Goal: Task Accomplishment & Management: Use online tool/utility

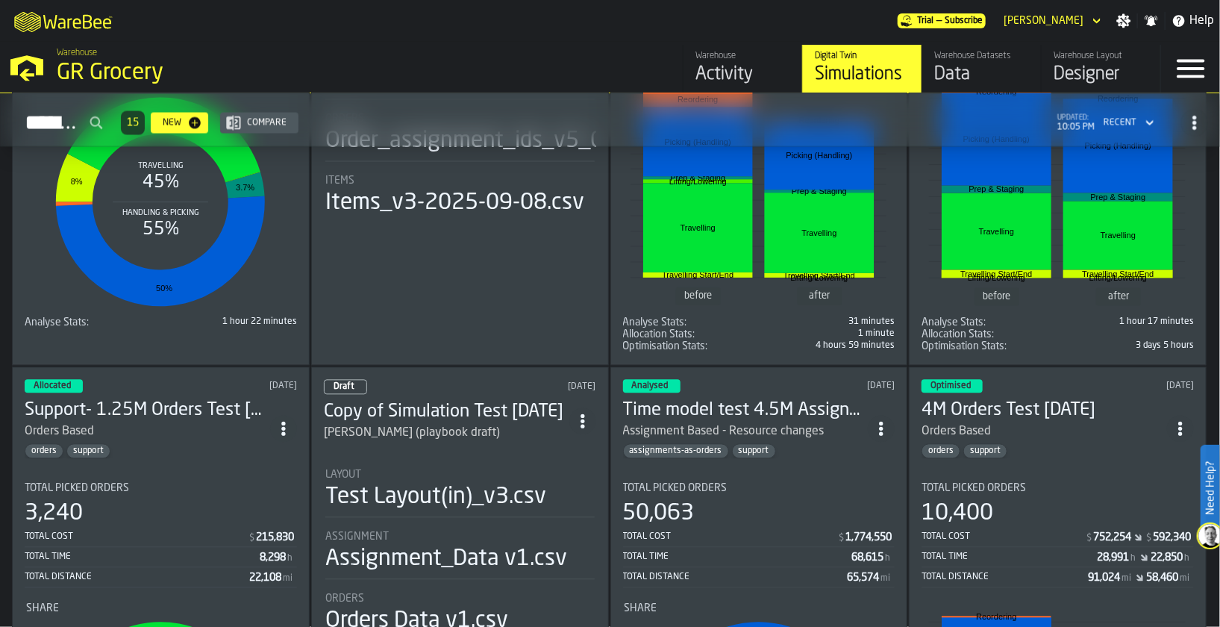
scroll to position [1557, 0]
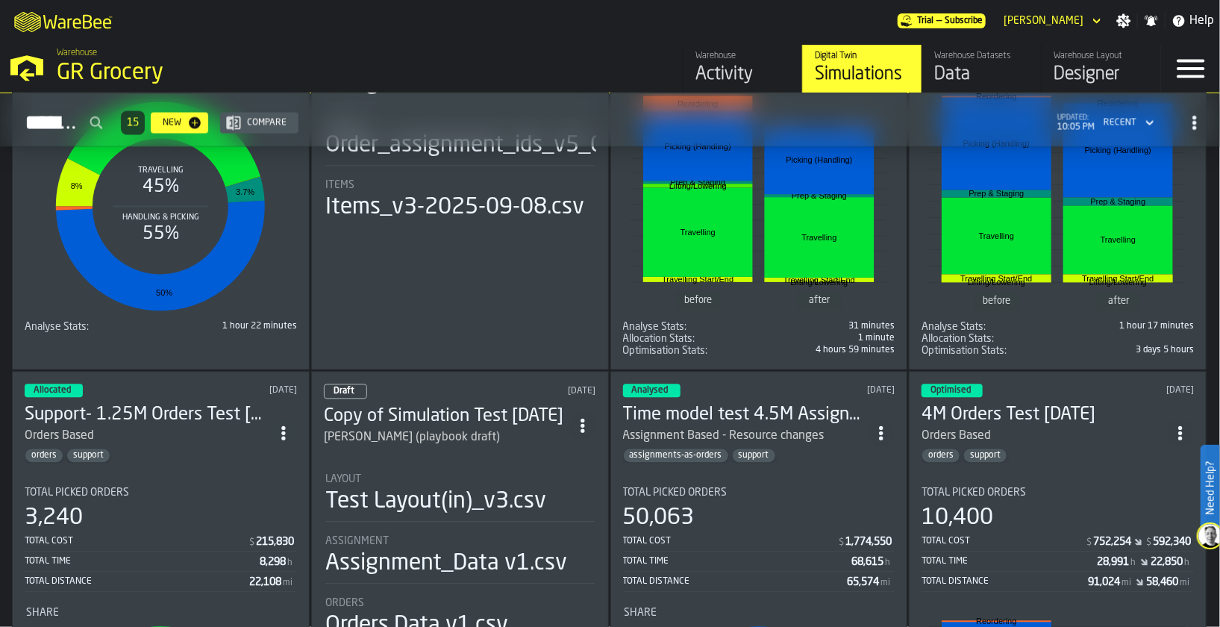
click at [1061, 430] on div "Orders Based" at bounding box center [1043, 436] width 245 height 18
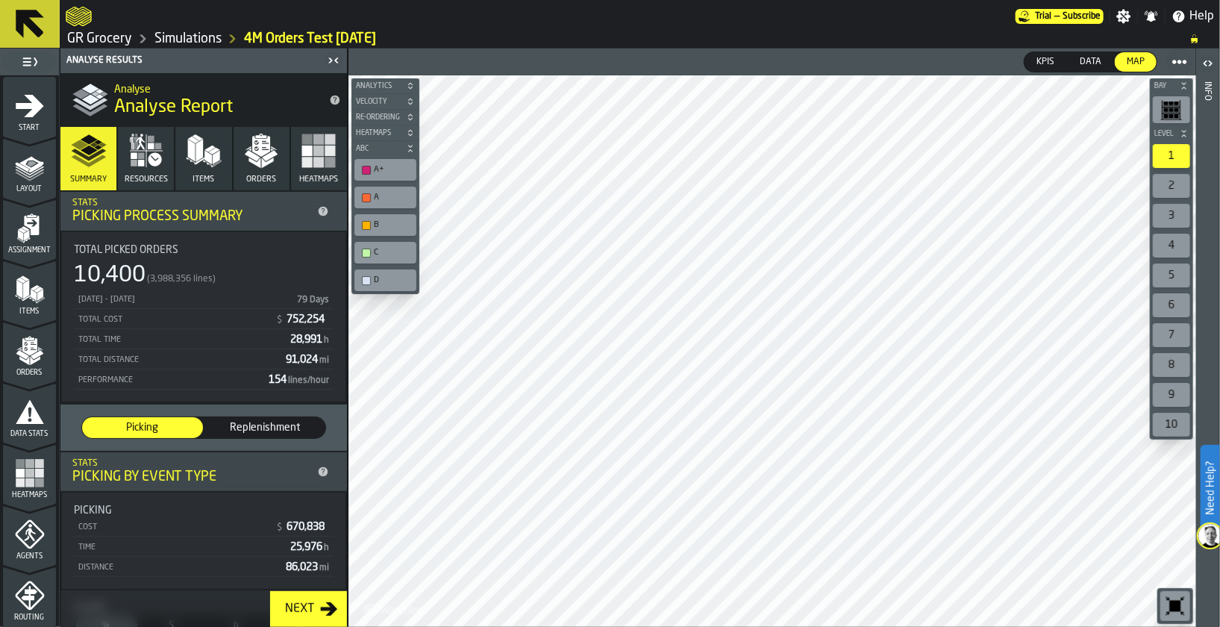
click at [144, 169] on button "Resources" at bounding box center [146, 158] width 56 height 63
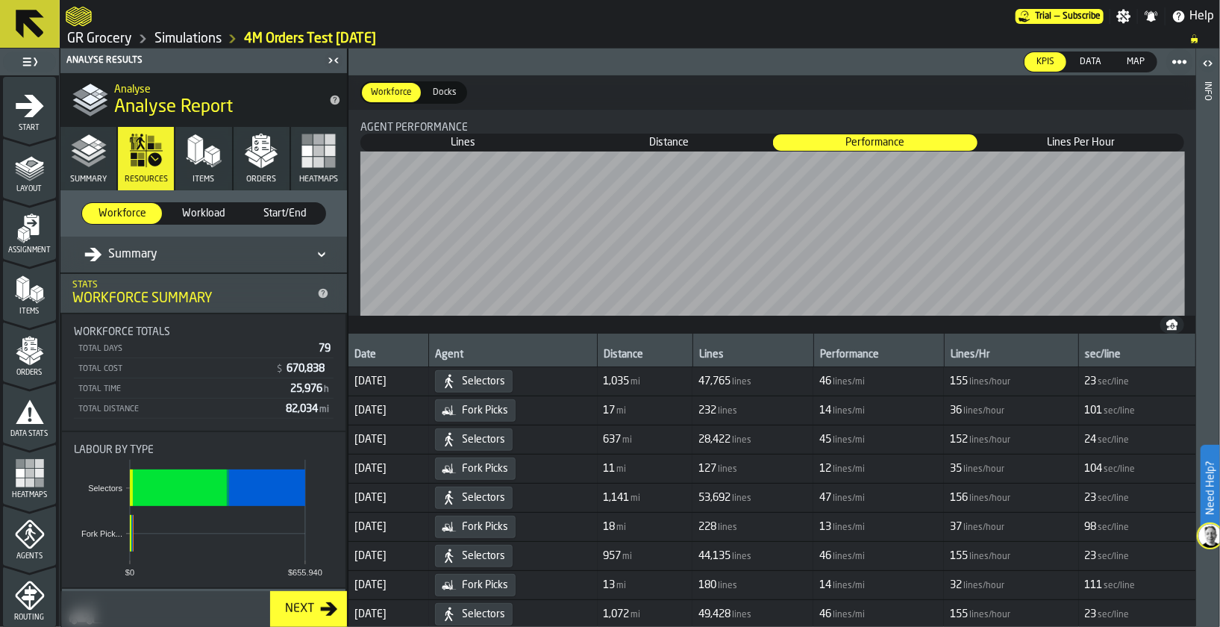
click at [202, 213] on span "Workload" at bounding box center [203, 213] width 68 height 15
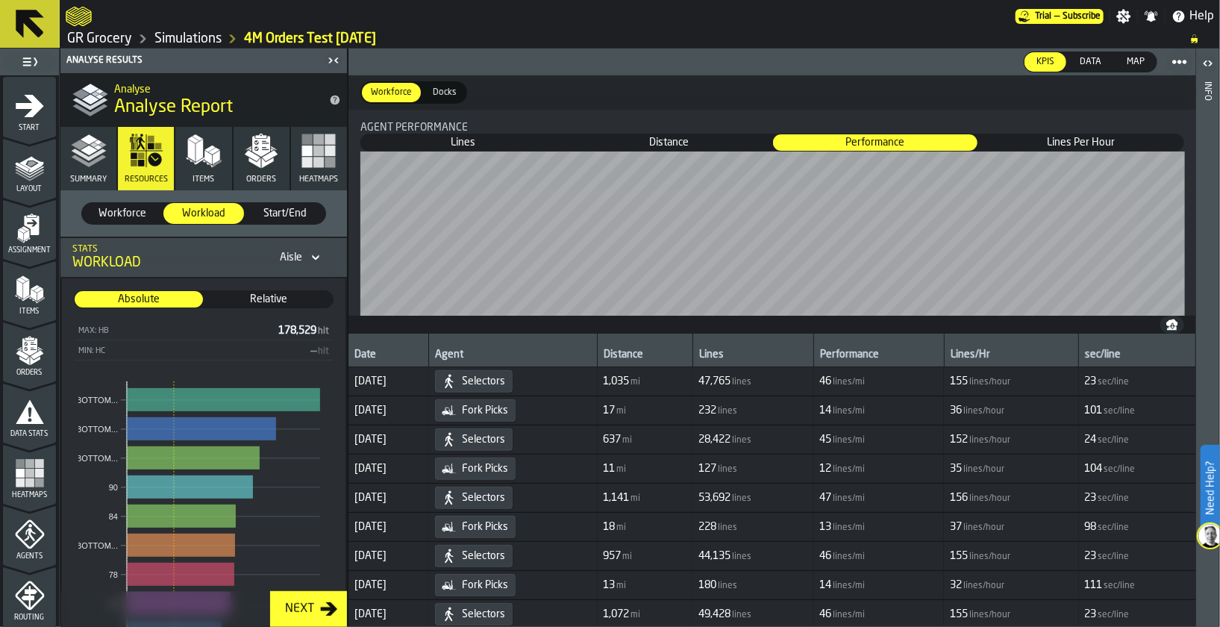
click at [120, 207] on span "Workforce" at bounding box center [122, 213] width 68 height 15
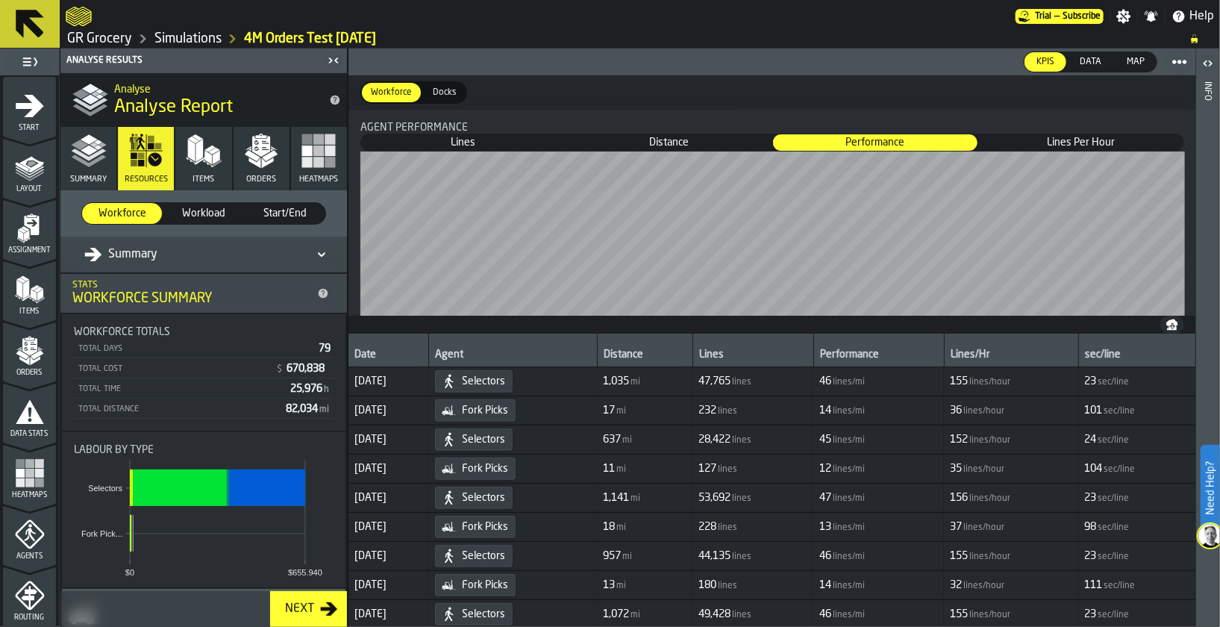
click at [314, 249] on icon at bounding box center [321, 254] width 15 height 18
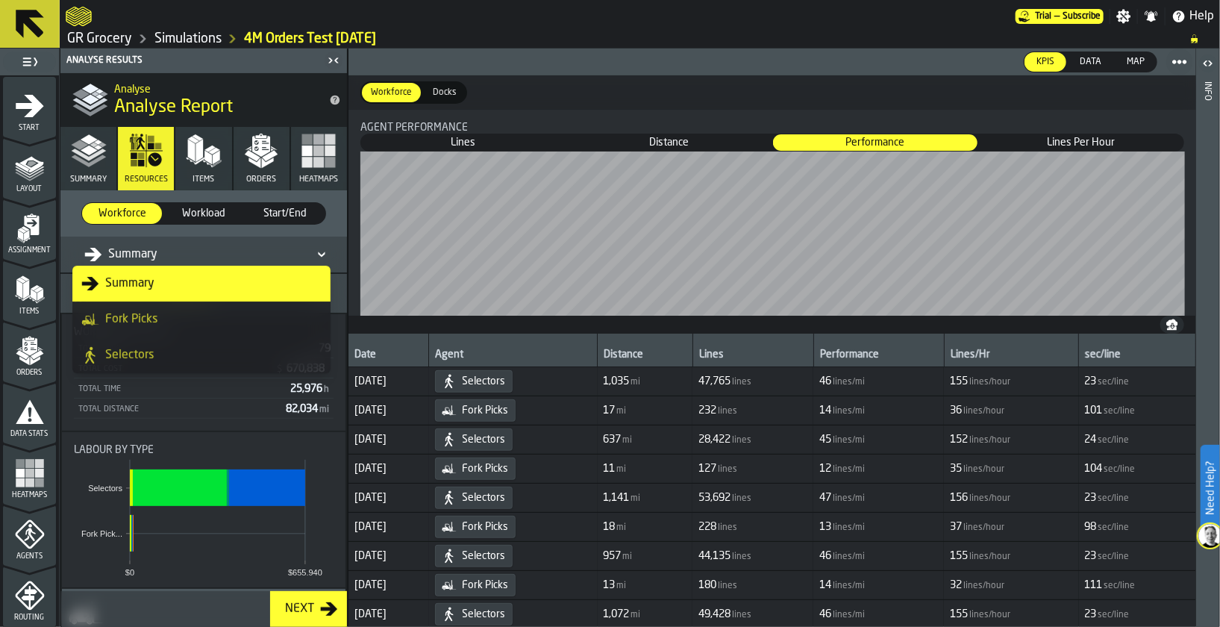
click at [213, 354] on div "Selectors" at bounding box center [201, 355] width 240 height 18
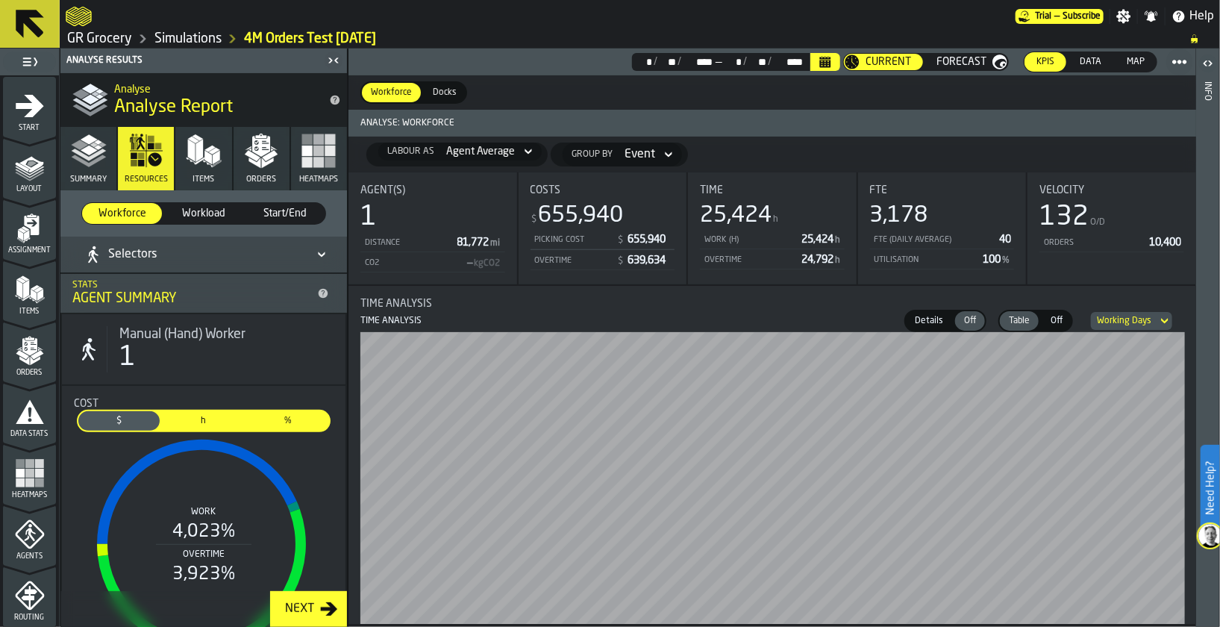
click at [383, 217] on div "1" at bounding box center [432, 217] width 145 height 30
click at [994, 60] on icon "thumb" at bounding box center [999, 61] width 15 height 15
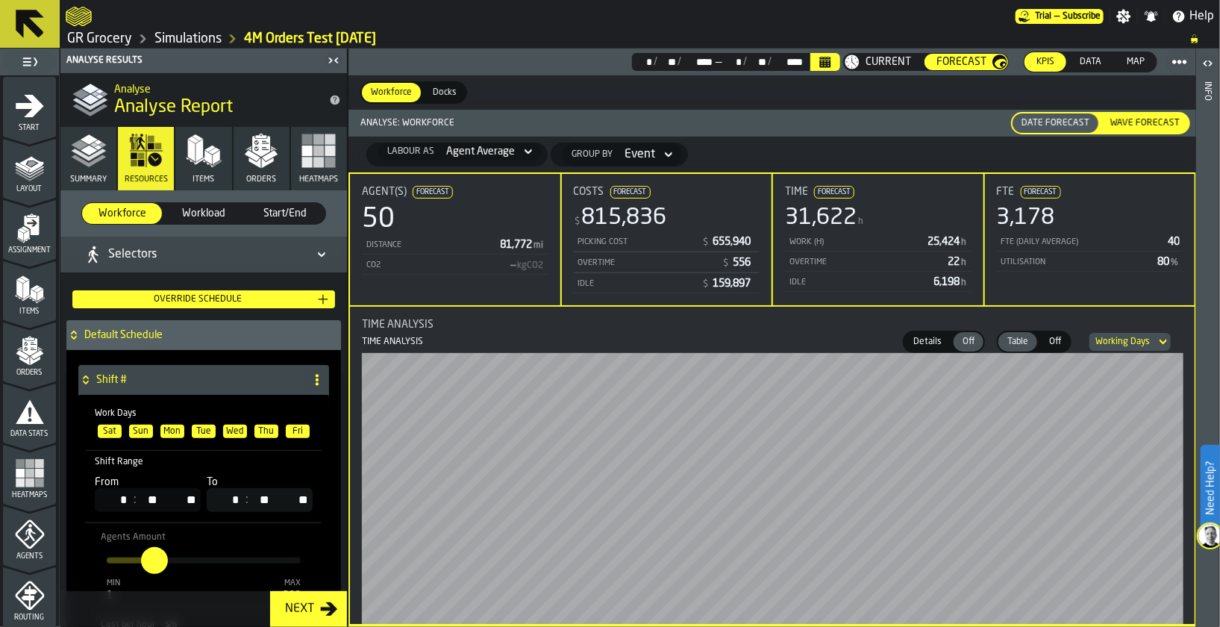
click at [217, 210] on span "Workload" at bounding box center [203, 213] width 68 height 15
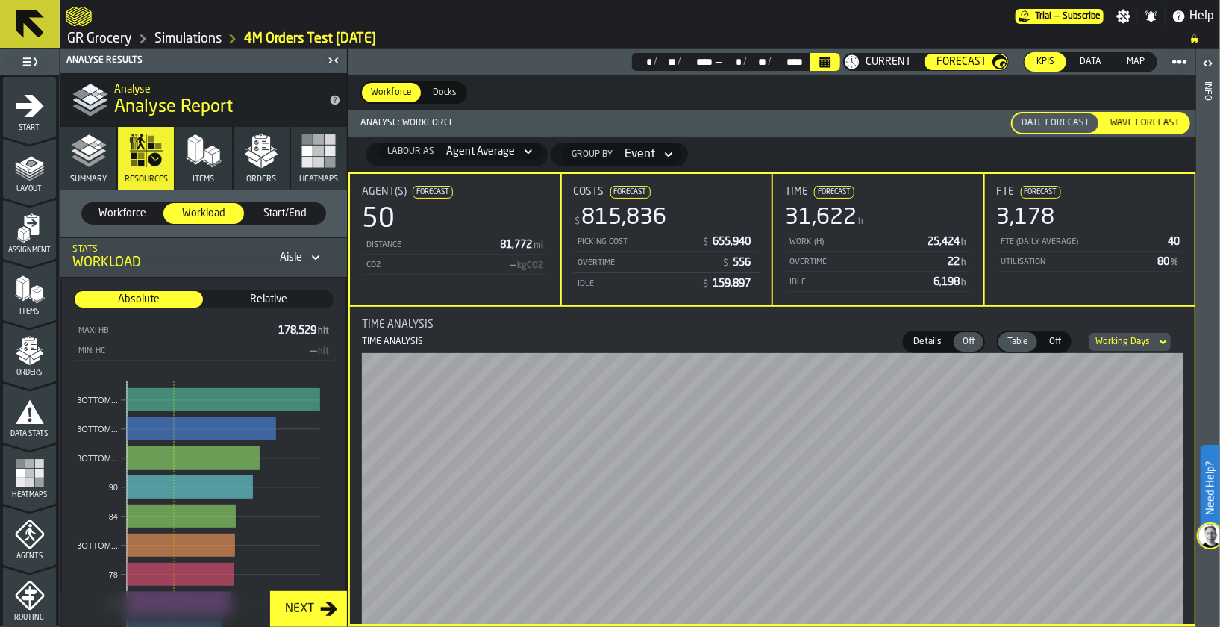
click at [891, 57] on span "Current" at bounding box center [888, 62] width 46 height 12
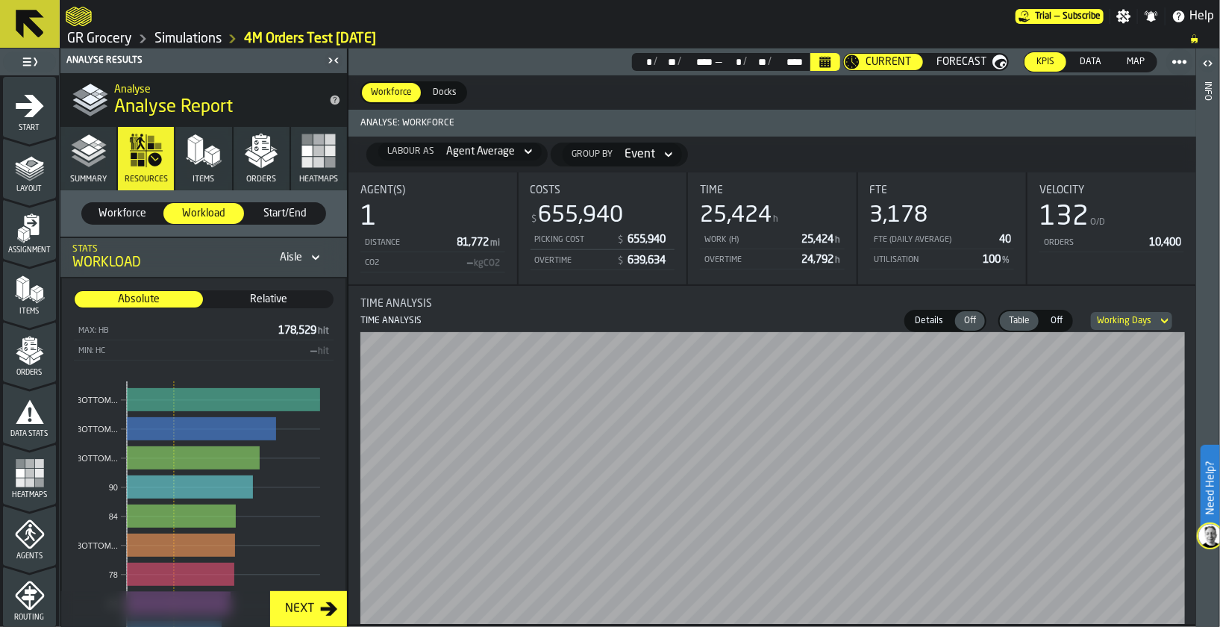
click at [302, 208] on span "Start/End" at bounding box center [285, 213] width 68 height 15
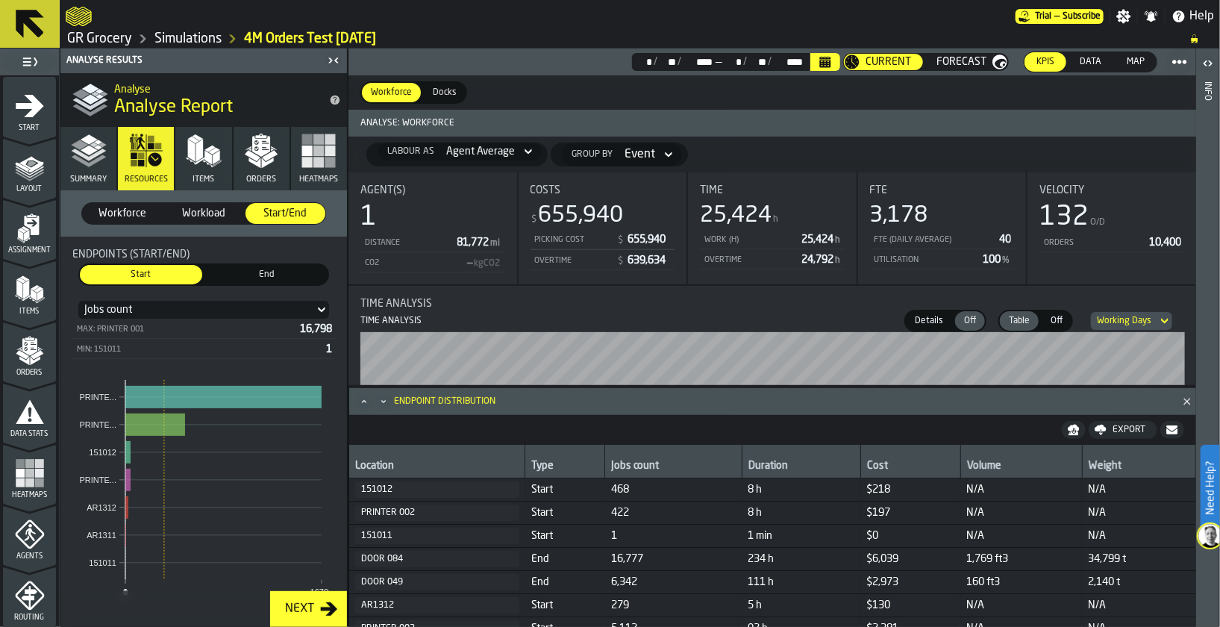
click at [258, 270] on span "End" at bounding box center [266, 274] width 116 height 13
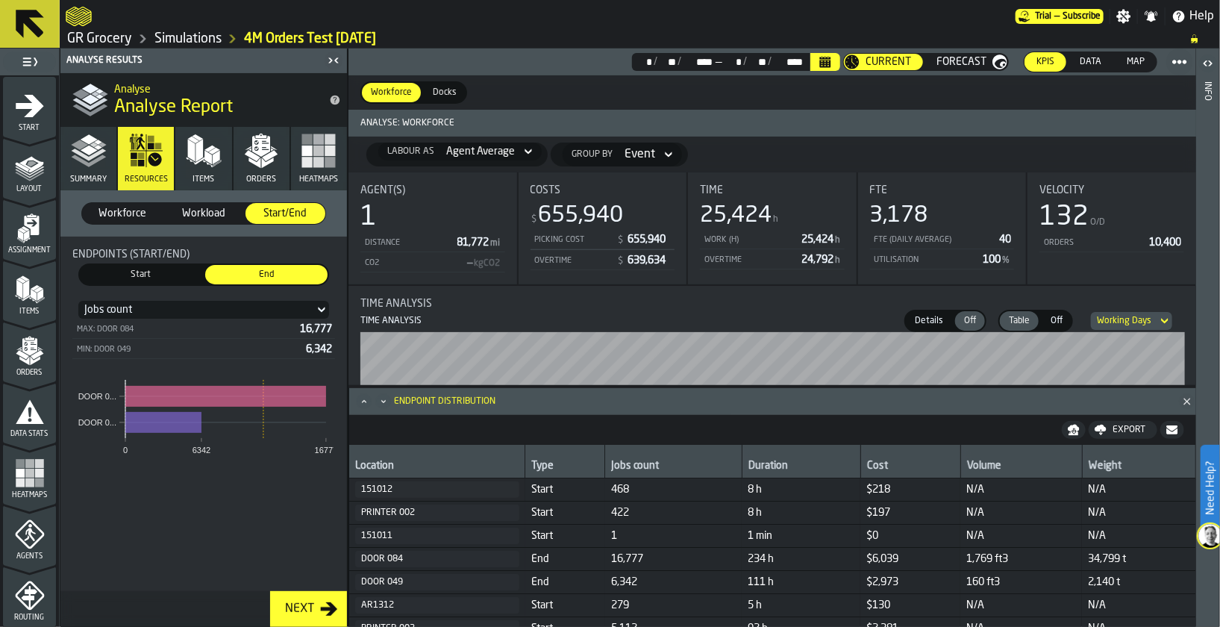
click at [144, 271] on span "Start" at bounding box center [141, 274] width 116 height 13
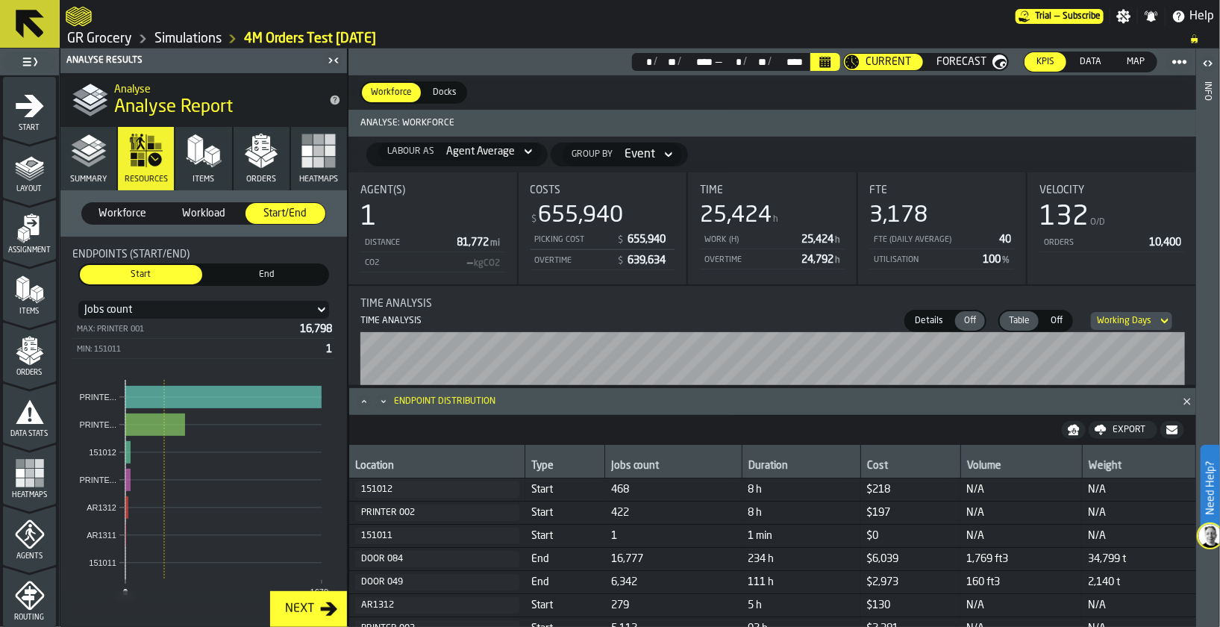
scroll to position [1, 0]
click at [127, 451] on rect "stat-Endpoints (Start/End)" at bounding box center [127, 451] width 5 height 22
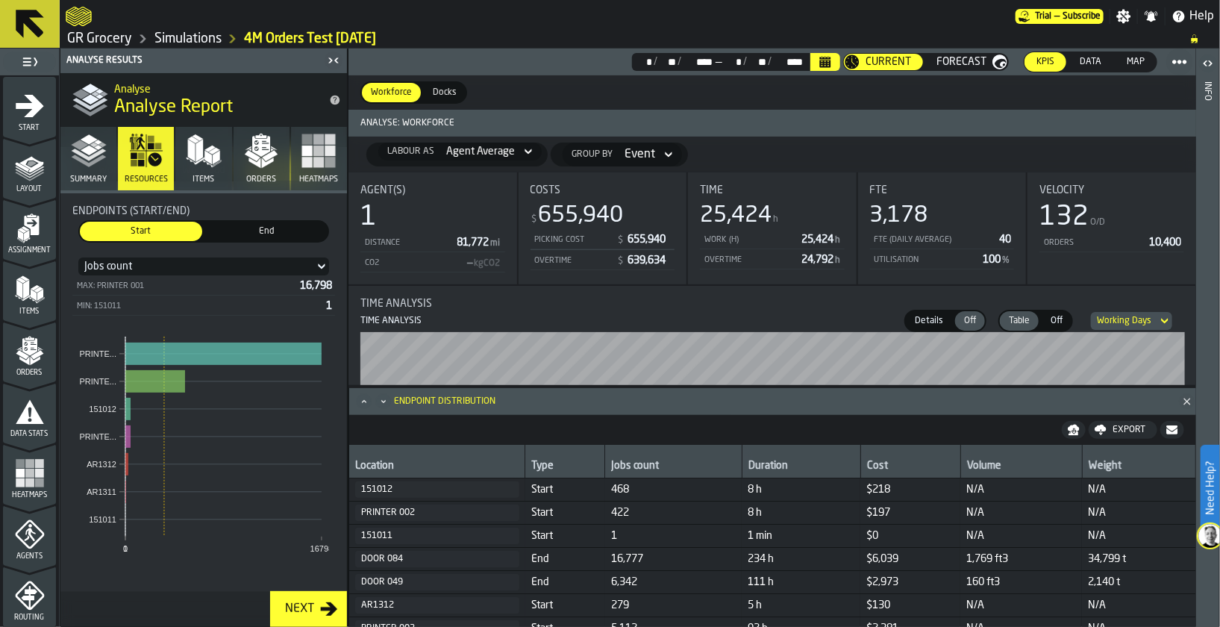
scroll to position [0, 0]
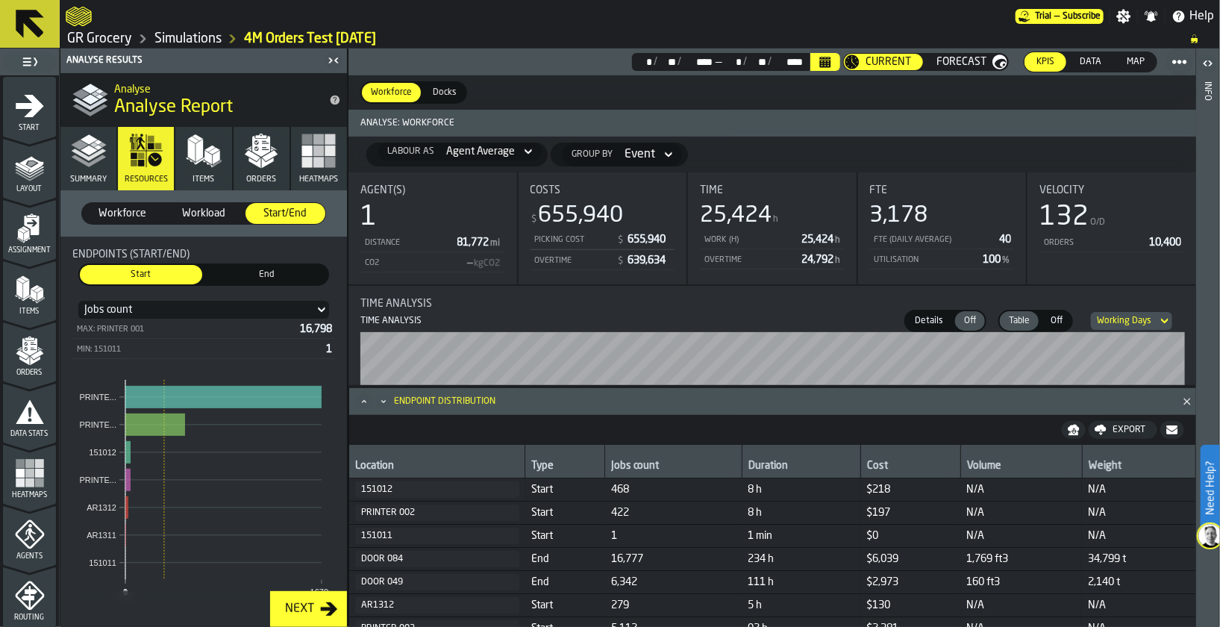
click at [210, 213] on span "Workload" at bounding box center [203, 213] width 68 height 15
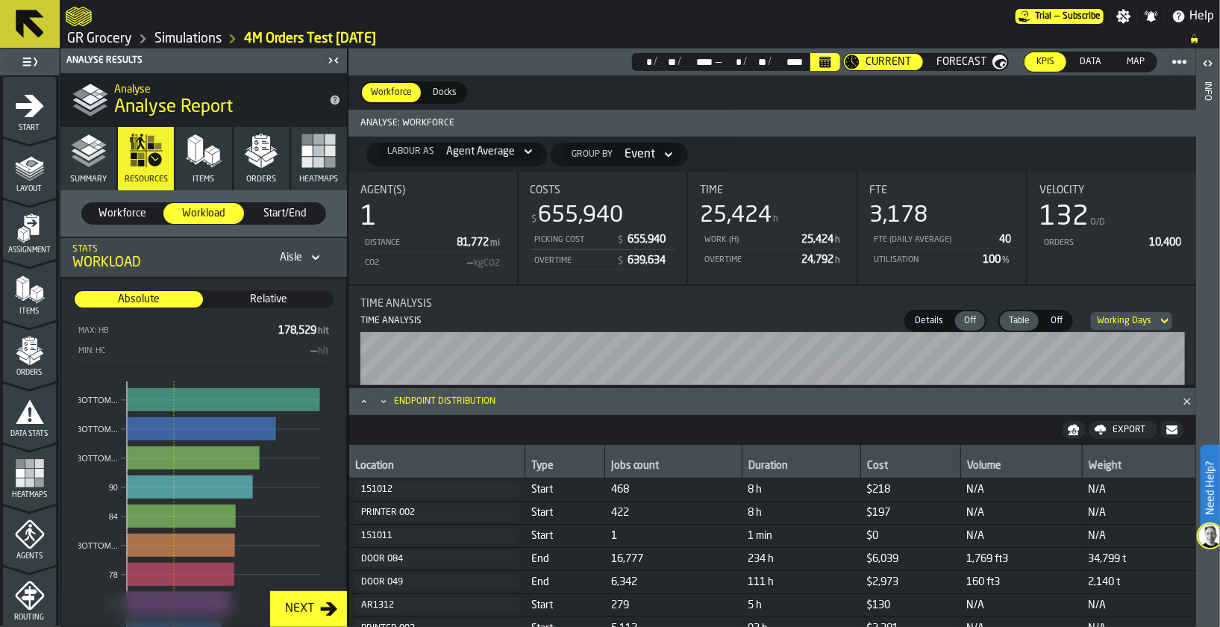
click at [210, 166] on icon "button" at bounding box center [204, 151] width 36 height 36
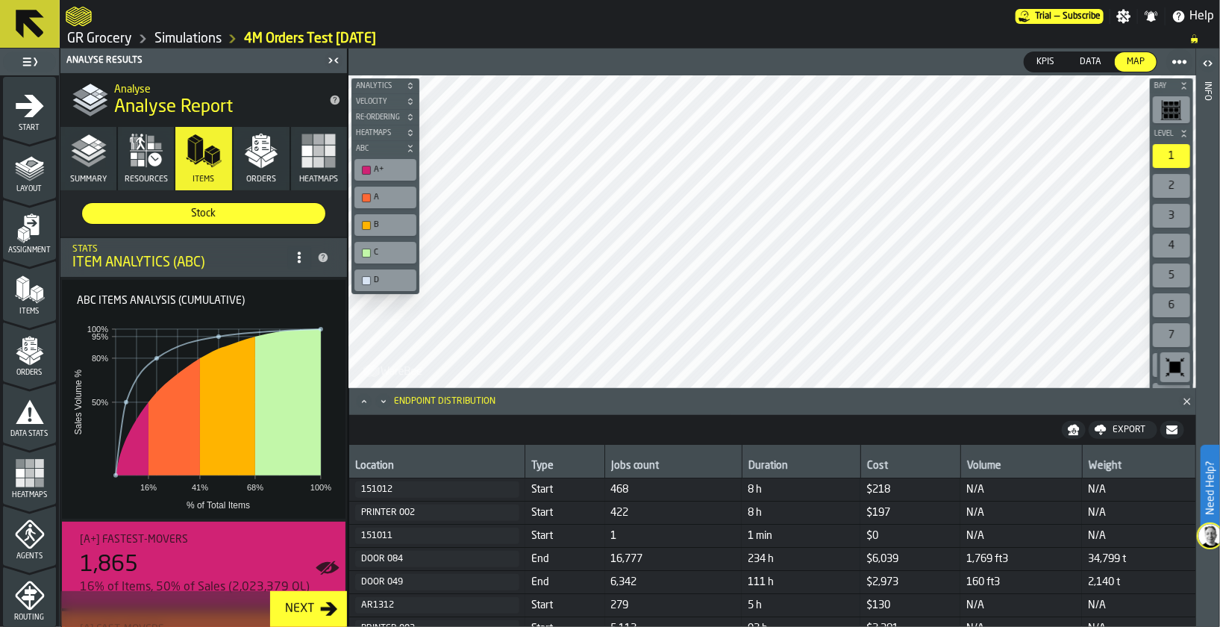
click at [1191, 397] on icon "Close" at bounding box center [1186, 401] width 15 height 15
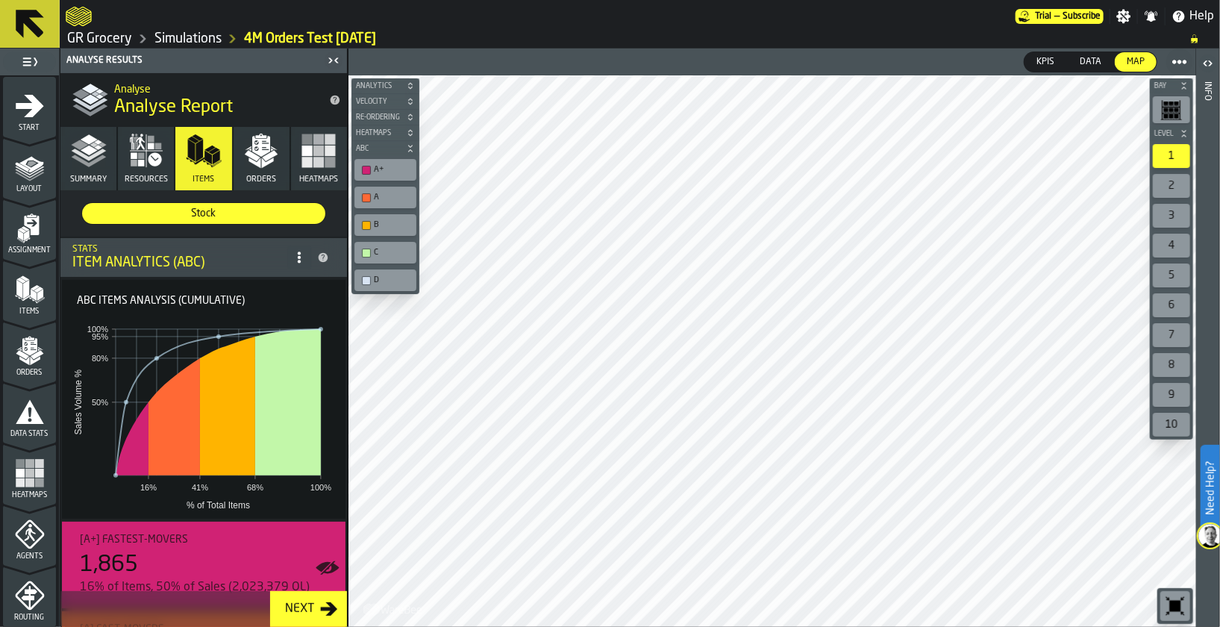
drag, startPoint x: 862, startPoint y: 449, endPoint x: 873, endPoint y: 628, distance: 179.4
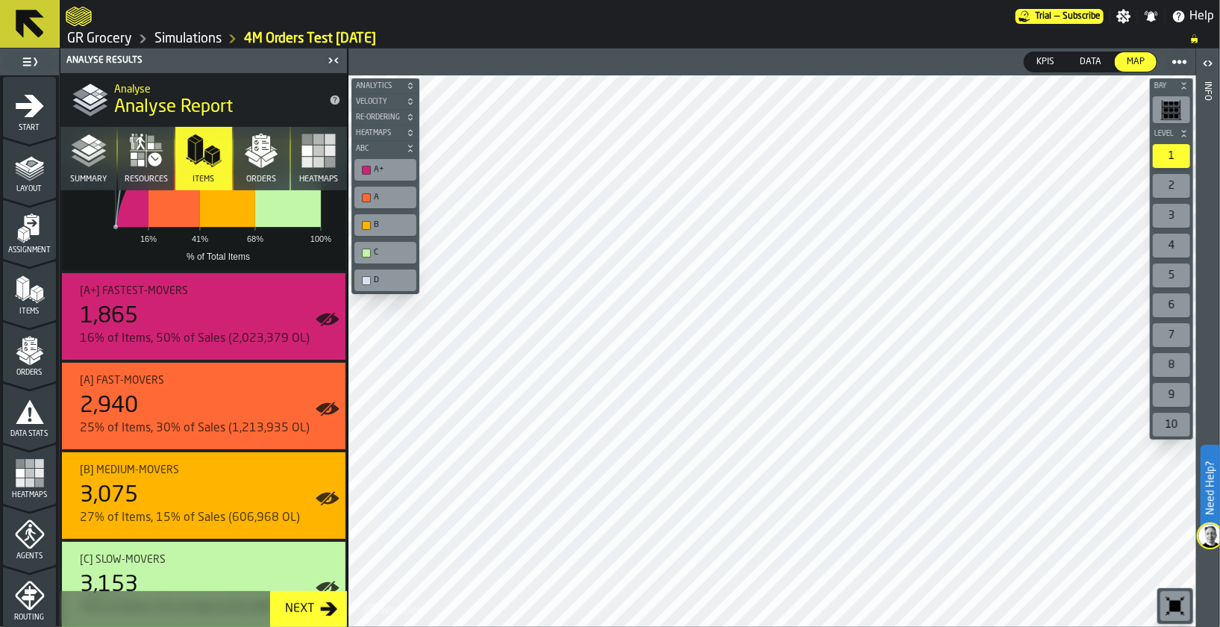
scroll to position [289, 0]
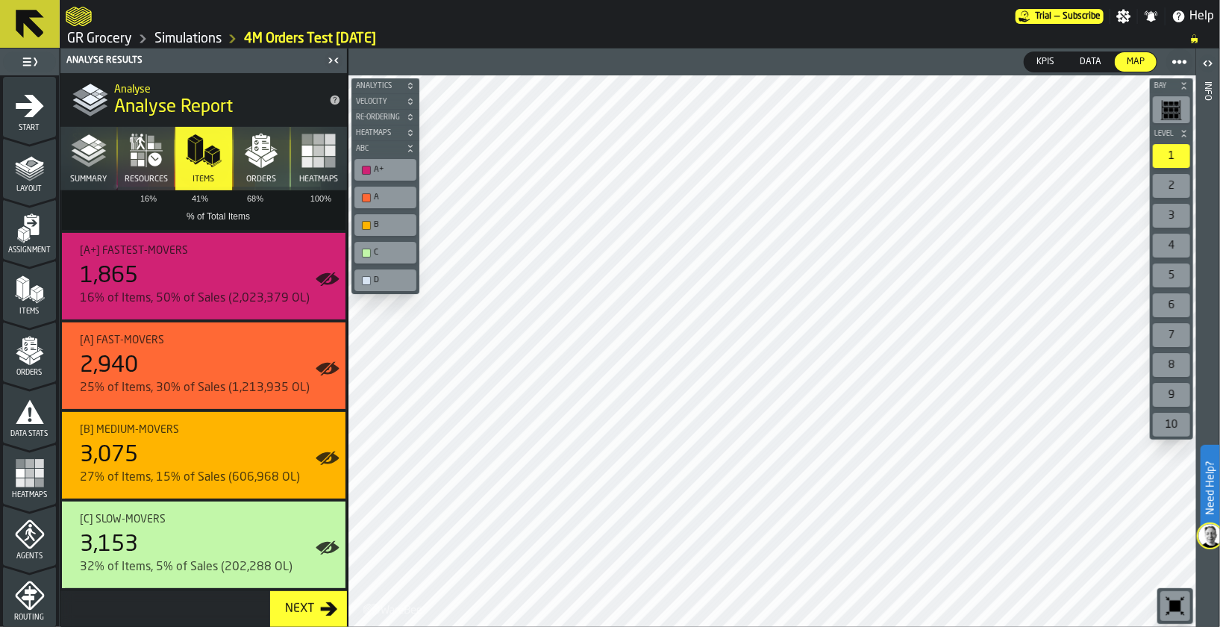
click at [265, 163] on polygon "button" at bounding box center [268, 162] width 12 height 10
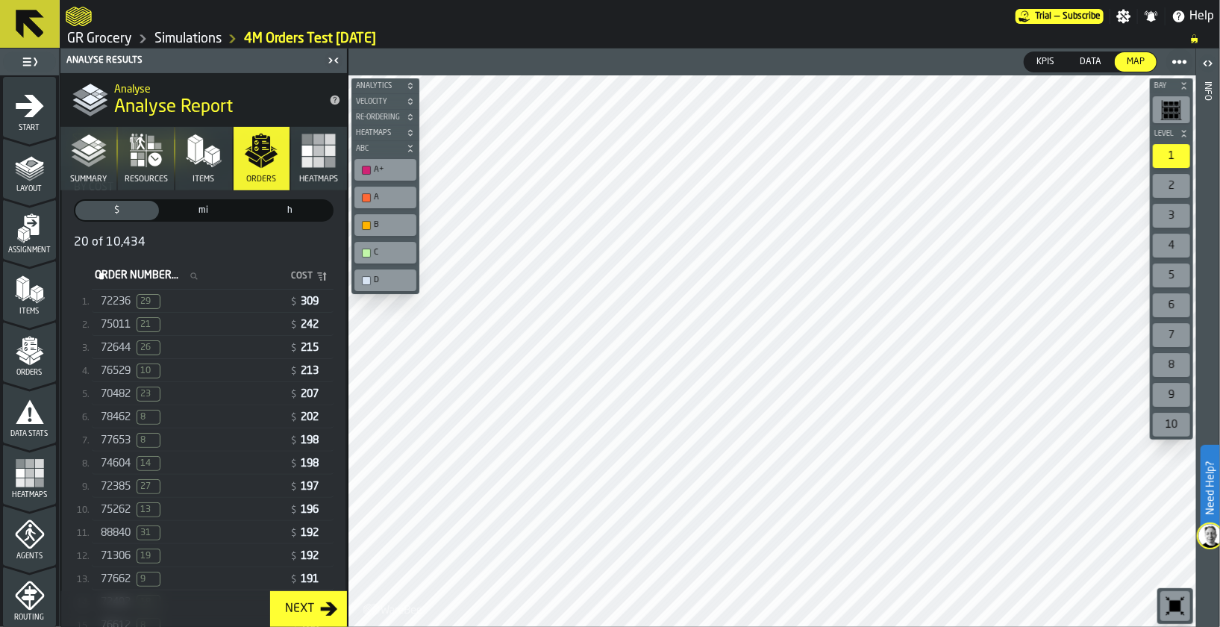
click at [241, 297] on div "72236 29" at bounding box center [192, 301] width 183 height 15
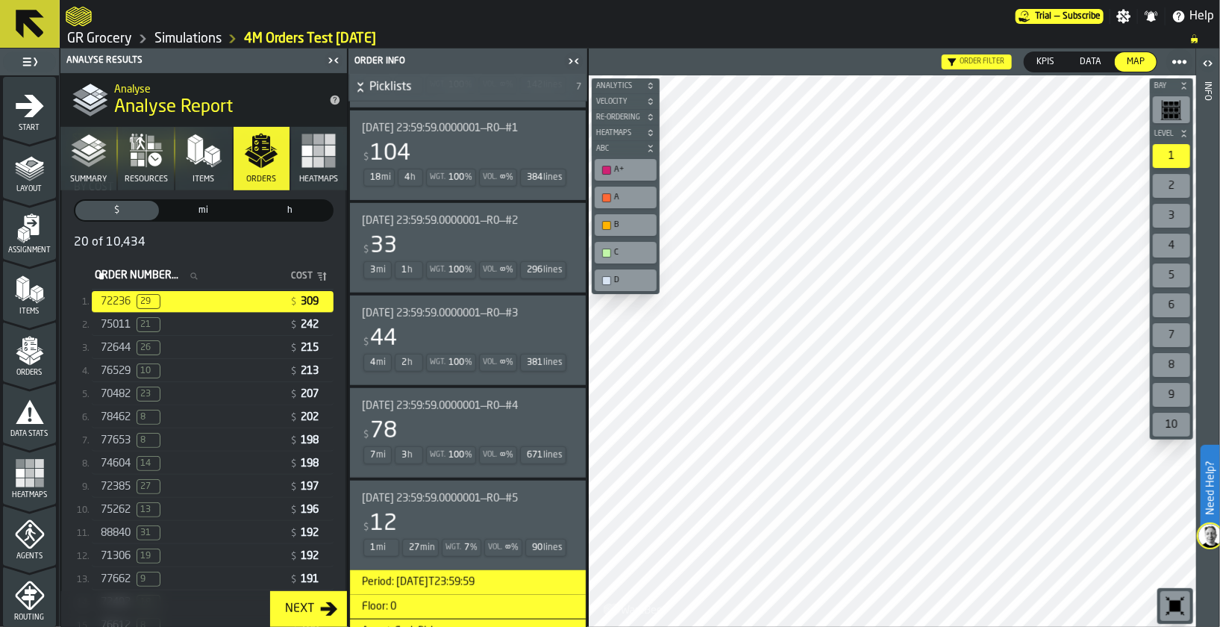
scroll to position [604, 0]
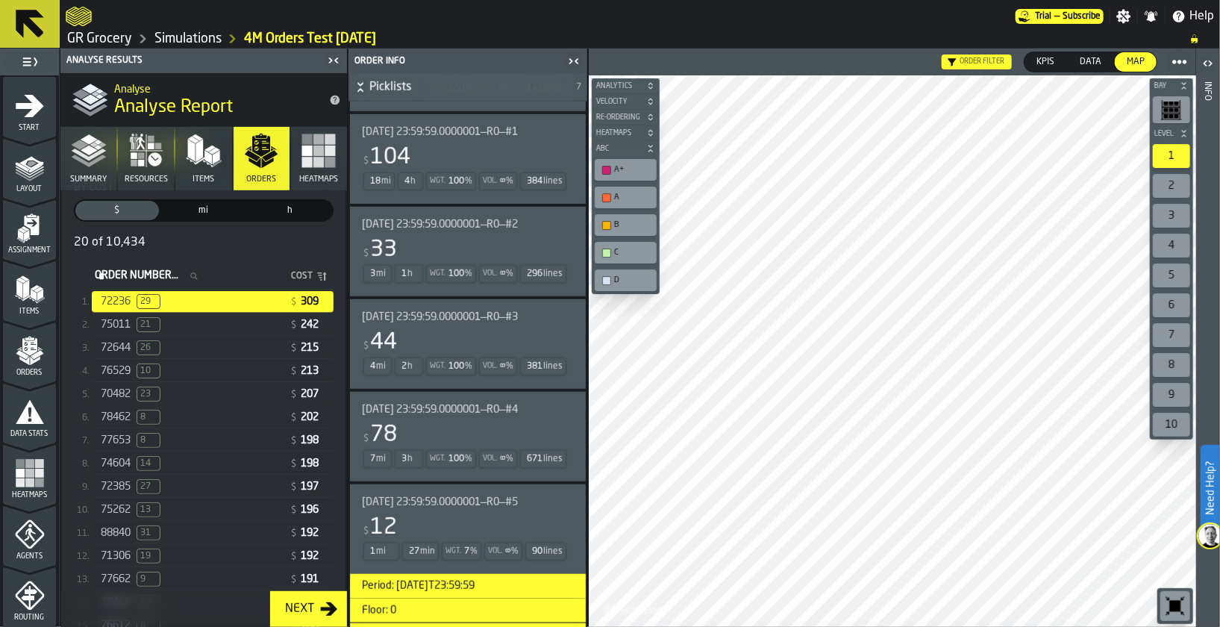
click at [457, 401] on div "[DATE] 23:59:59.0000001—R0—#4 $ 78 7 mi 3 h Wgt. 100 % Vol. ∞ % 671 lines" at bounding box center [468, 437] width 236 height 90
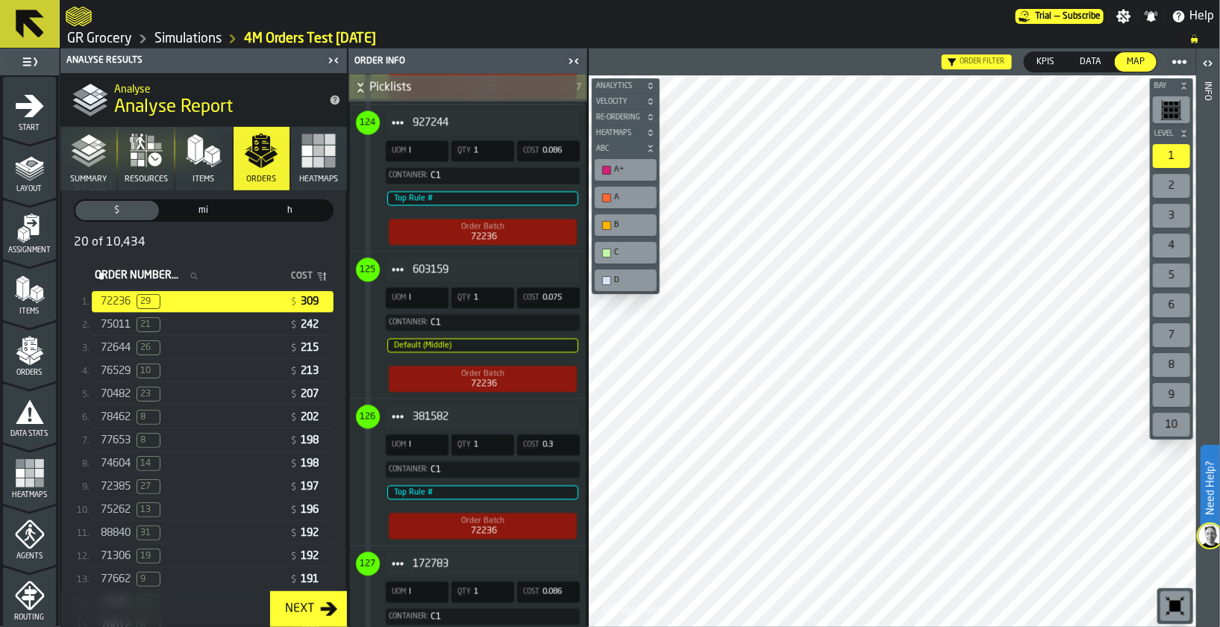
scroll to position [7463, 0]
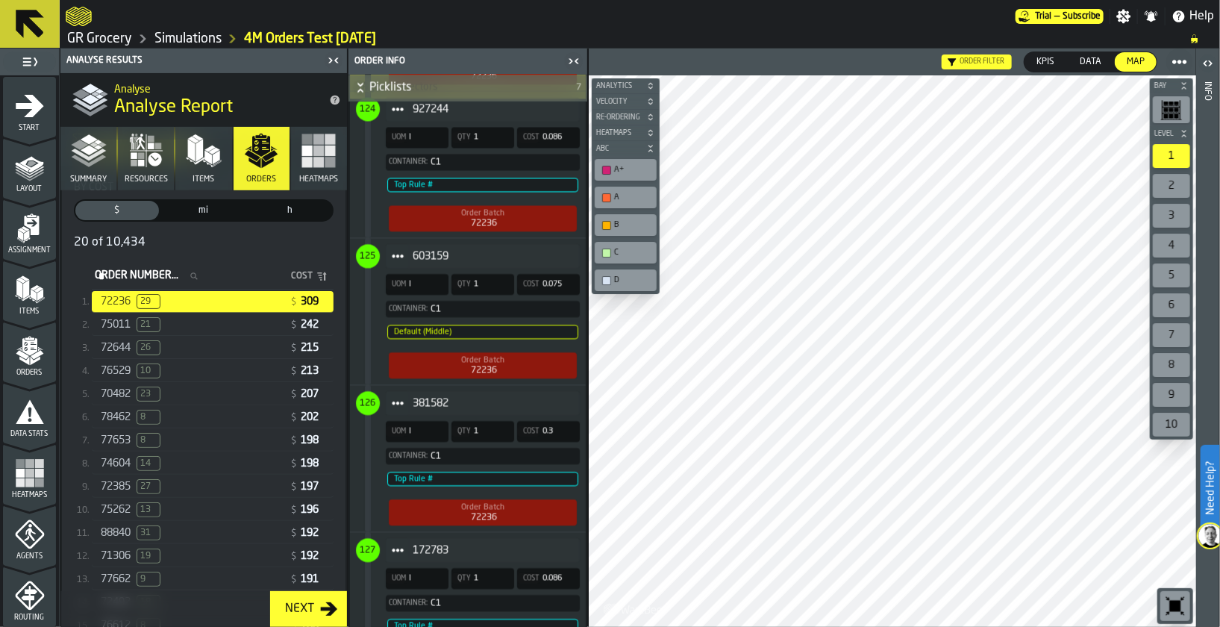
click at [518, 268] on div "603159" at bounding box center [483, 256] width 194 height 24
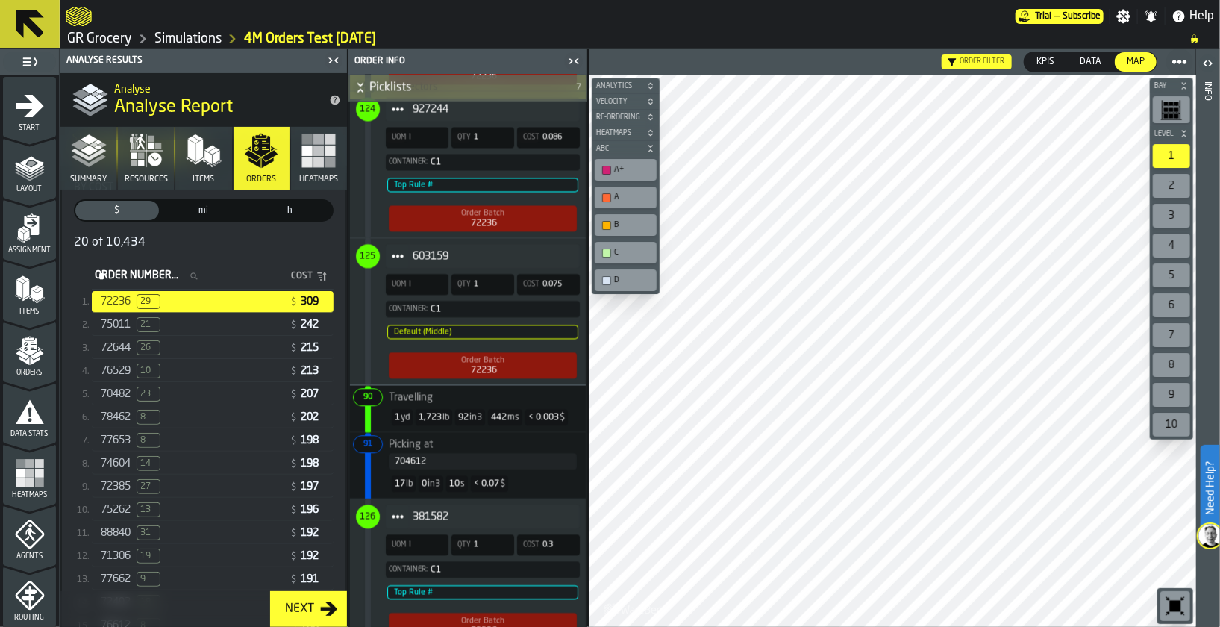
click at [455, 121] on div "927244" at bounding box center [483, 109] width 194 height 24
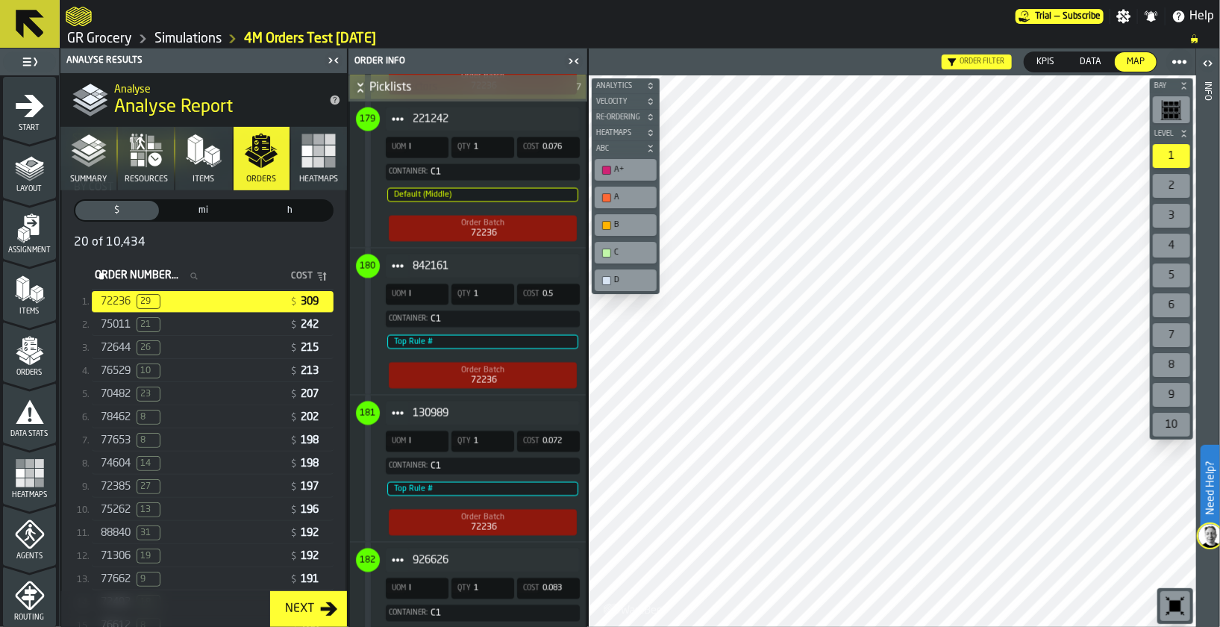
scroll to position [15720, 0]
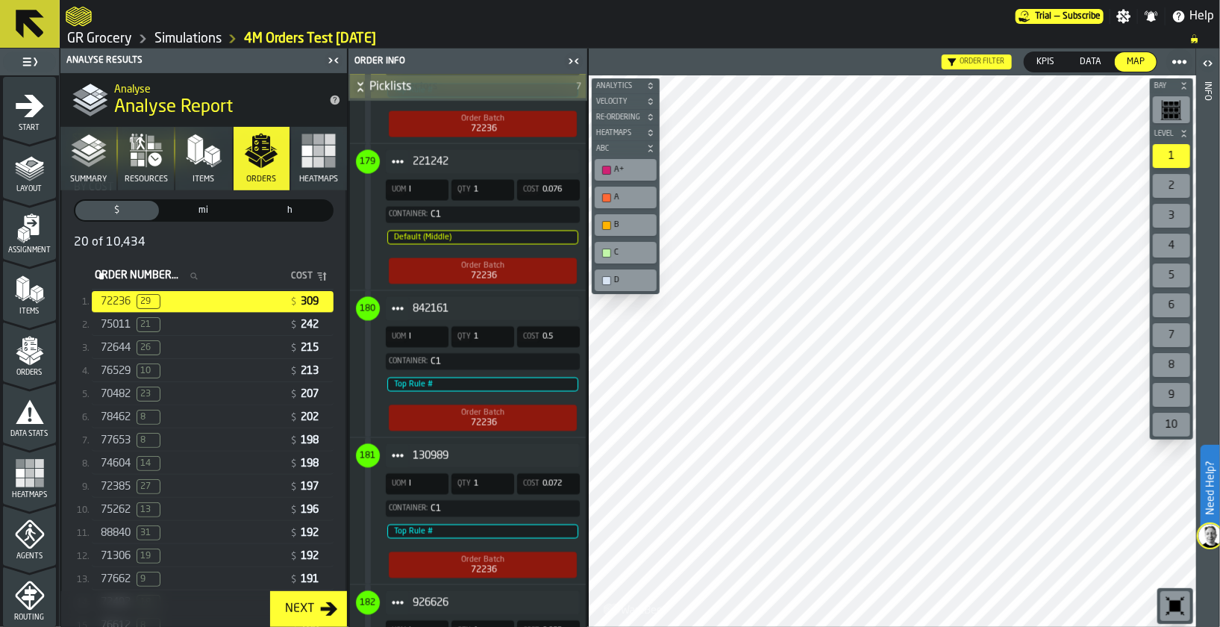
click at [354, 398] on div "842161 UOM I Qty 1 Cost 0.5 Container: C1 Top Rule # Order Batch 72236" at bounding box center [465, 364] width 230 height 146
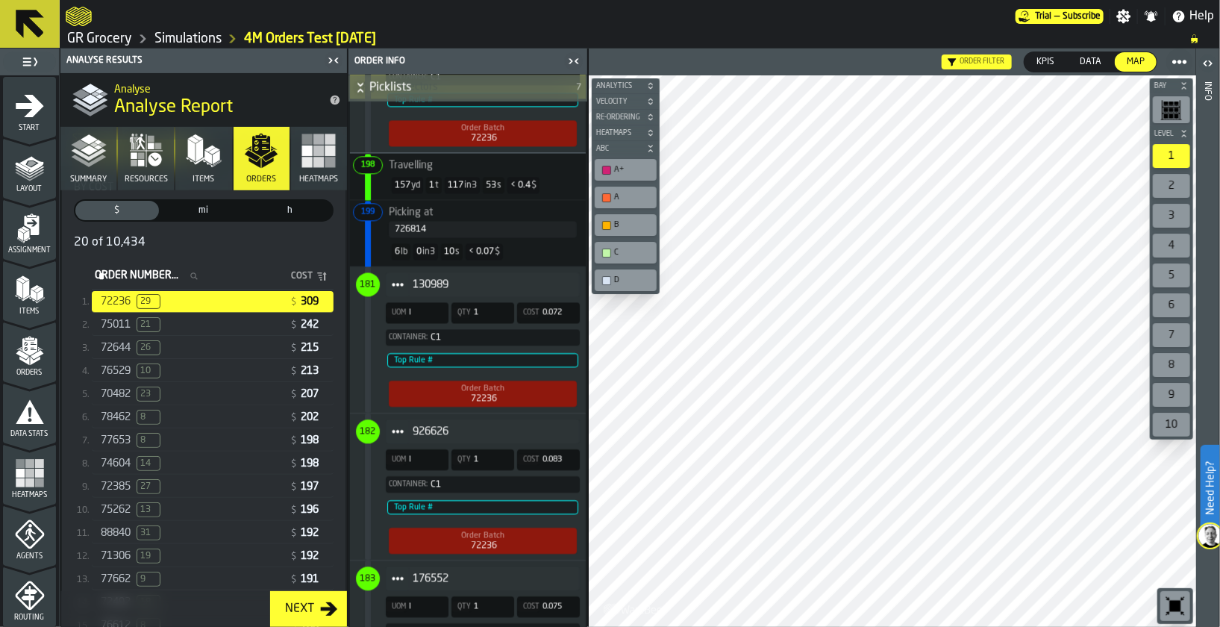
scroll to position [16009, 0]
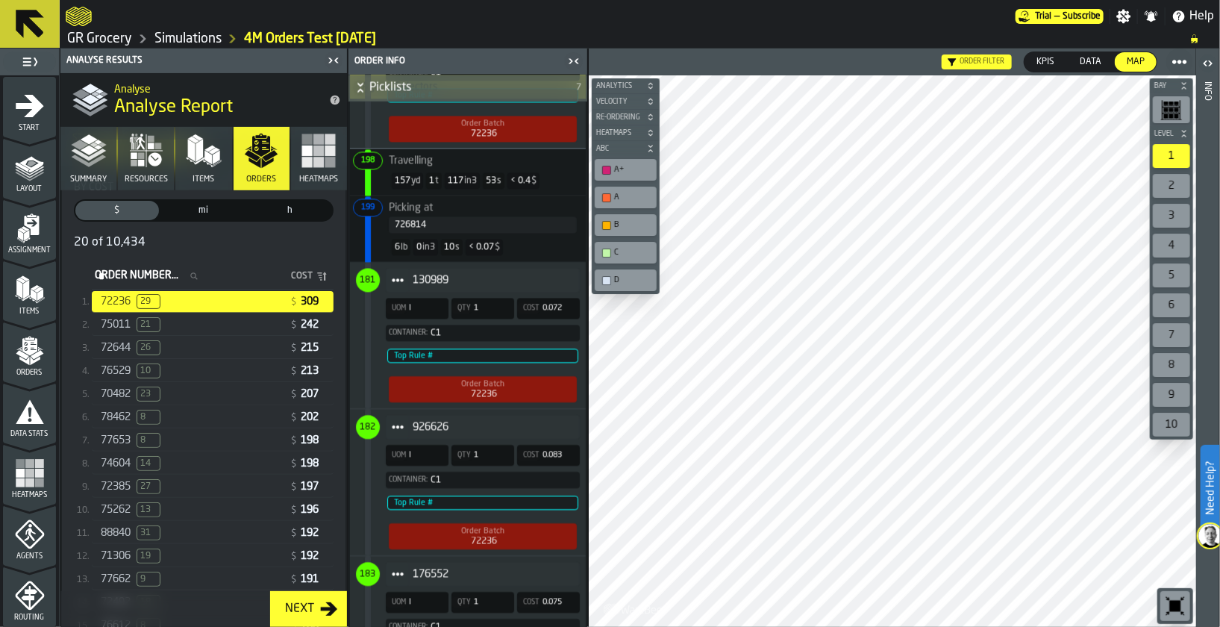
click at [306, 148] on rect "button" at bounding box center [307, 150] width 10 height 10
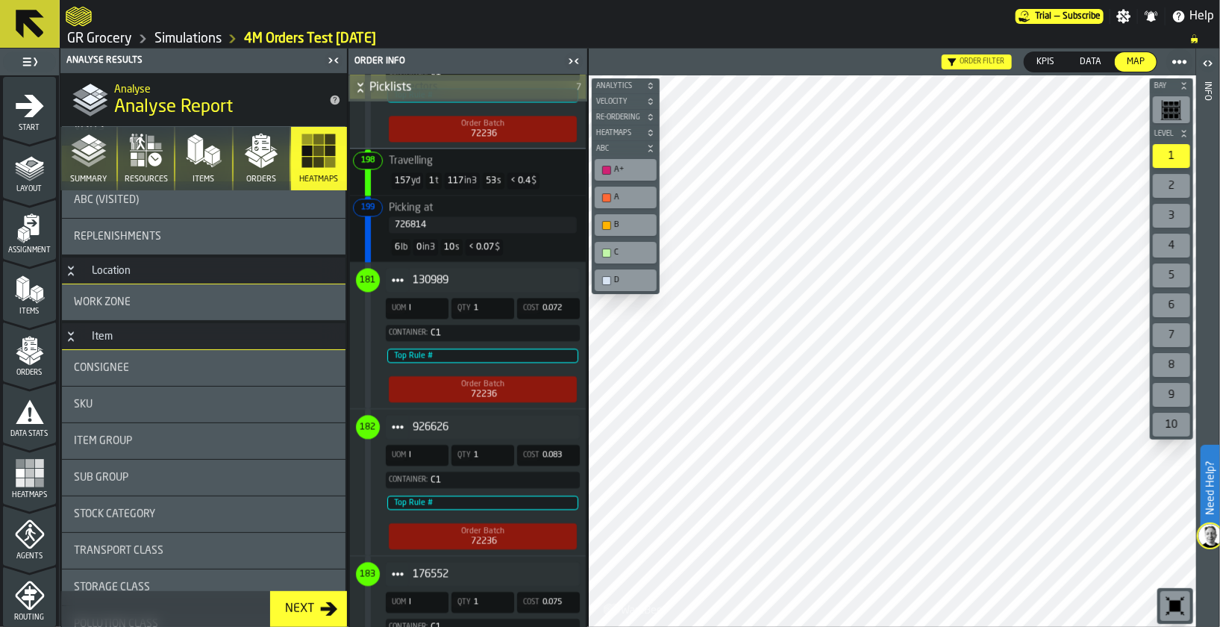
scroll to position [90, 0]
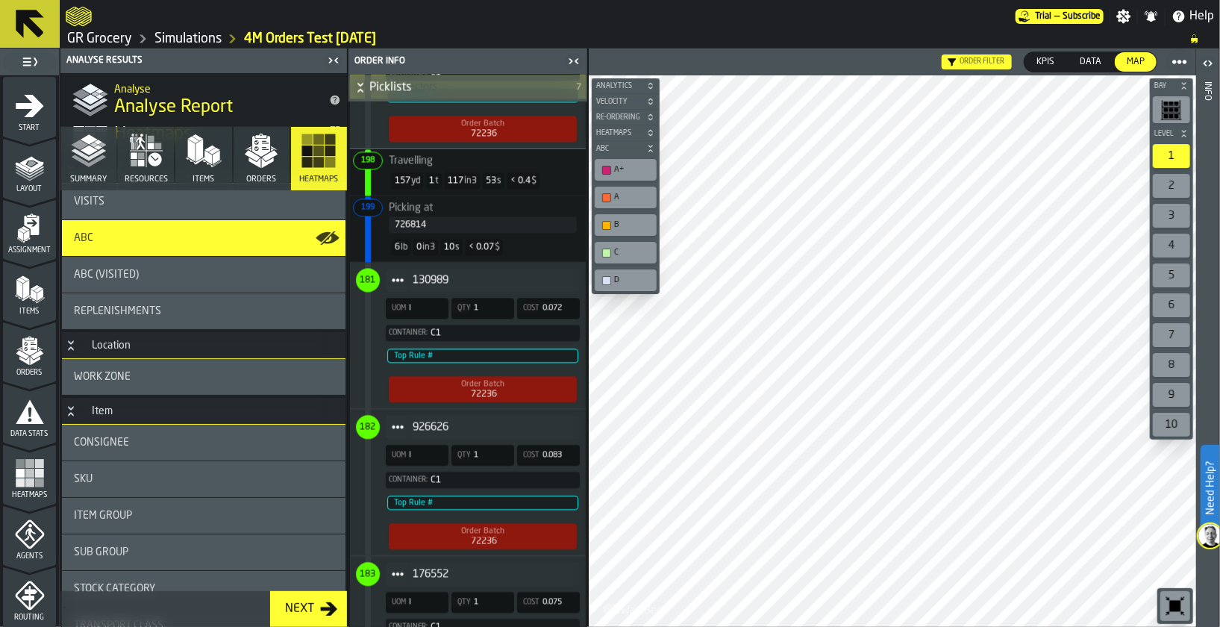
click at [229, 387] on div "Work Zone" at bounding box center [203, 377] width 283 height 36
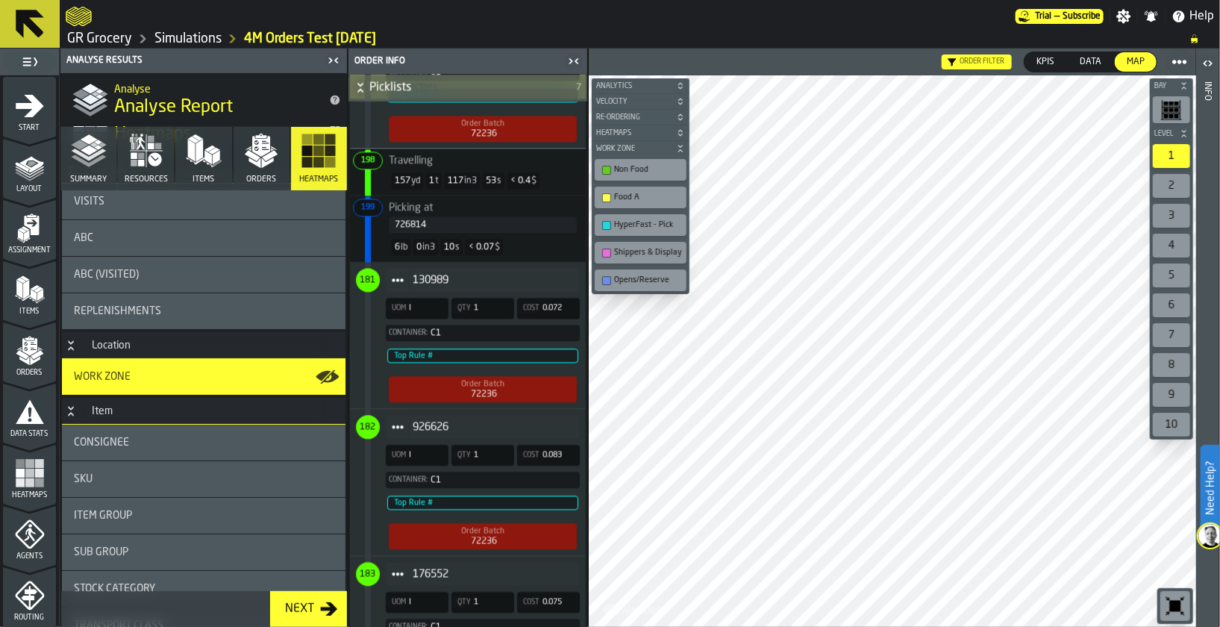
click at [570, 57] on icon "button-toggle-Close me" at bounding box center [574, 61] width 18 height 18
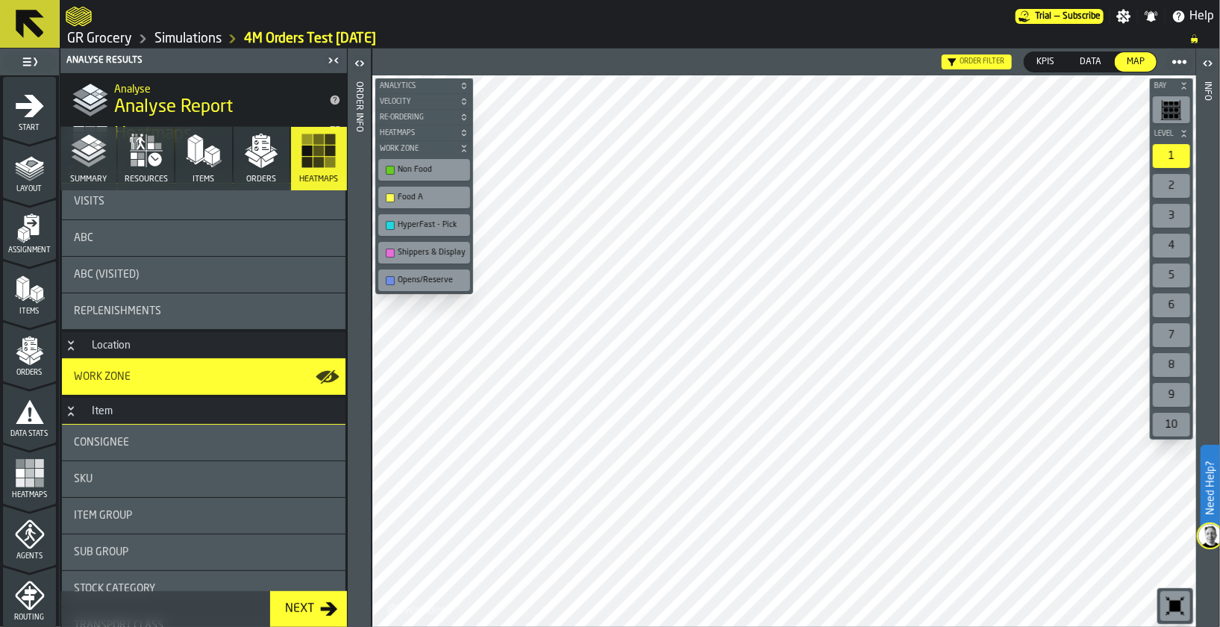
click at [959, 60] on div "Order filter" at bounding box center [977, 61] width 70 height 15
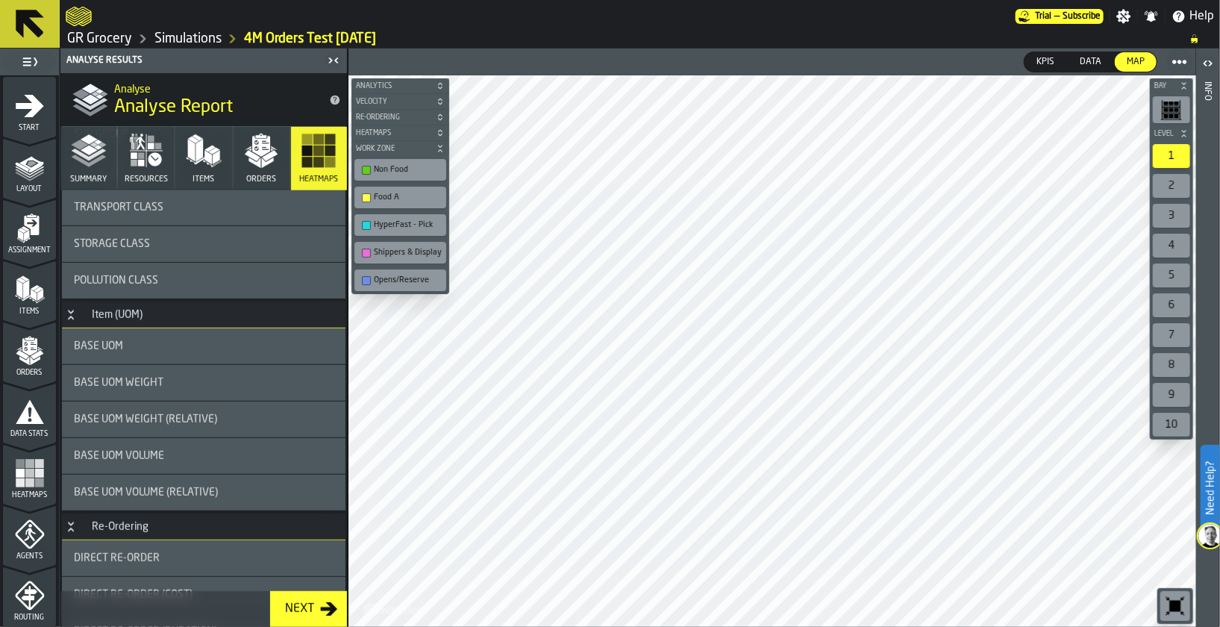
scroll to position [559, 0]
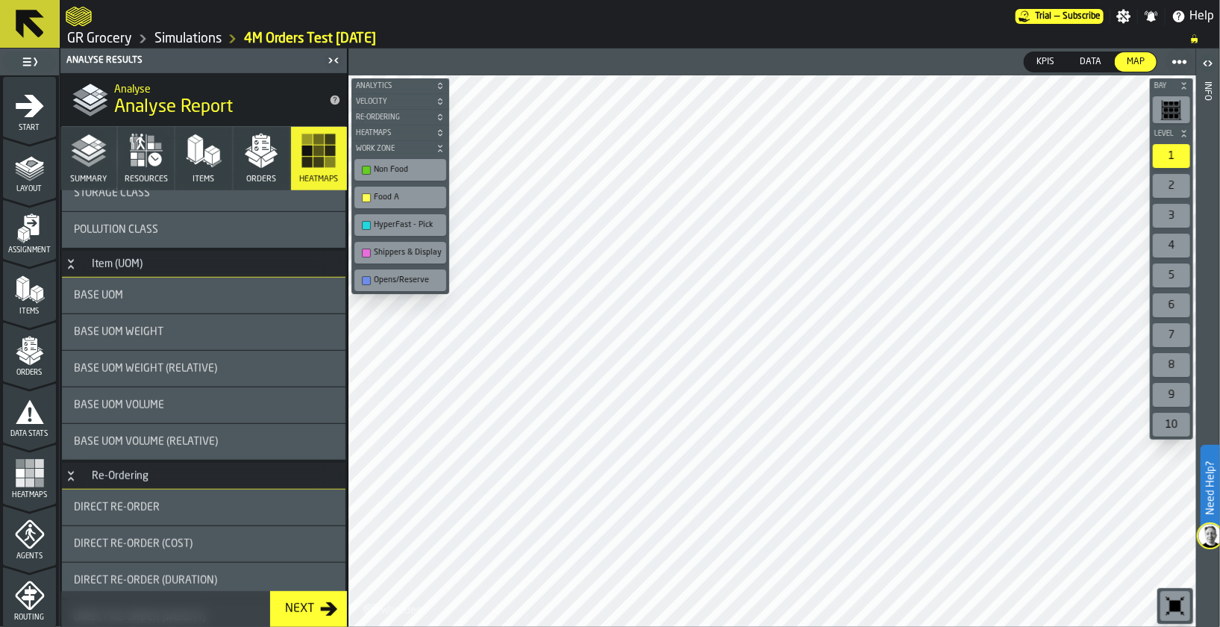
click at [219, 333] on div "Base UOM Weight" at bounding box center [204, 332] width 260 height 12
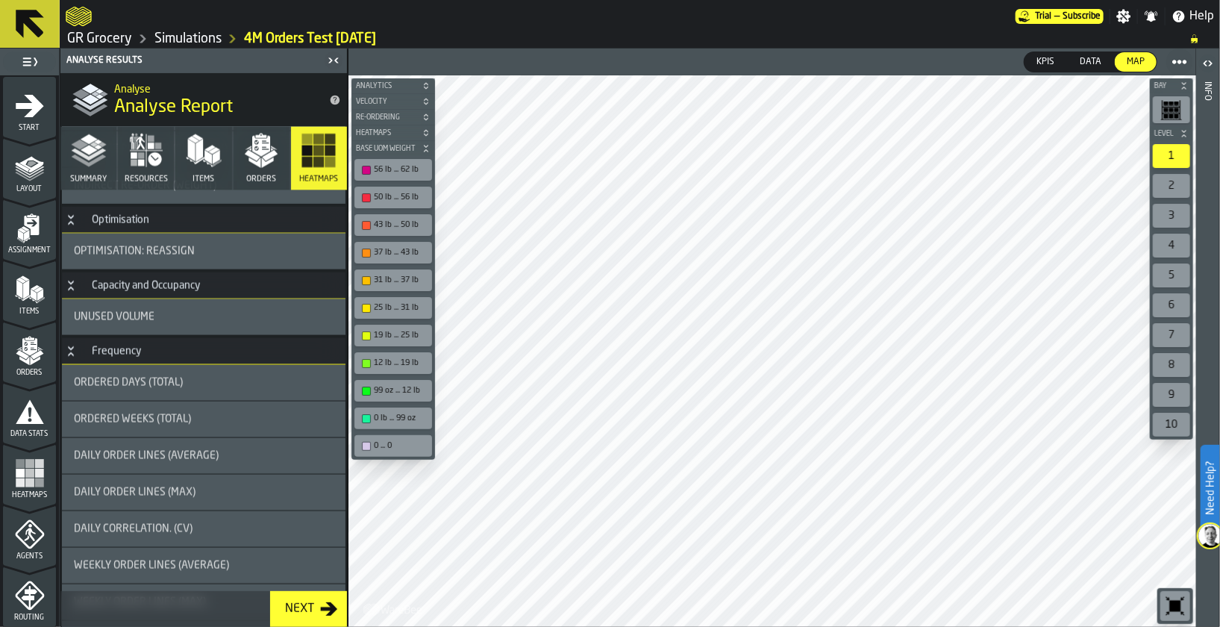
scroll to position [1138, 0]
click at [261, 365] on div "Ordered Days (Total)" at bounding box center [203, 381] width 283 height 36
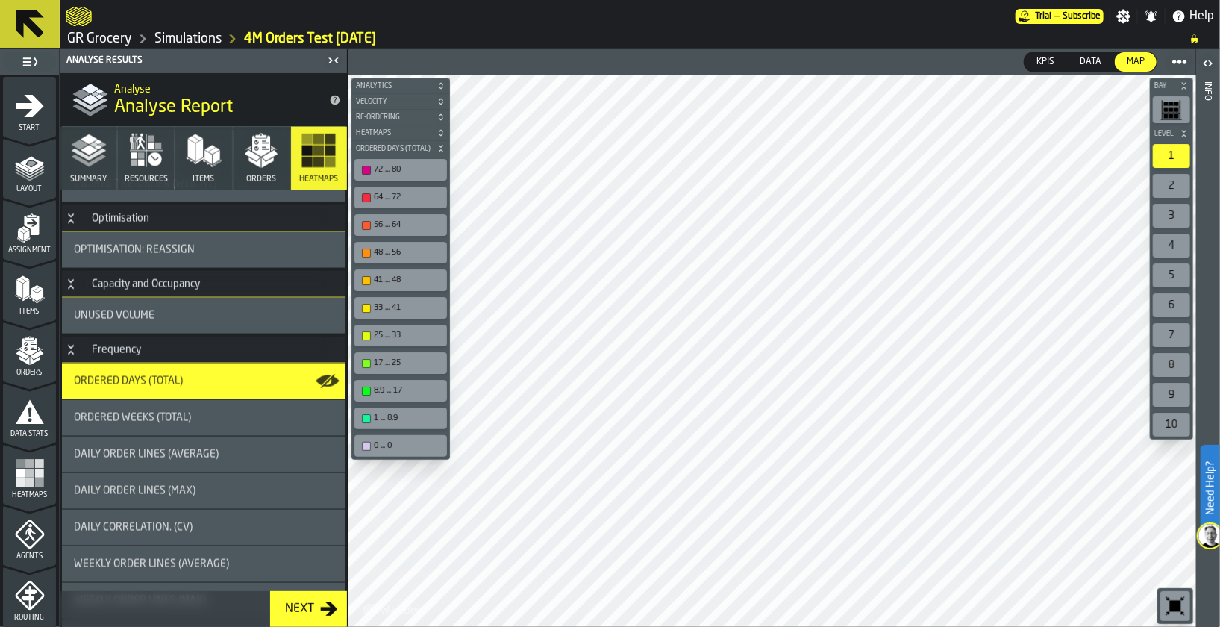
click at [209, 494] on div "Daily Order Lines (Max)" at bounding box center [204, 491] width 260 height 12
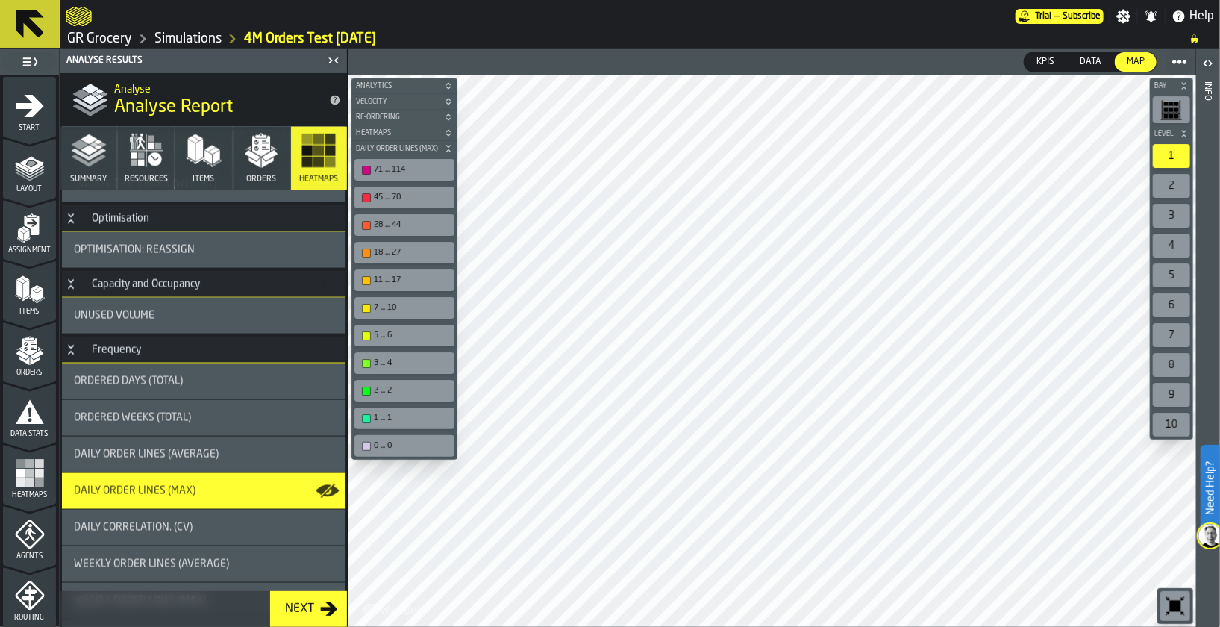
click at [211, 448] on span "Daily Order Lines (Average)" at bounding box center [146, 454] width 145 height 12
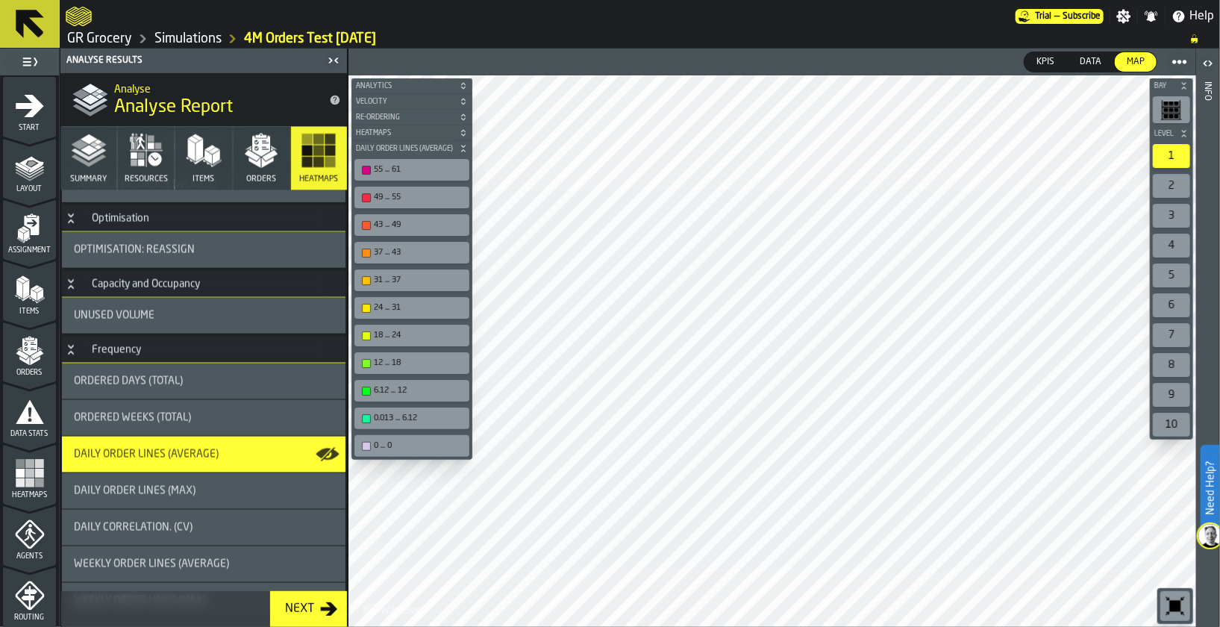
click at [215, 491] on div "Daily Order Lines (Max)" at bounding box center [204, 491] width 260 height 12
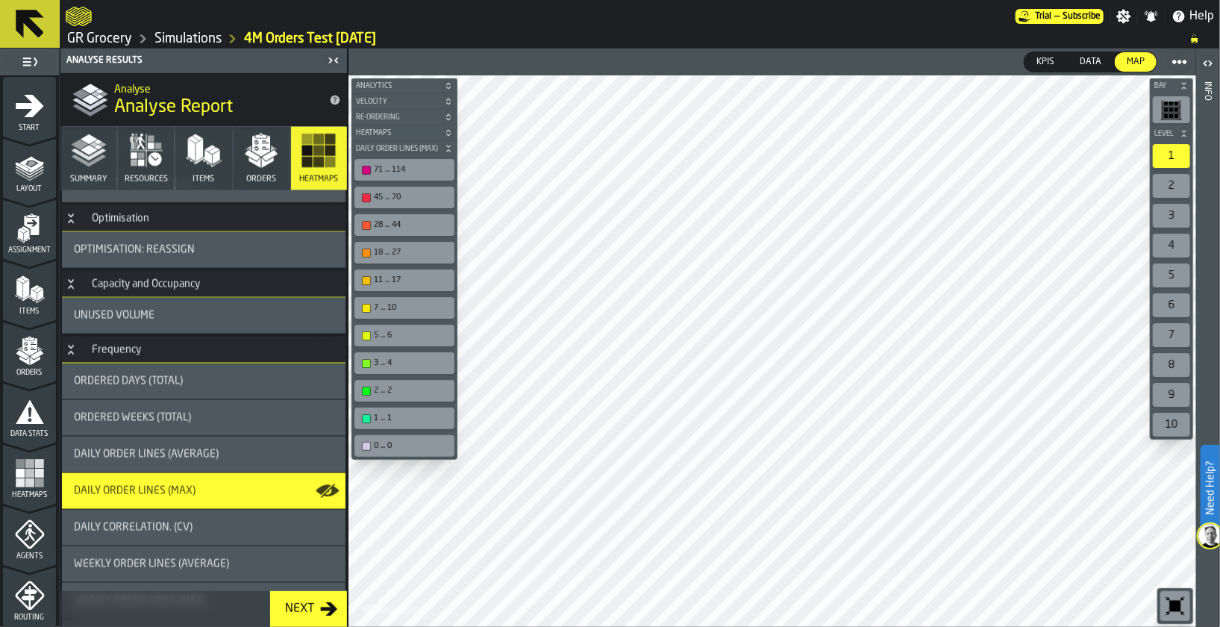
click at [192, 523] on div "Daily Correlation. (CV)" at bounding box center [204, 527] width 260 height 12
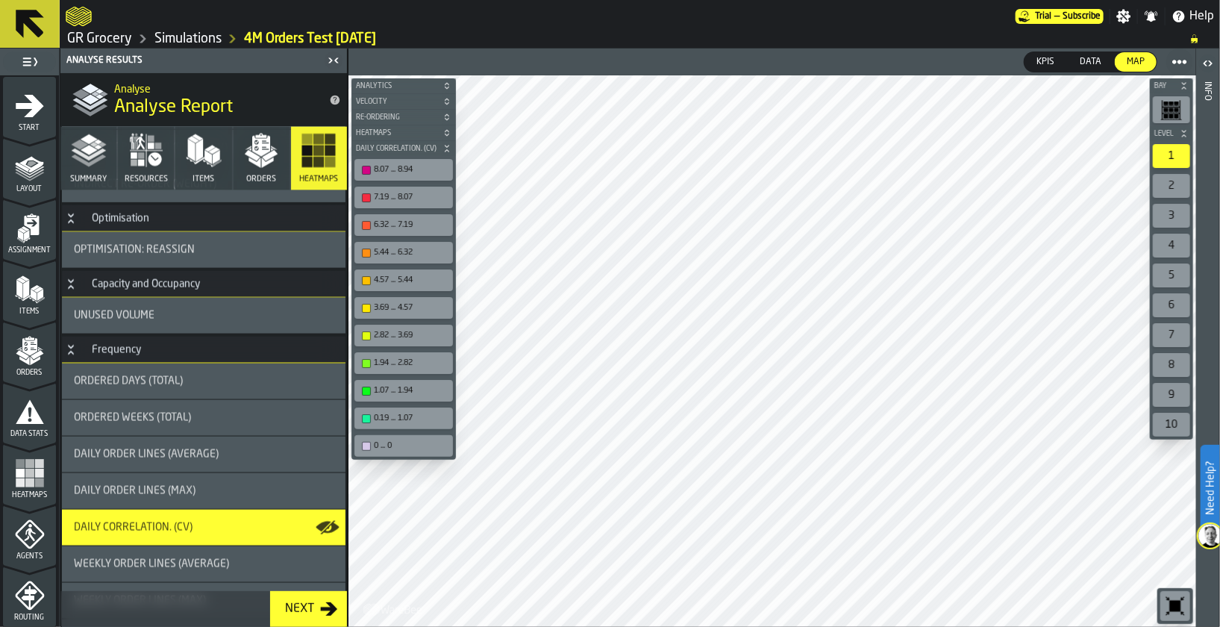
click at [424, 151] on span "Daily Correlation. (CV)" at bounding box center [396, 149] width 87 height 8
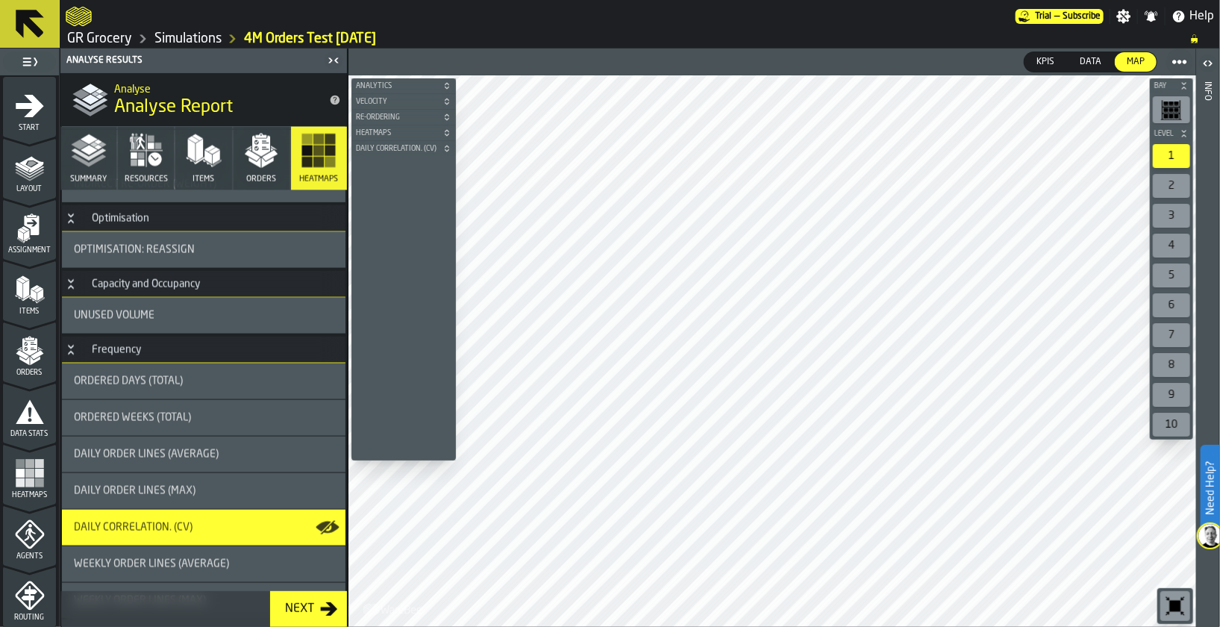
click at [424, 151] on span "Daily Correlation. (CV)" at bounding box center [396, 149] width 87 height 8
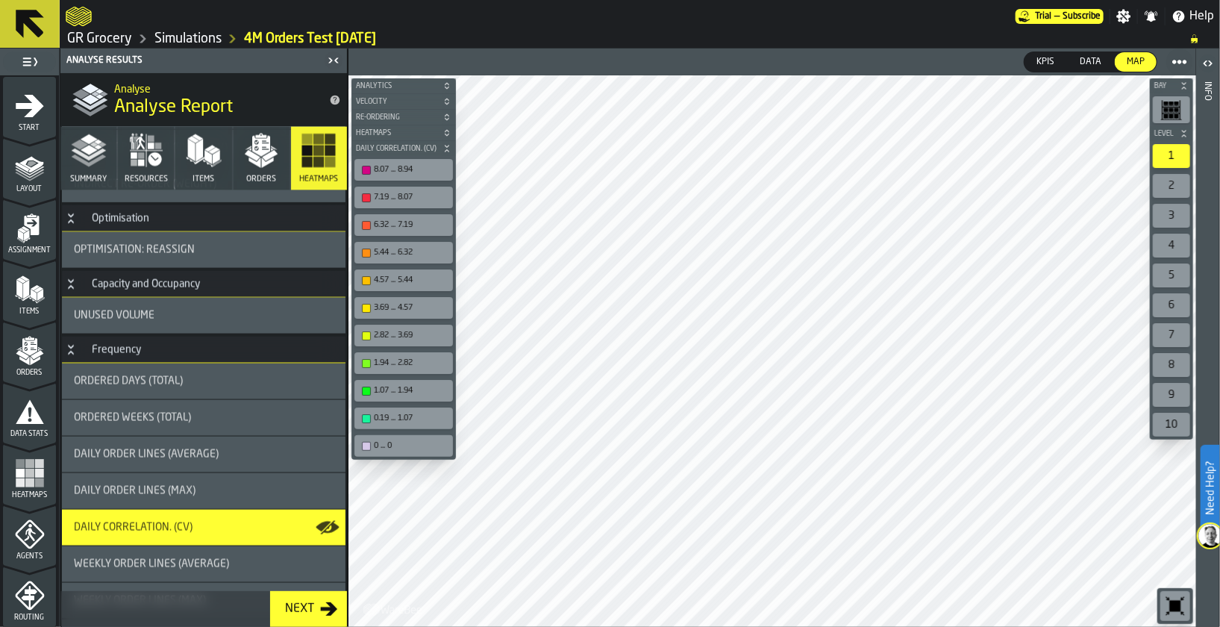
click at [424, 165] on div "8.07 ... 8.94" at bounding box center [411, 170] width 75 height 10
click at [392, 197] on div "7.19 ... 8.07" at bounding box center [411, 197] width 75 height 10
click at [394, 177] on div "8.07 ... 8.94" at bounding box center [403, 170] width 98 height 22
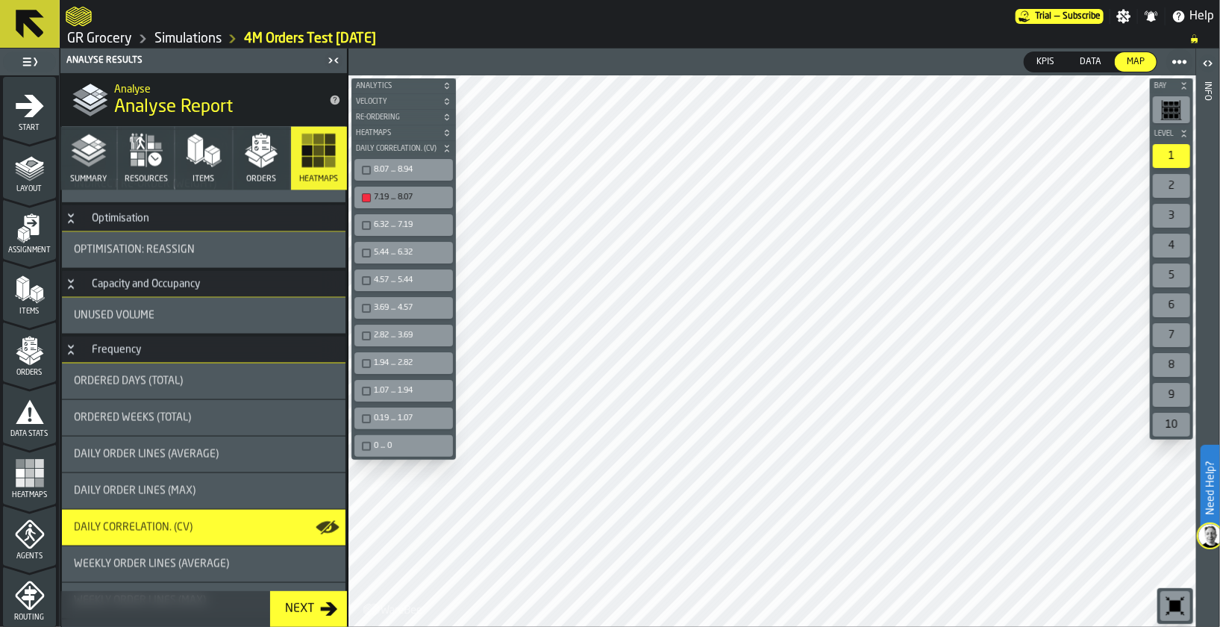
click at [363, 170] on div "button-toolbar-undefined" at bounding box center [366, 170] width 9 height 9
click at [391, 226] on div "6.32 ... 7.19" at bounding box center [411, 225] width 75 height 10
click at [411, 255] on div "5.44 ... 6.32" at bounding box center [411, 253] width 75 height 10
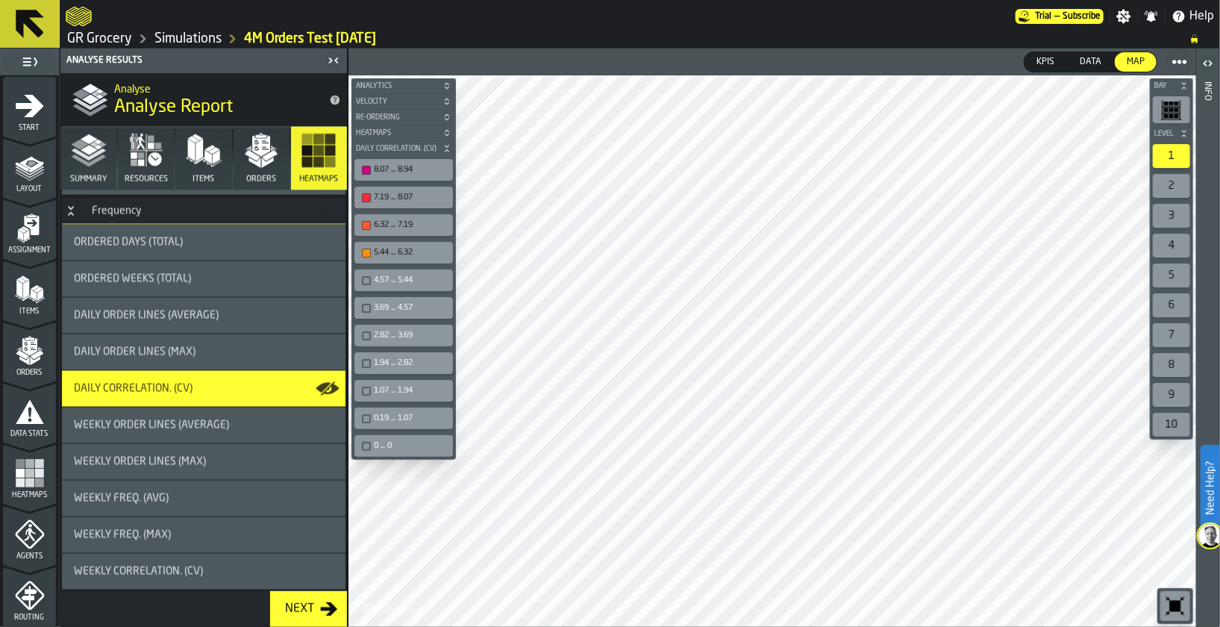
click at [211, 486] on div "Weekly Freq. (Avg)" at bounding box center [203, 498] width 283 height 36
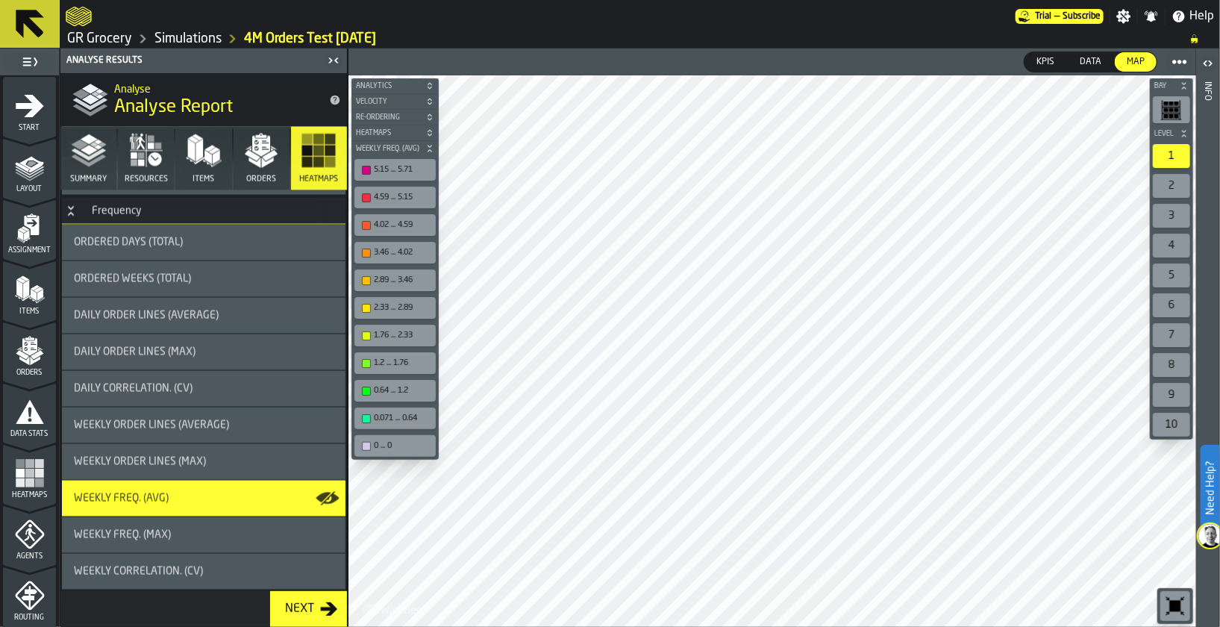
click at [397, 251] on div "3.46 ... 4.02" at bounding box center [402, 253] width 57 height 10
click at [403, 172] on div "5.15 ... 5.71" at bounding box center [402, 170] width 57 height 10
click at [404, 187] on div "4.59 ... 5.15" at bounding box center [394, 198] width 81 height 22
click at [414, 199] on div "4.59 ... 5.15" at bounding box center [402, 197] width 57 height 10
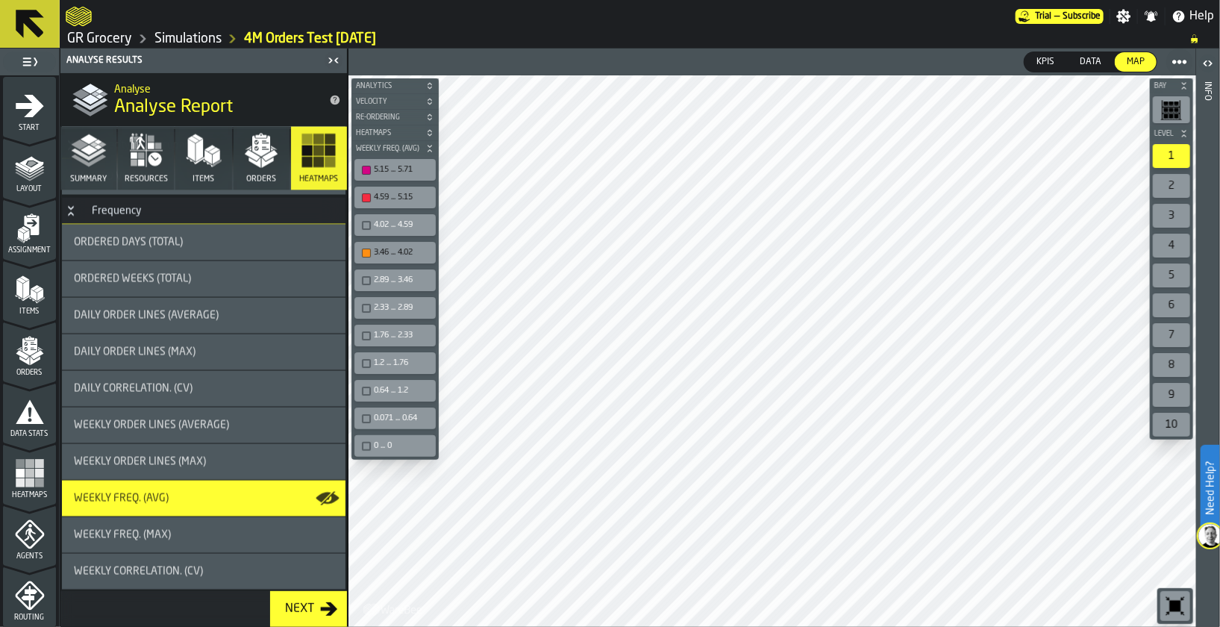
click at [377, 220] on div "4.02 ... 4.59" at bounding box center [402, 225] width 57 height 10
click at [413, 252] on div "3.46 ... 4.02" at bounding box center [402, 253] width 57 height 10
click at [375, 222] on div "4.02 ... 4.59" at bounding box center [402, 225] width 57 height 10
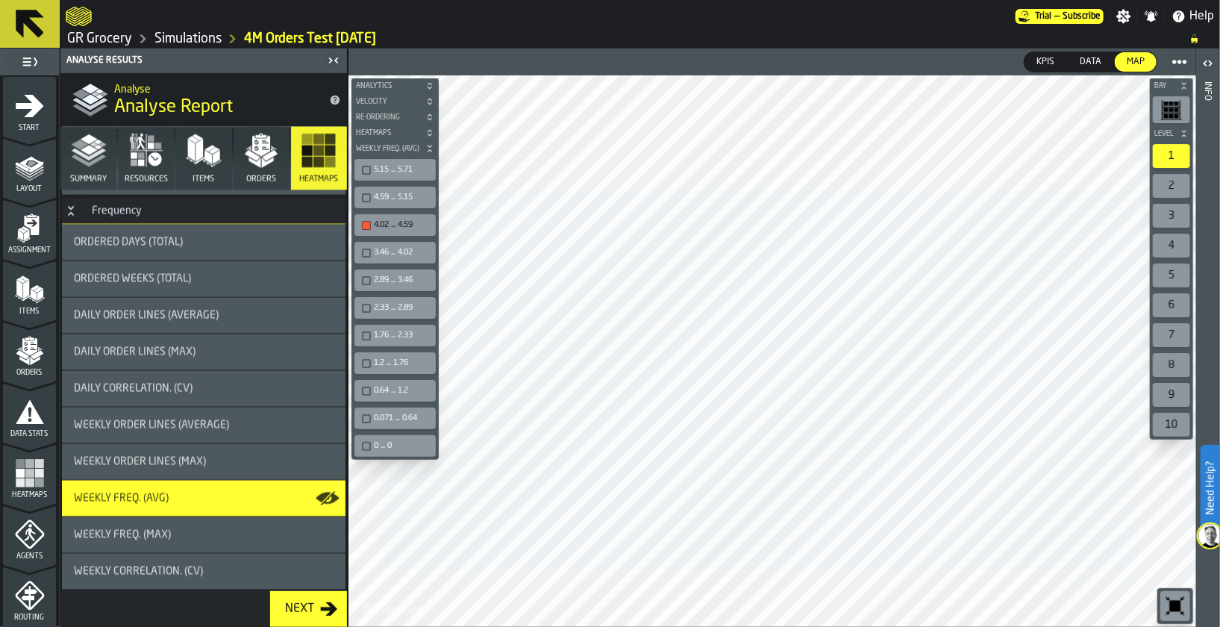
click at [403, 193] on div "4.59 ... 5.15" at bounding box center [402, 197] width 57 height 10
click at [395, 165] on div "5.15 ... 5.71" at bounding box center [402, 170] width 57 height 10
click at [407, 230] on div "4.02 ... 4.59" at bounding box center [394, 225] width 75 height 16
click at [387, 200] on div "4.59 ... 5.15" at bounding box center [402, 197] width 57 height 10
click at [386, 175] on div "5.15 ... 5.71" at bounding box center [394, 170] width 75 height 16
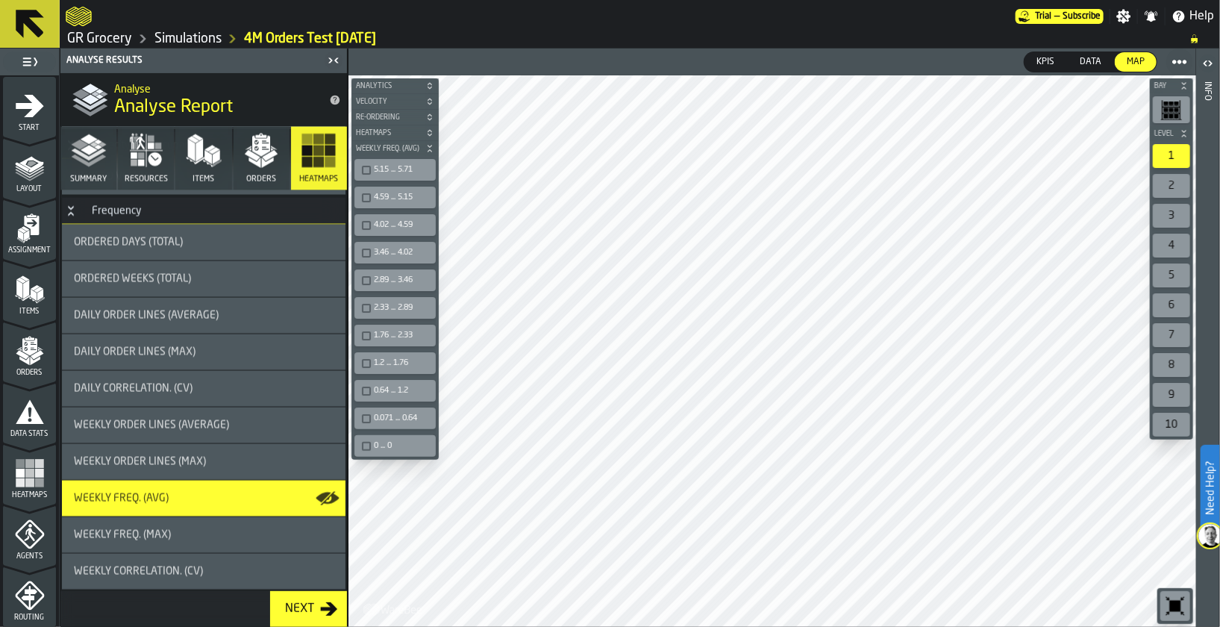
click at [401, 441] on div "0 ... 0" at bounding box center [402, 446] width 57 height 10
click at [391, 419] on div "0.071 ... 0.64" at bounding box center [402, 418] width 57 height 10
click at [392, 395] on div "0.64 ... 1.2" at bounding box center [394, 391] width 75 height 16
click at [182, 47] on div "Simulations" at bounding box center [177, 39] width 90 height 18
click at [195, 38] on link "Simulations" at bounding box center [187, 39] width 67 height 16
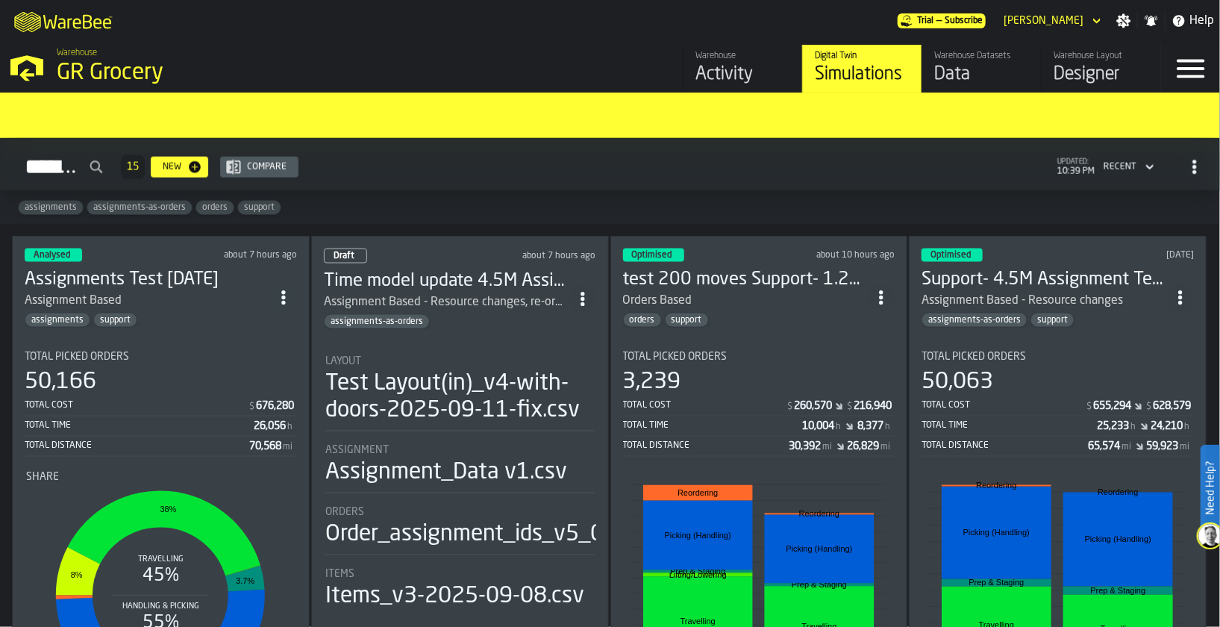
scroll to position [1167, 0]
click at [1089, 269] on h3 "Support- 4.5M Assignment Test [DATE]" at bounding box center [1043, 281] width 245 height 24
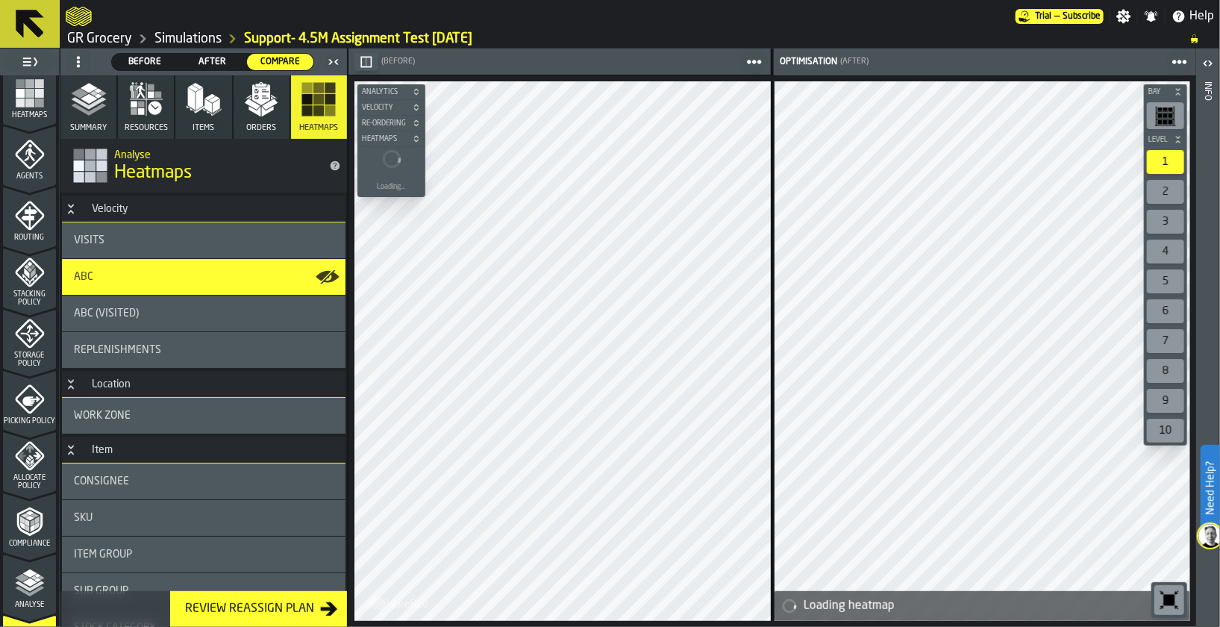
scroll to position [549, 0]
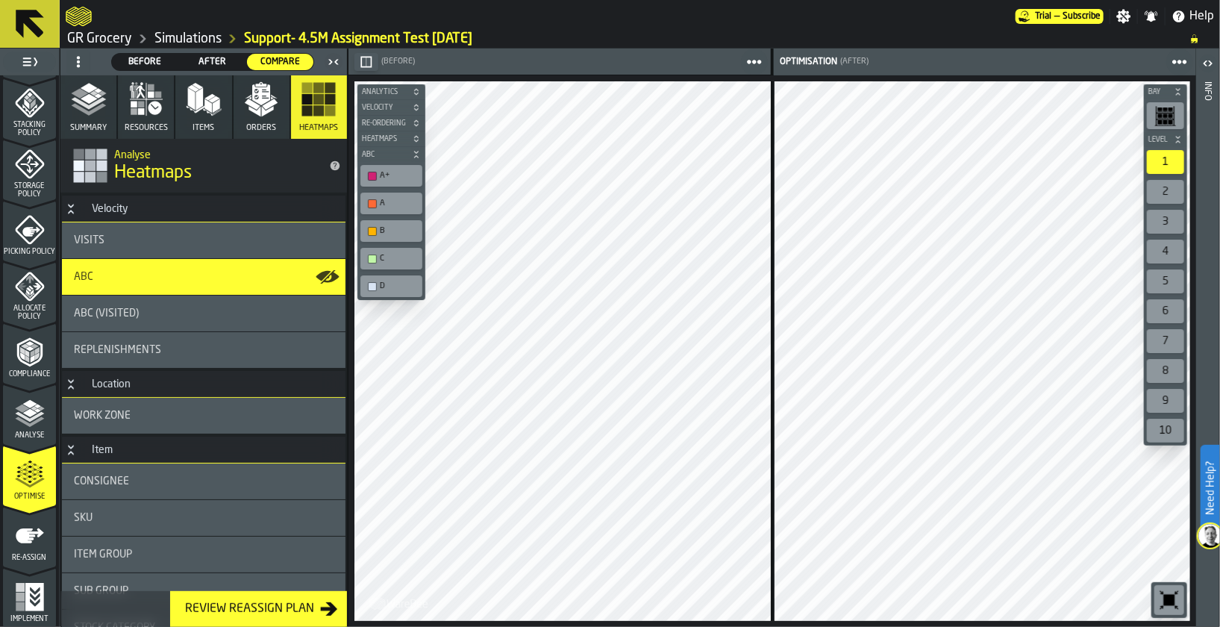
click at [40, 477] on icon "menu Optimise" at bounding box center [30, 475] width 30 height 30
click at [88, 99] on polygon "button" at bounding box center [88, 99] width 17 height 10
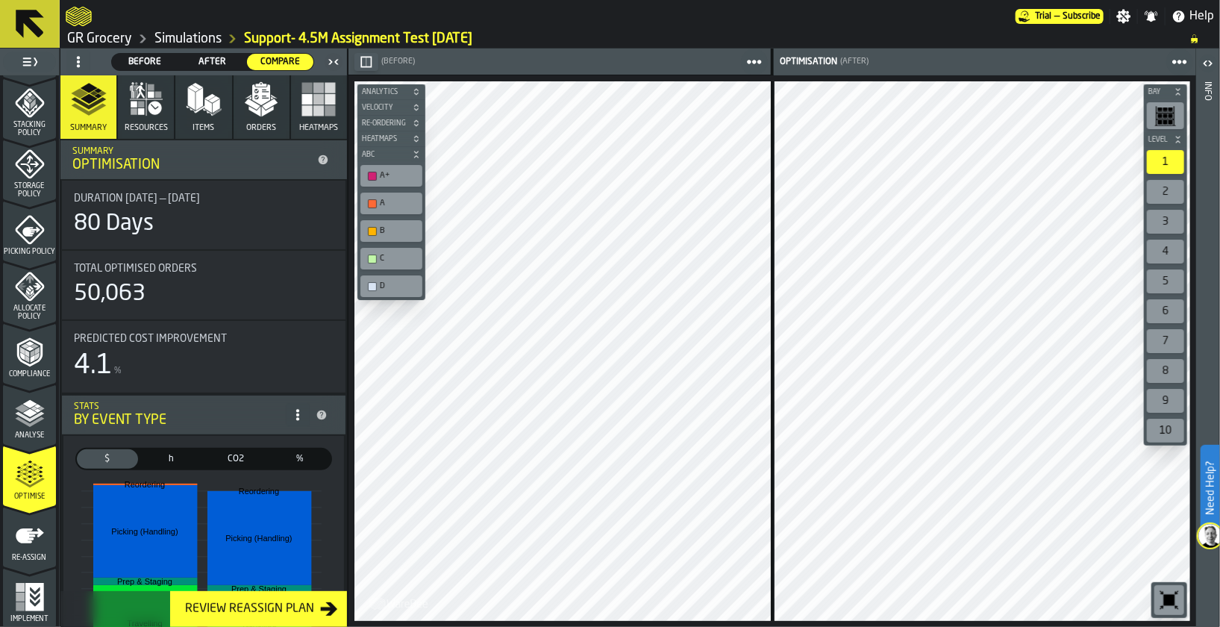
click at [31, 480] on icon "menu Optimise" at bounding box center [30, 475] width 30 height 30
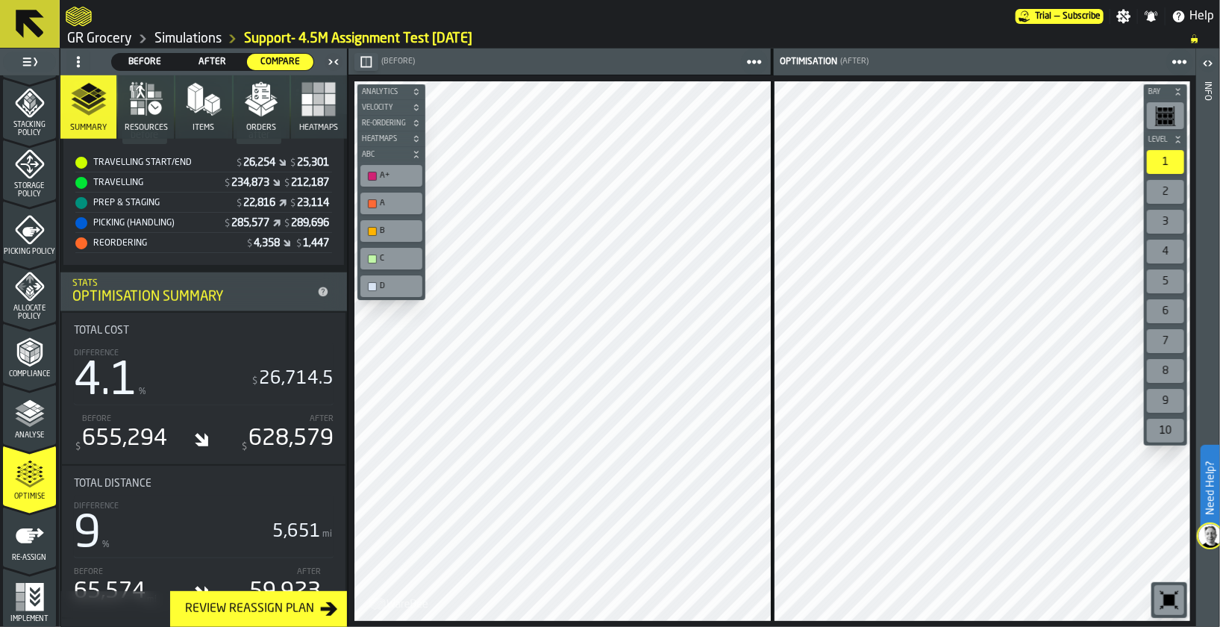
scroll to position [0, 0]
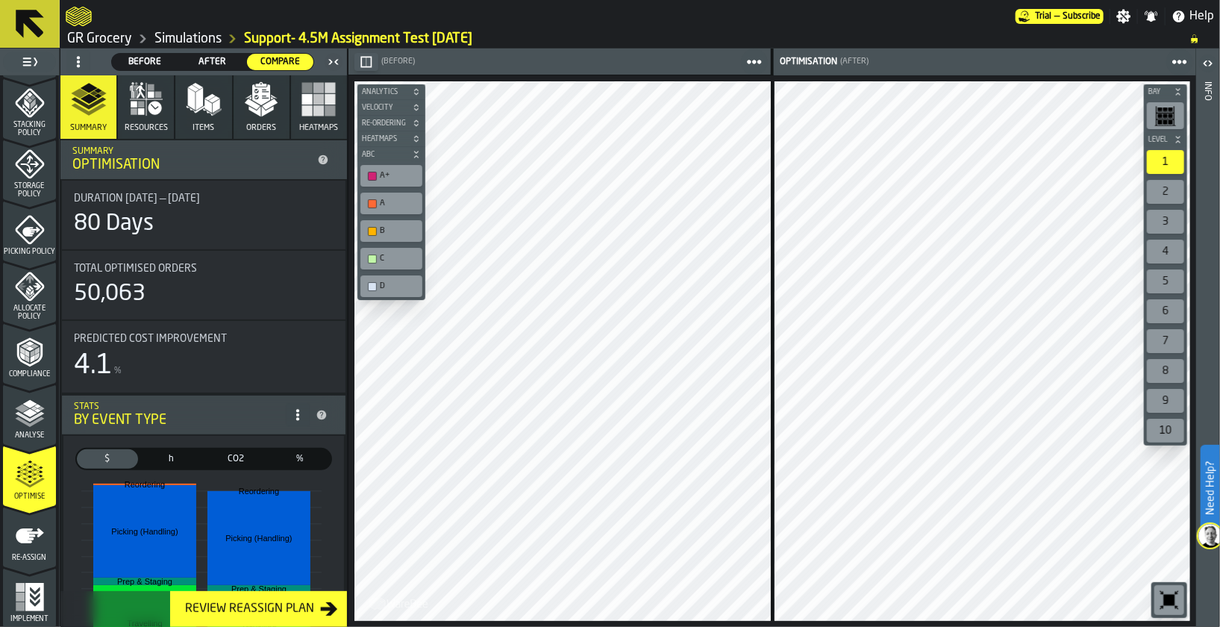
click at [72, 51] on span at bounding box center [78, 62] width 24 height 24
click at [94, 94] on div "Show Setup" at bounding box center [114, 91] width 78 height 18
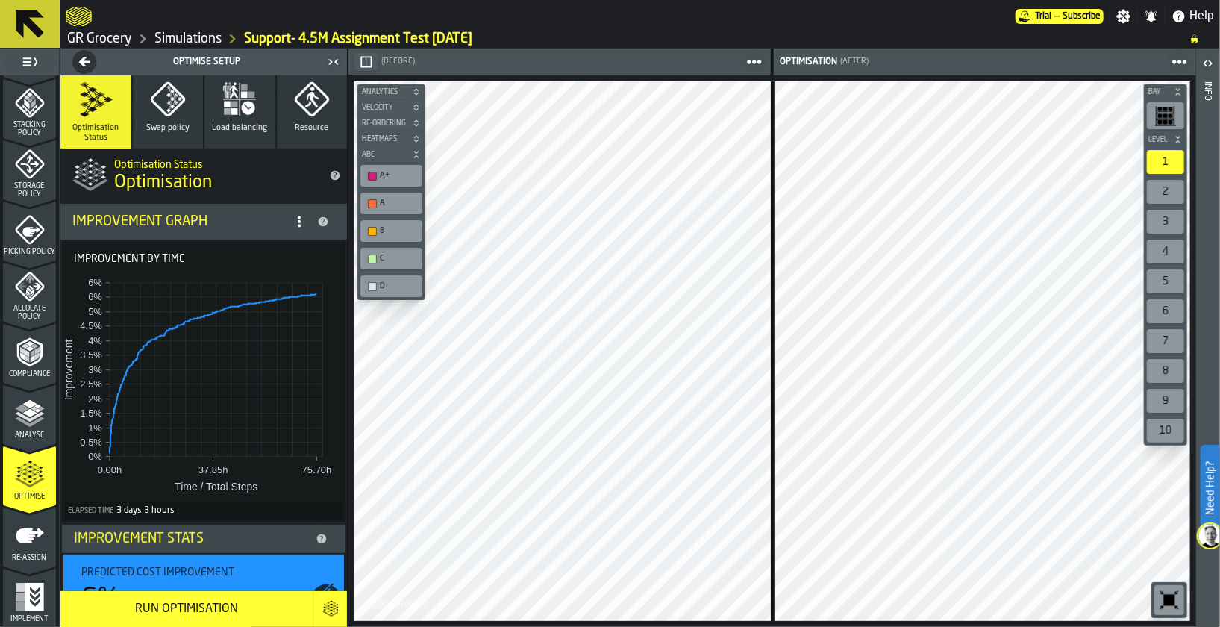
click at [174, 99] on icon "button" at bounding box center [168, 99] width 36 height 36
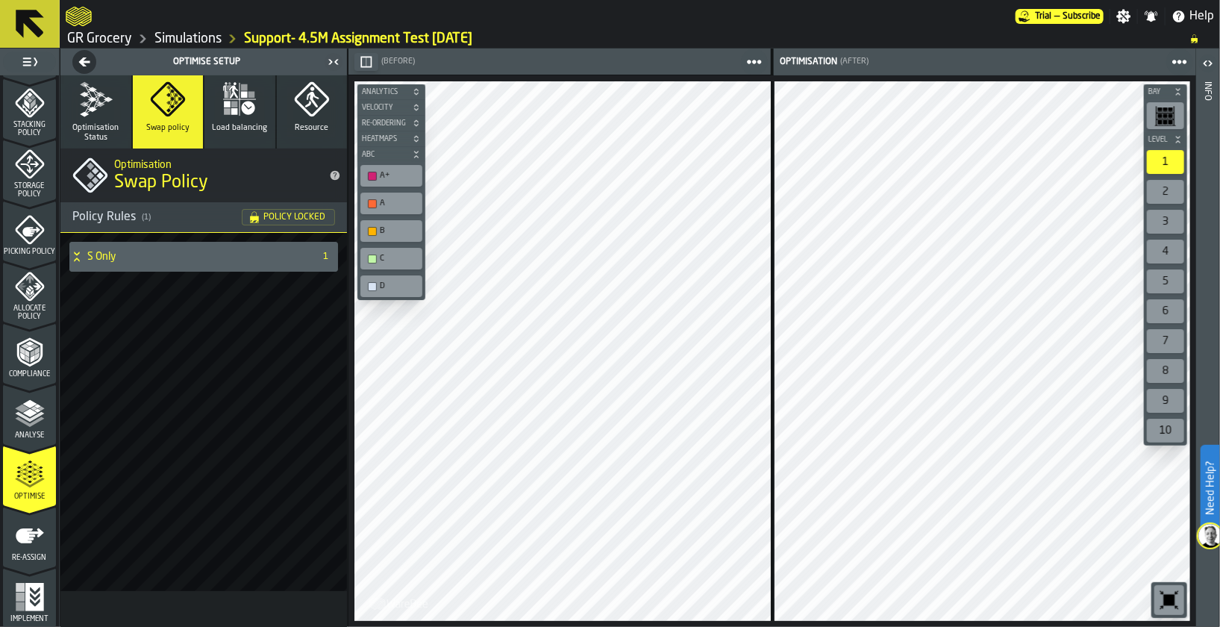
click at [95, 260] on h4 "S Only" at bounding box center [197, 257] width 221 height 12
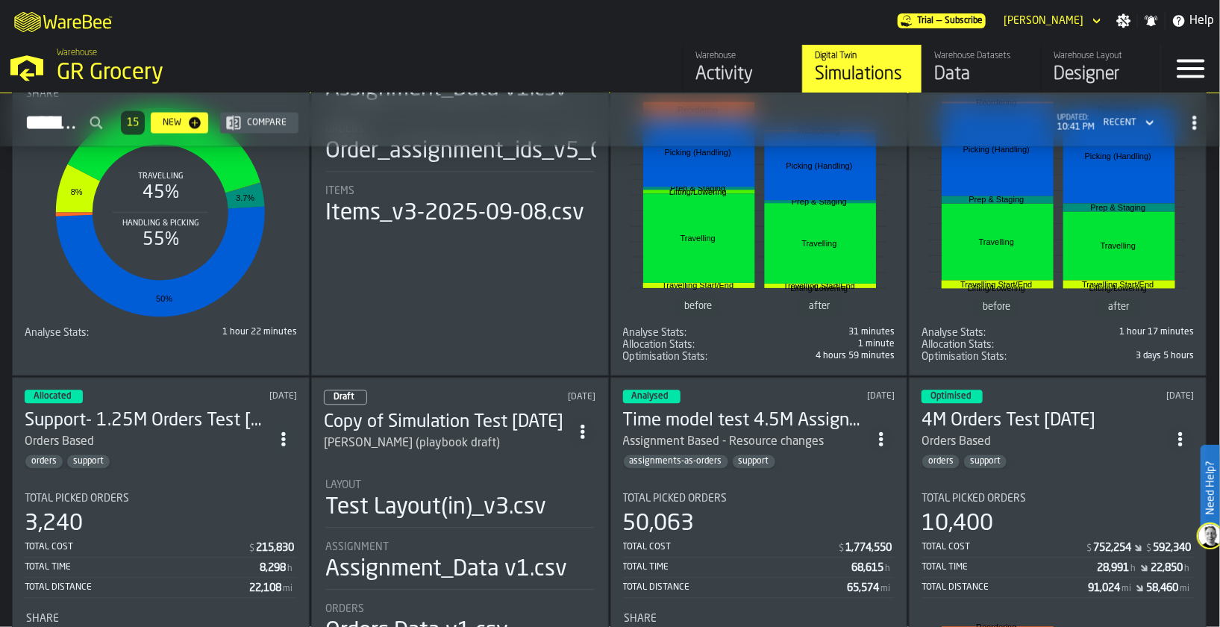
scroll to position [1597, 0]
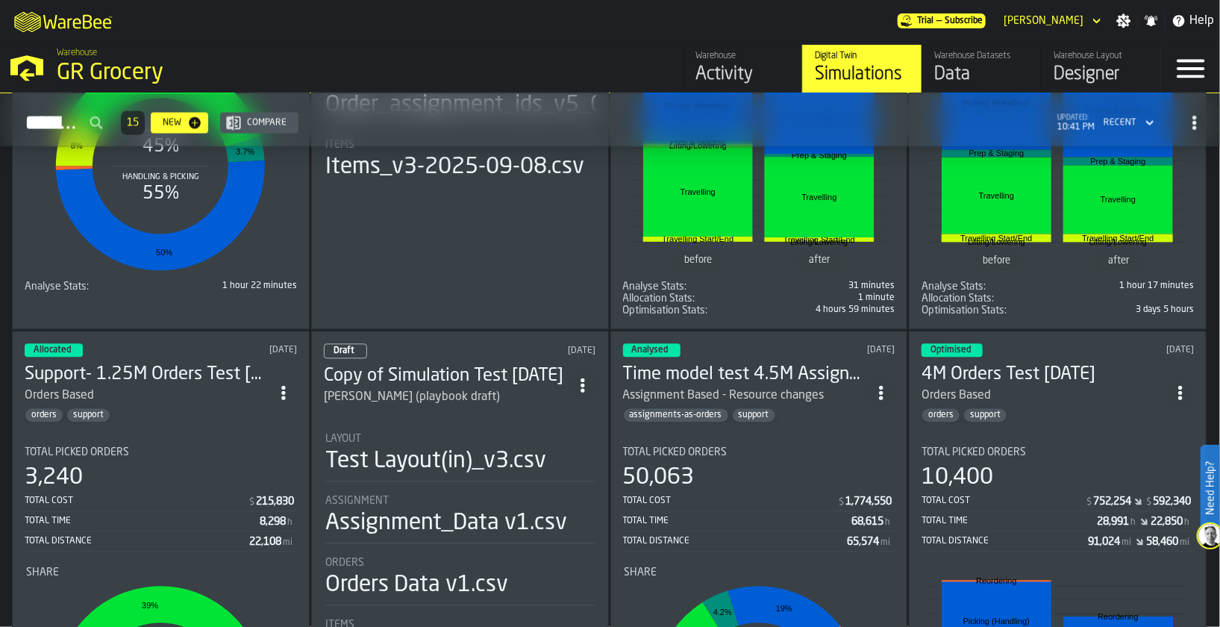
click at [693, 373] on h3 "Time model test 4.5M Assignment Test [DATE]" at bounding box center [745, 375] width 245 height 24
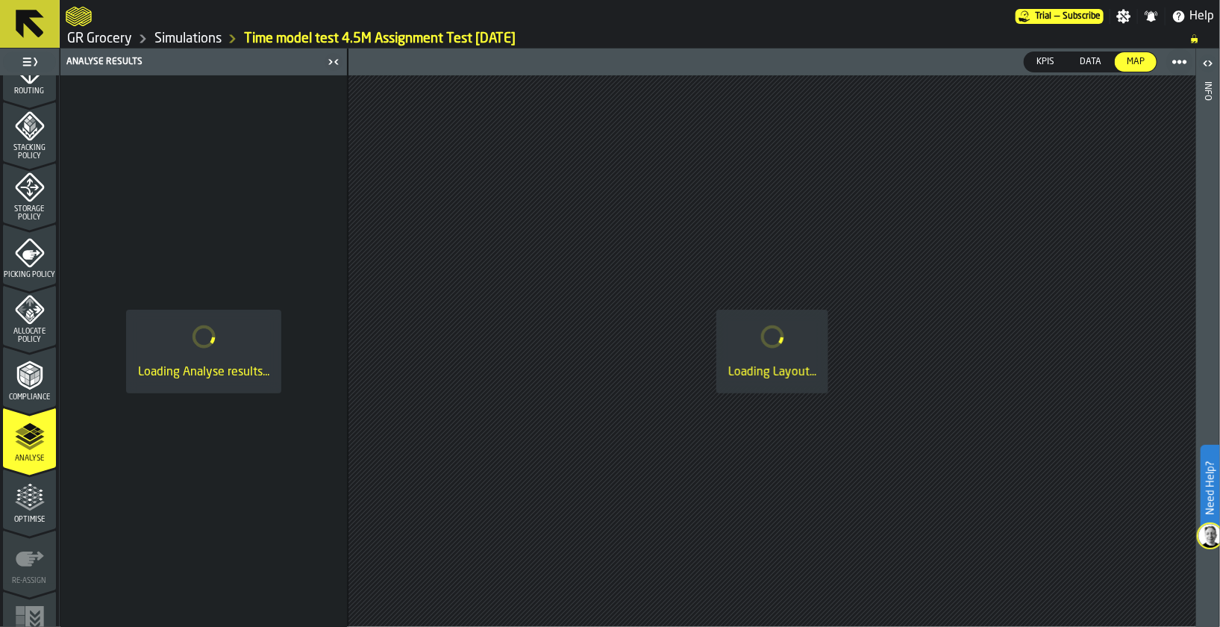
scroll to position [549, 0]
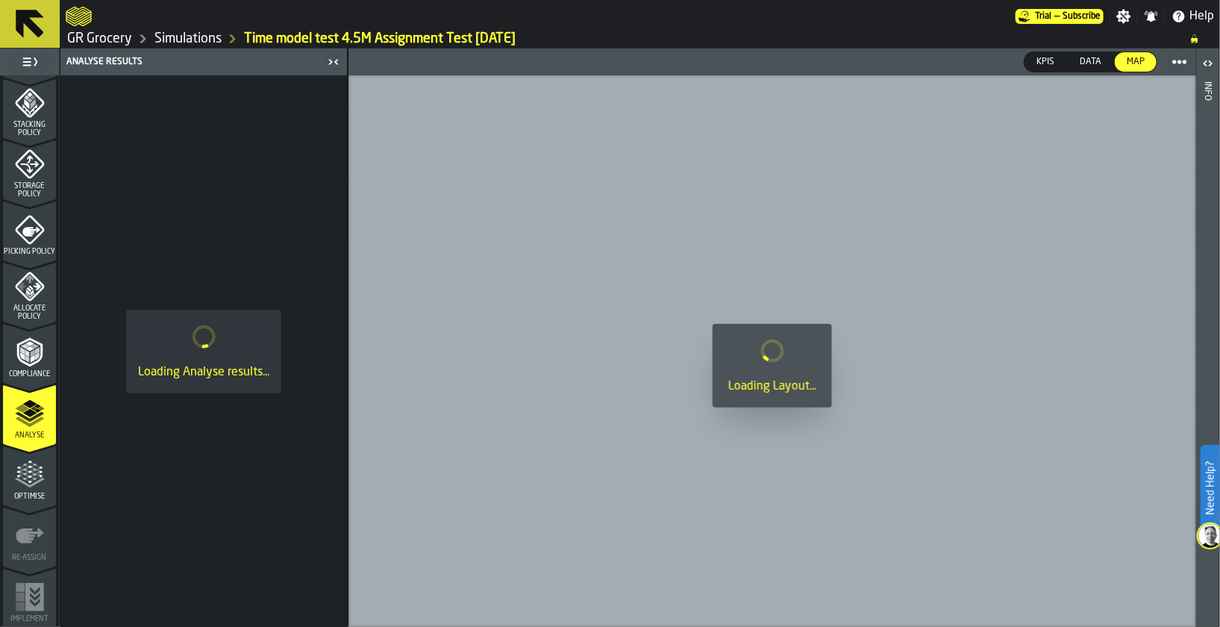
click at [23, 502] on icon "menu Optimise" at bounding box center [29, 506] width 53 height 14
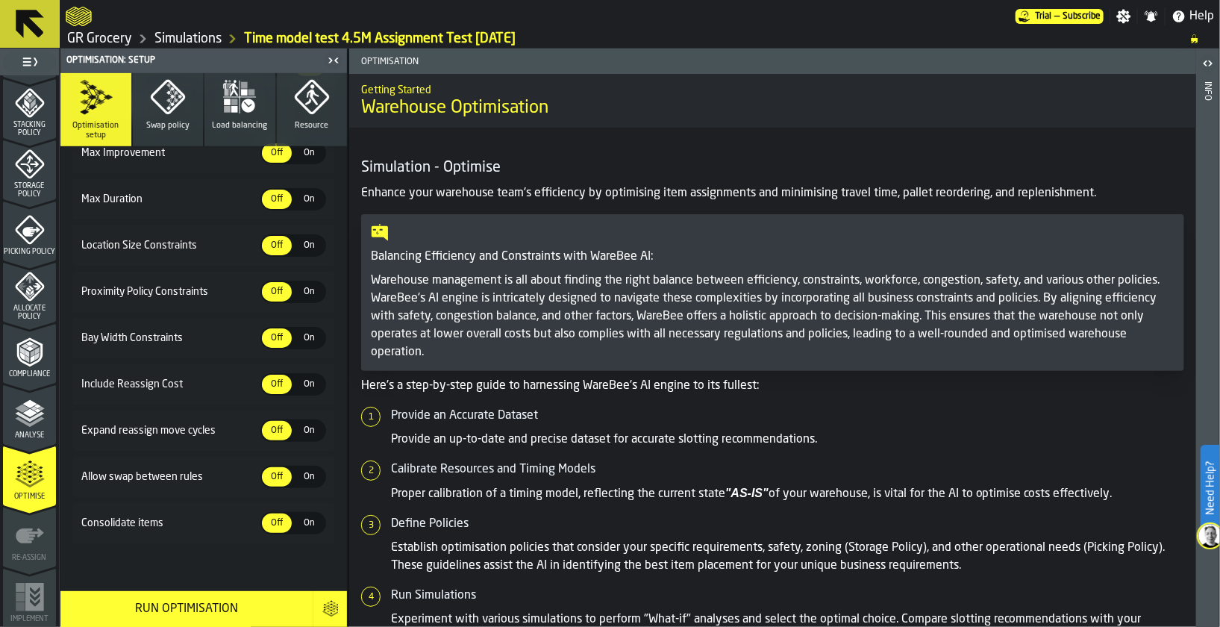
scroll to position [0, 0]
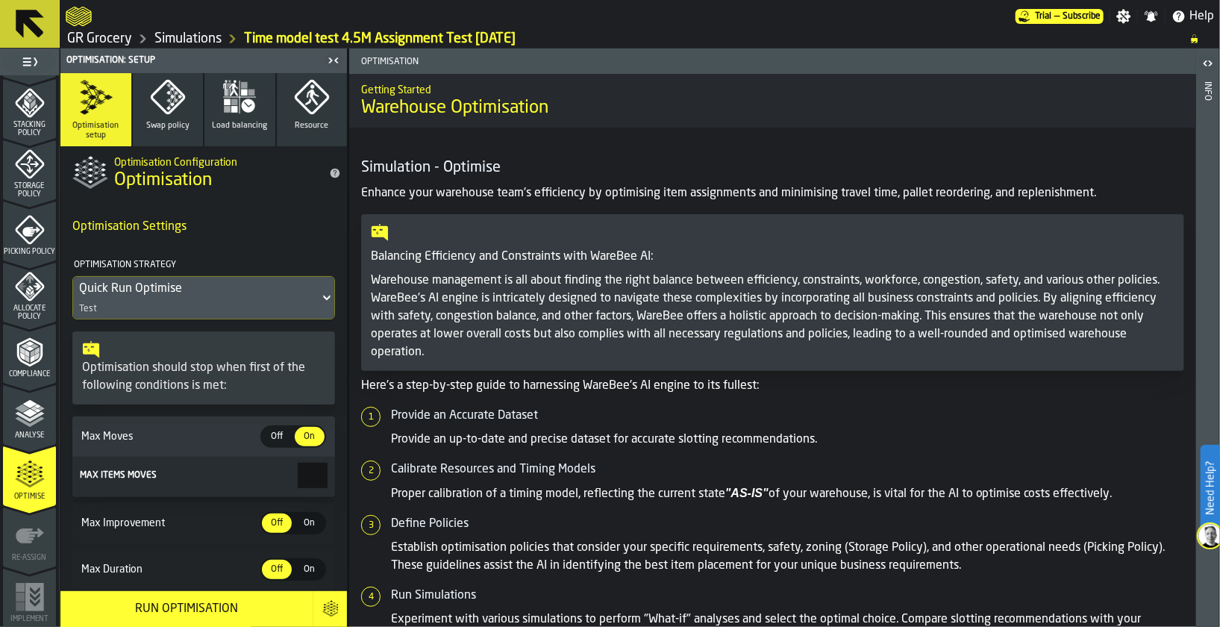
click at [326, 313] on div "Quick Run Optimise Test" at bounding box center [203, 298] width 261 height 42
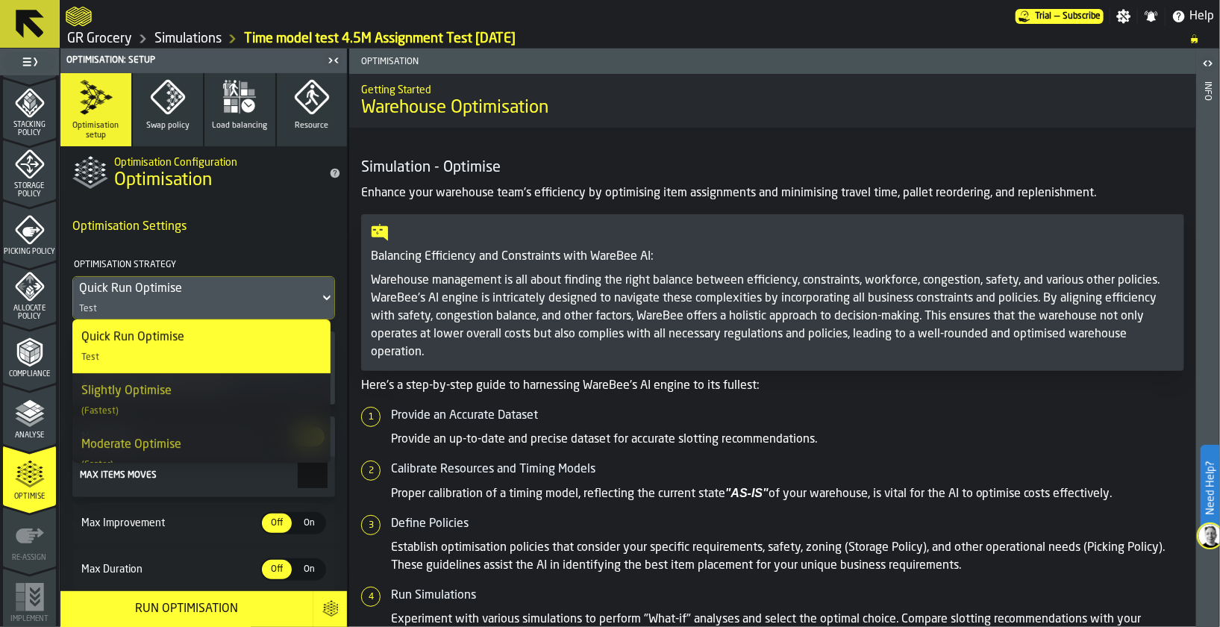
click at [291, 256] on h4 "Optimisation Strategy" at bounding box center [202, 265] width 260 height 22
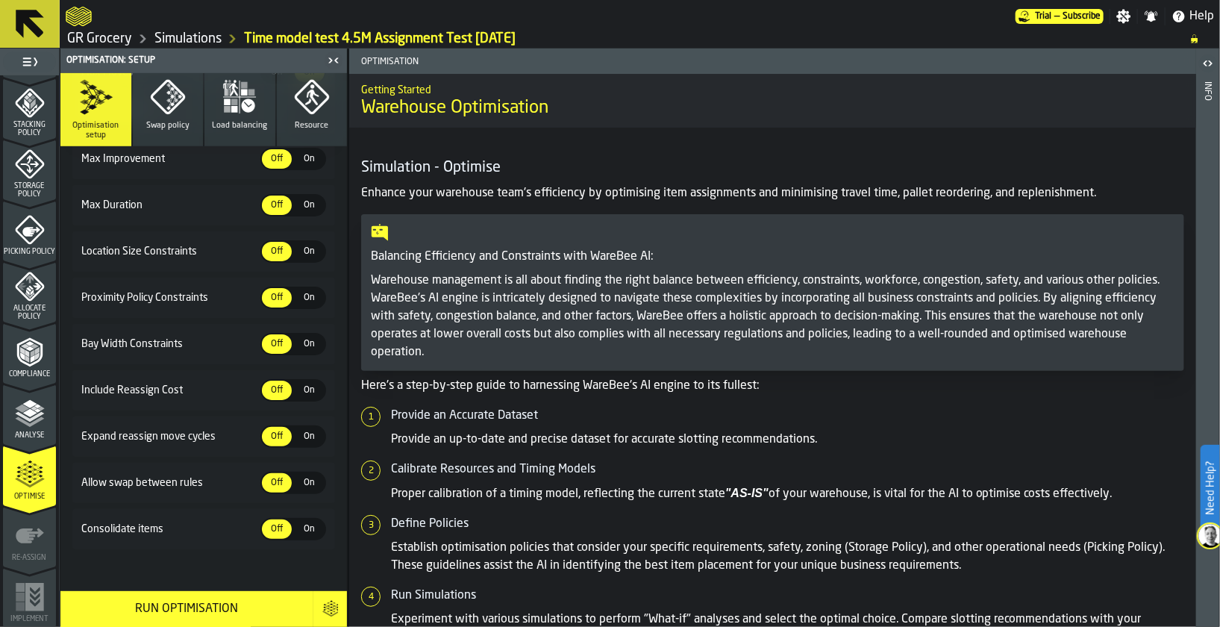
scroll to position [366, 0]
click at [152, 104] on icon "button" at bounding box center [168, 97] width 36 height 36
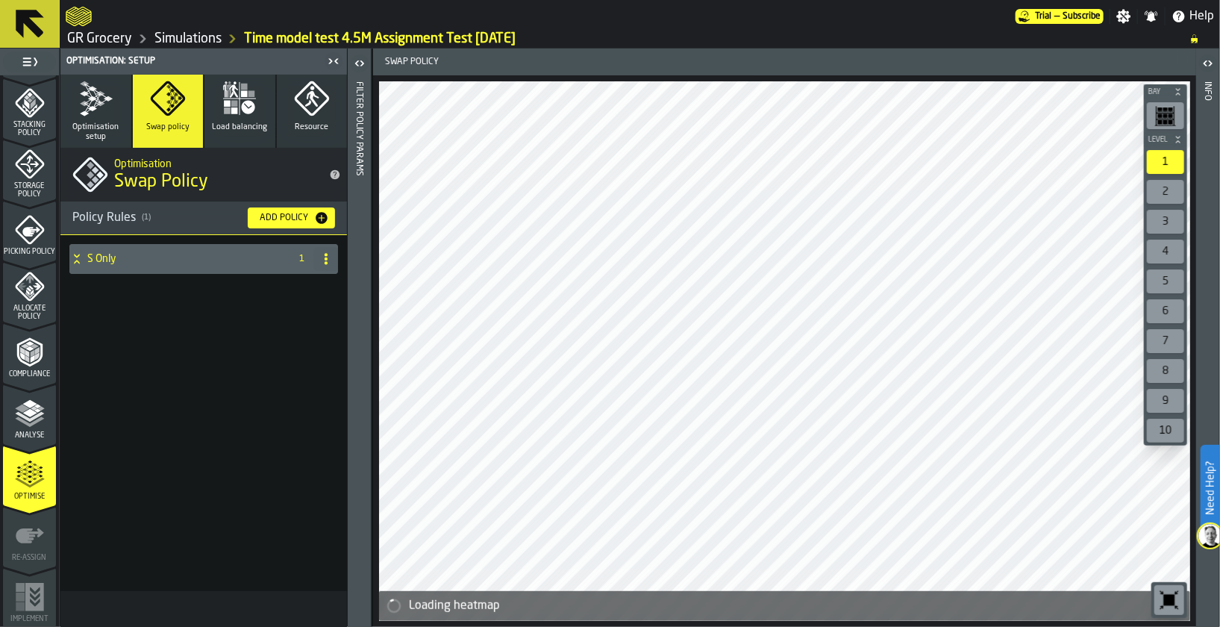
click at [299, 216] on div "Add Policy" at bounding box center [284, 218] width 60 height 10
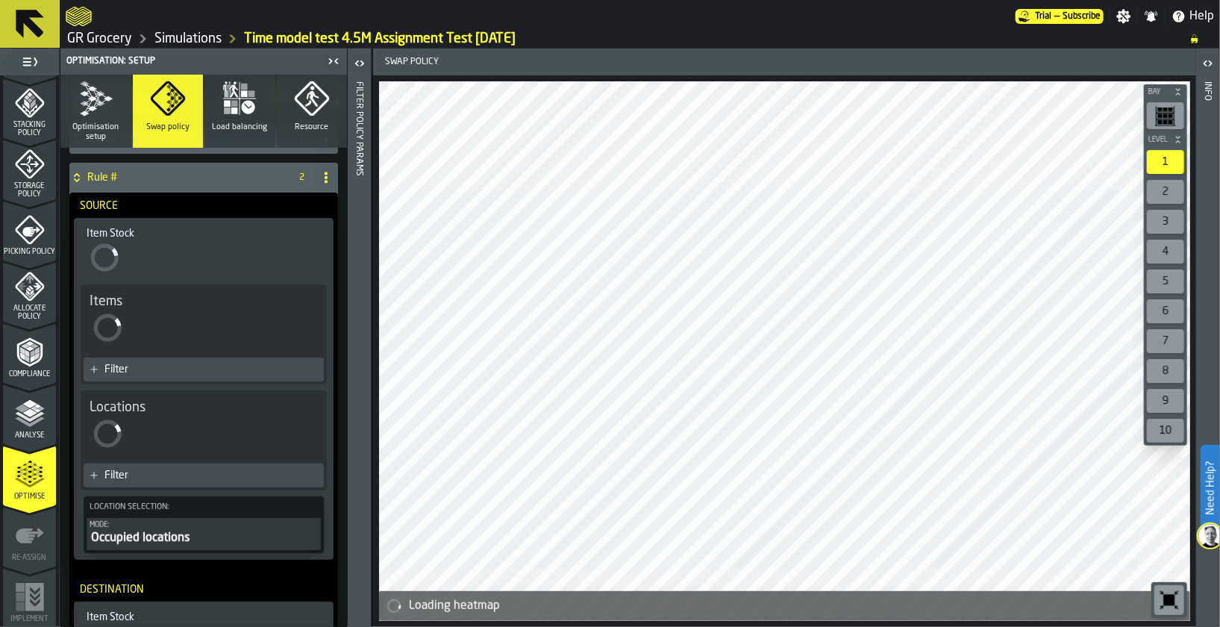
scroll to position [122, 0]
click at [109, 181] on div "Rule #" at bounding box center [176, 176] width 215 height 30
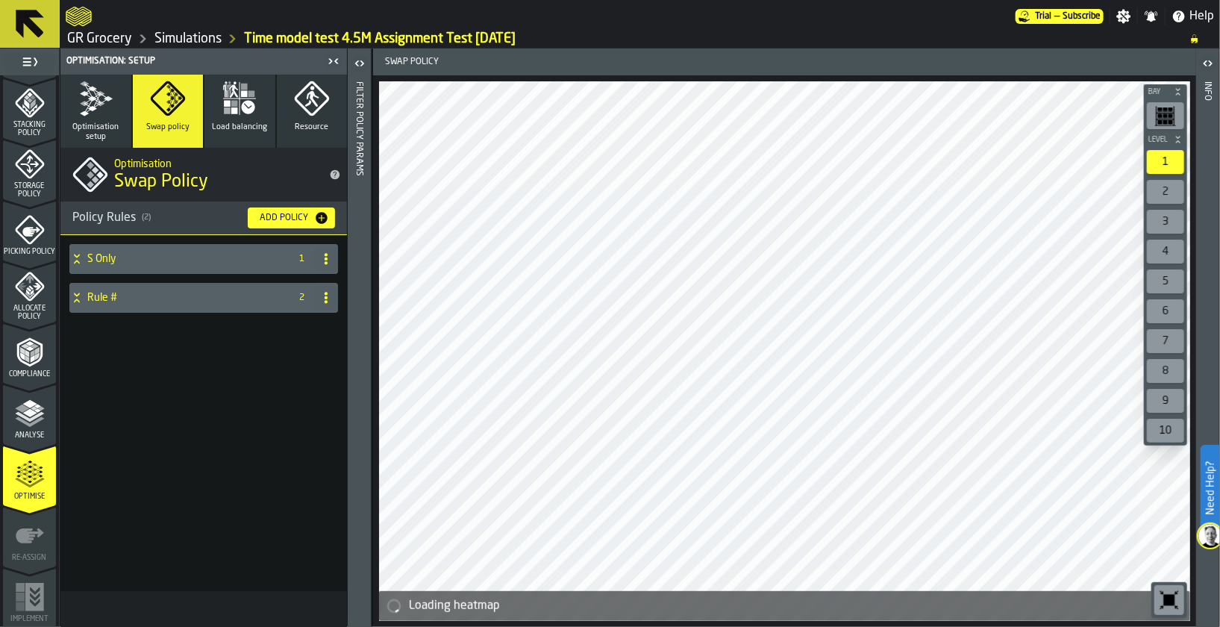
click at [114, 306] on div "Rule #" at bounding box center [176, 298] width 215 height 30
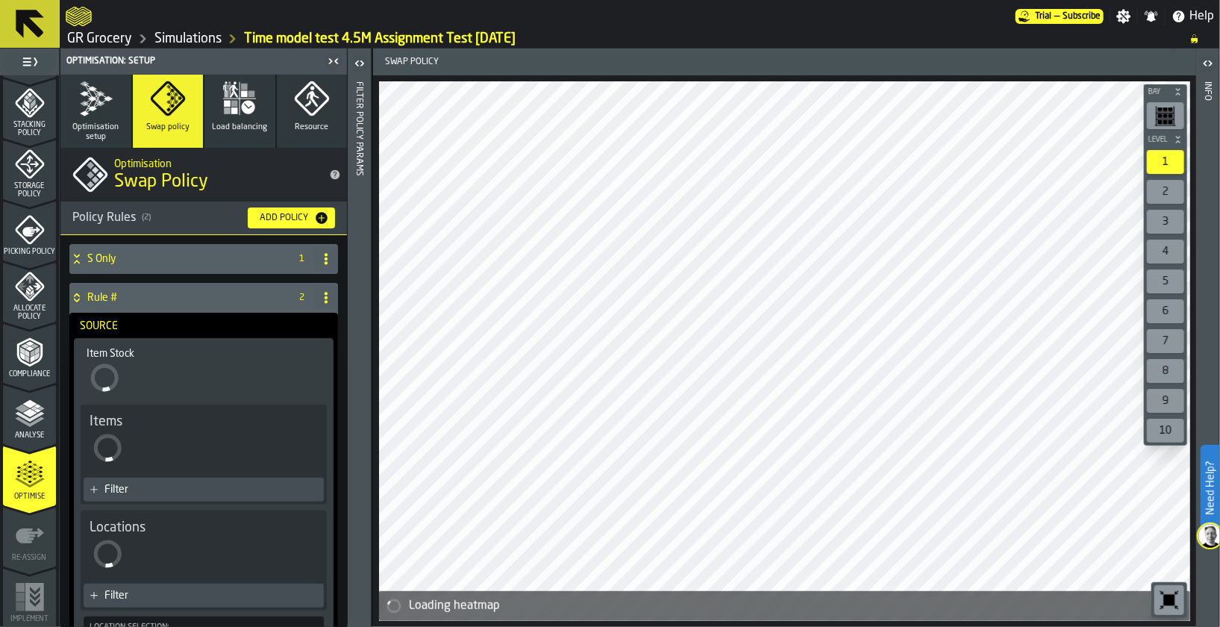
click at [316, 304] on span at bounding box center [326, 298] width 24 height 24
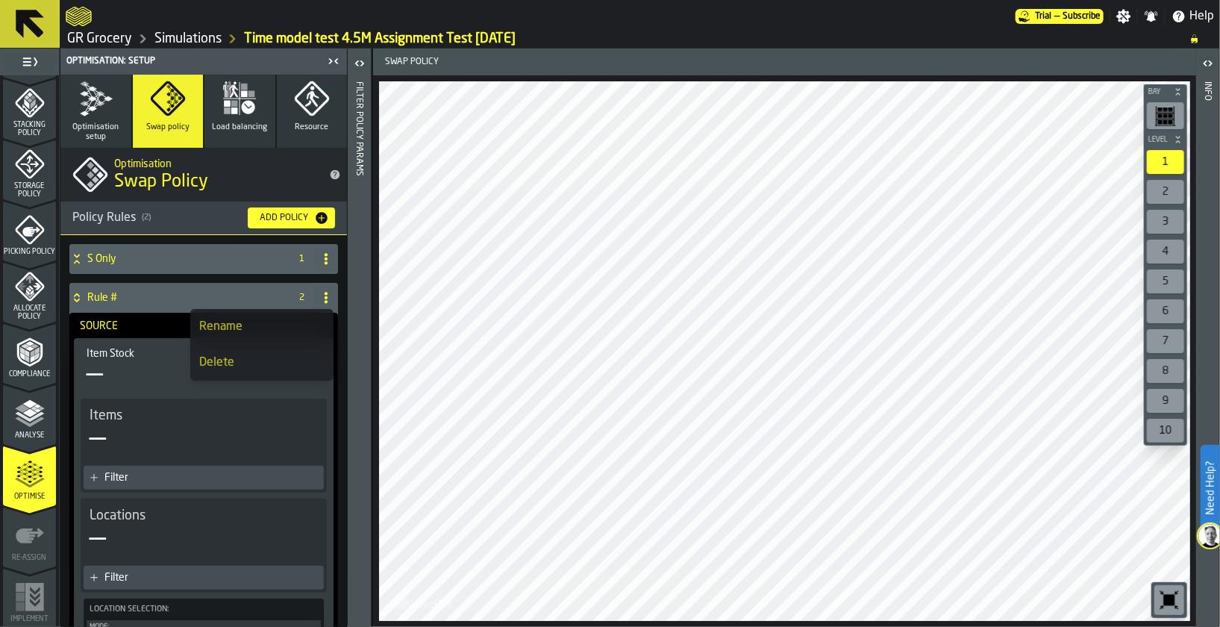
click at [146, 333] on div "Source" at bounding box center [204, 326] width 260 height 24
click at [183, 262] on h4 "S Only" at bounding box center [185, 259] width 197 height 12
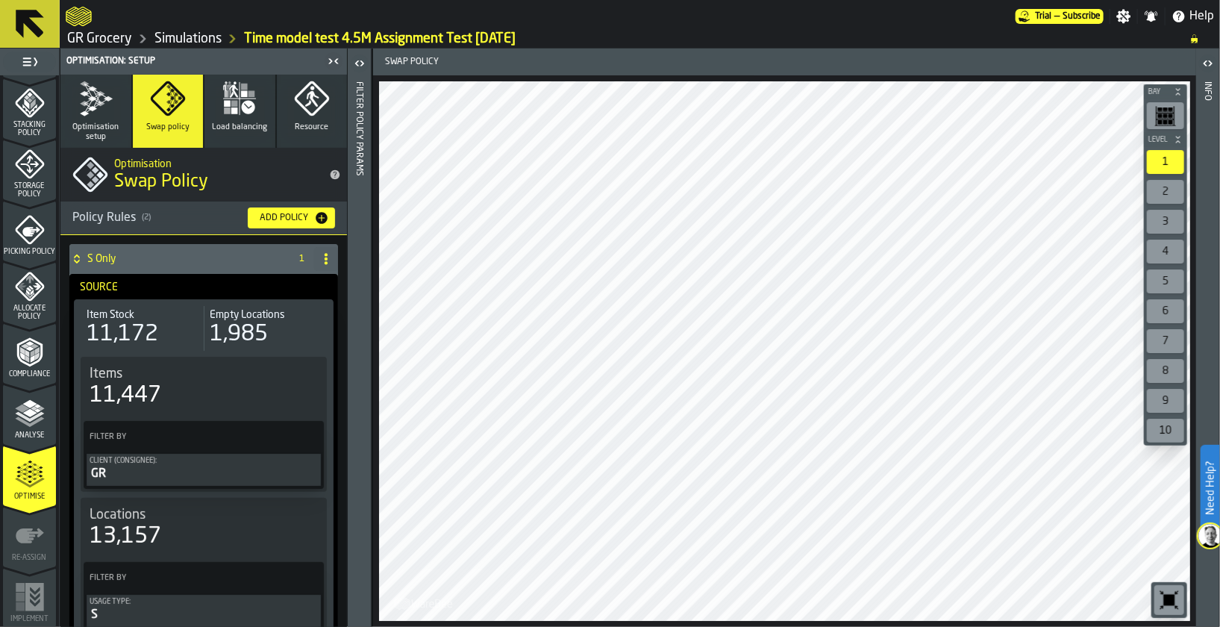
click at [183, 262] on h4 "S Only" at bounding box center [185, 259] width 197 height 12
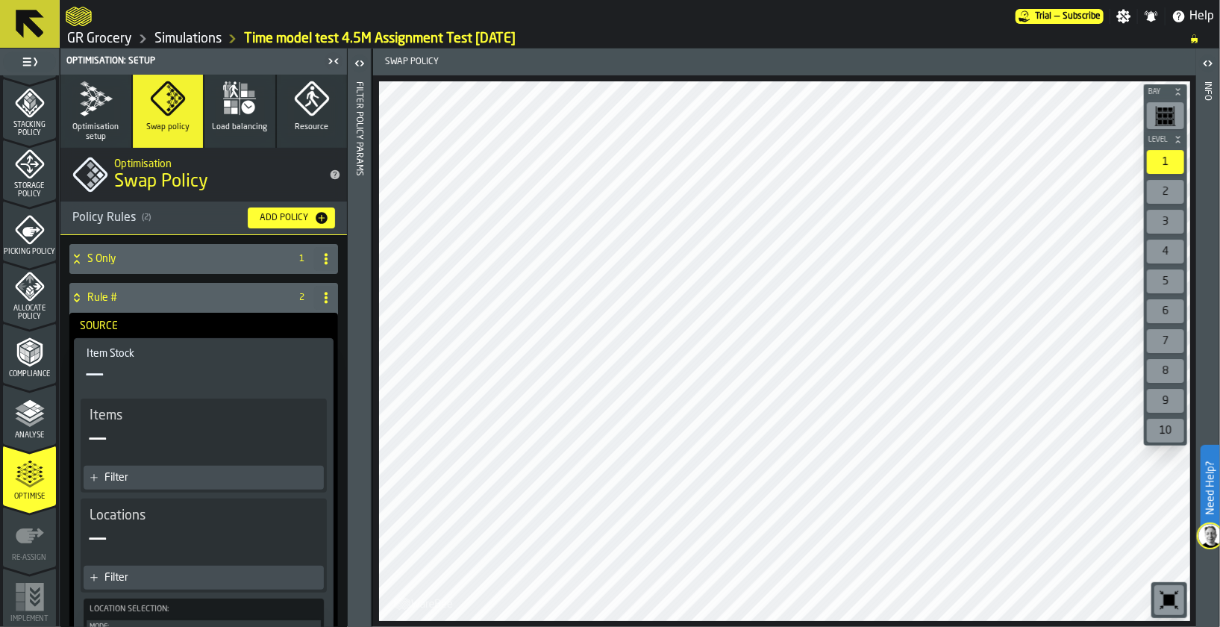
click at [169, 256] on h4 "S Only" at bounding box center [185, 259] width 197 height 12
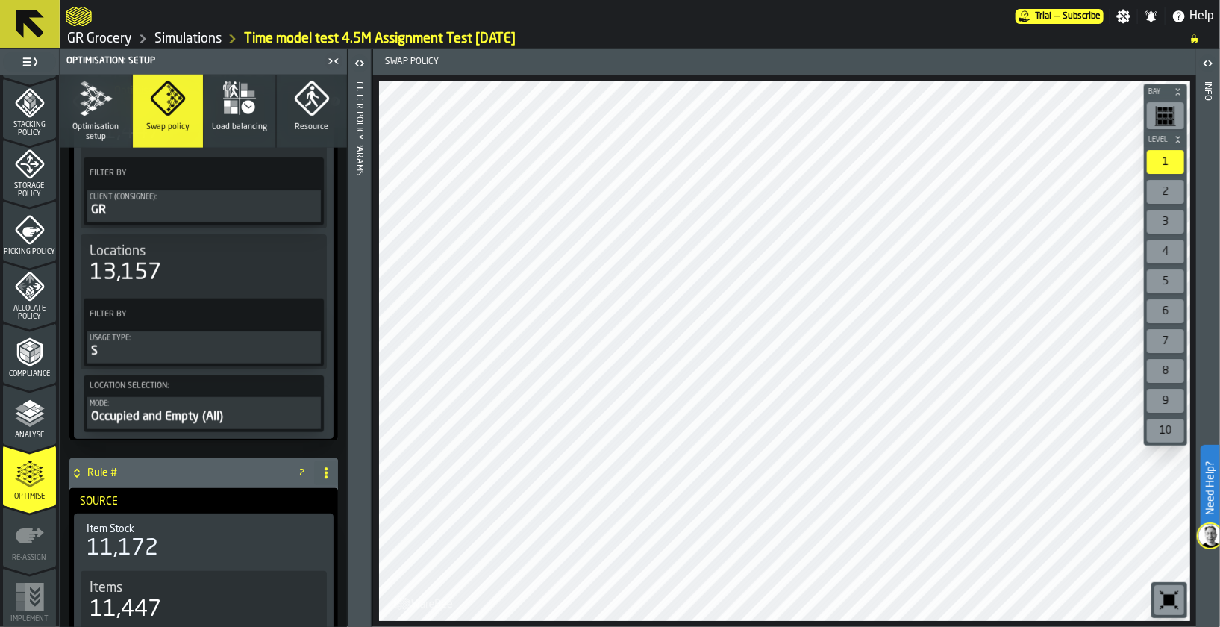
scroll to position [709, 0]
click at [322, 480] on span at bounding box center [326, 472] width 24 height 24
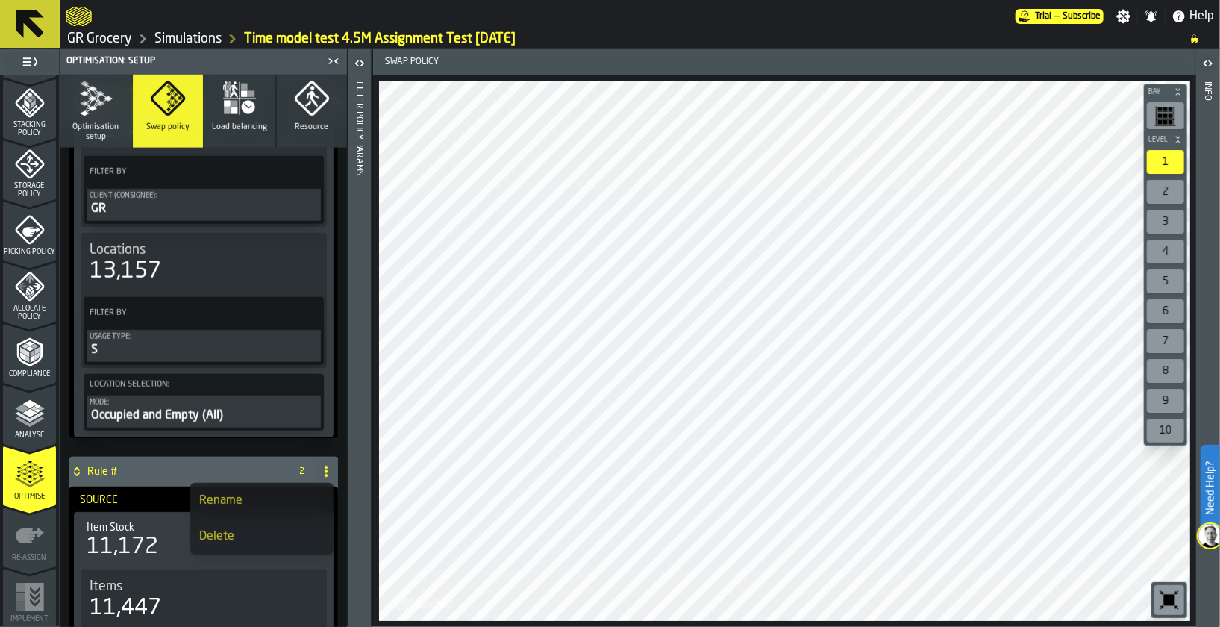
click at [264, 545] on div "Delete" at bounding box center [261, 536] width 125 height 18
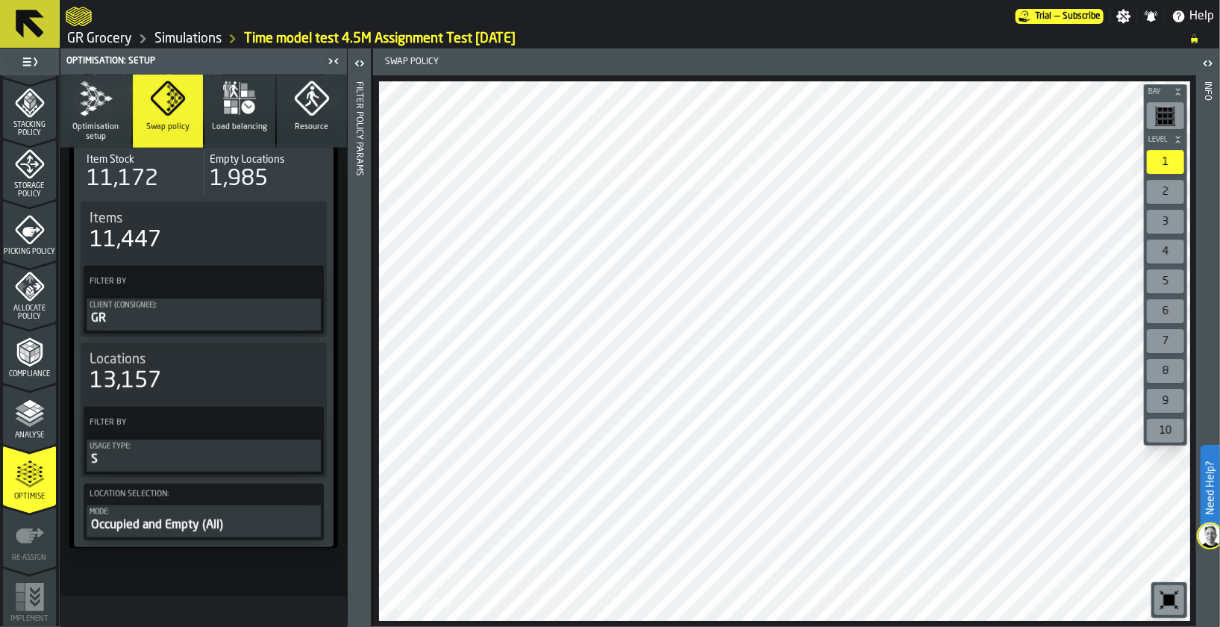
scroll to position [573, 0]
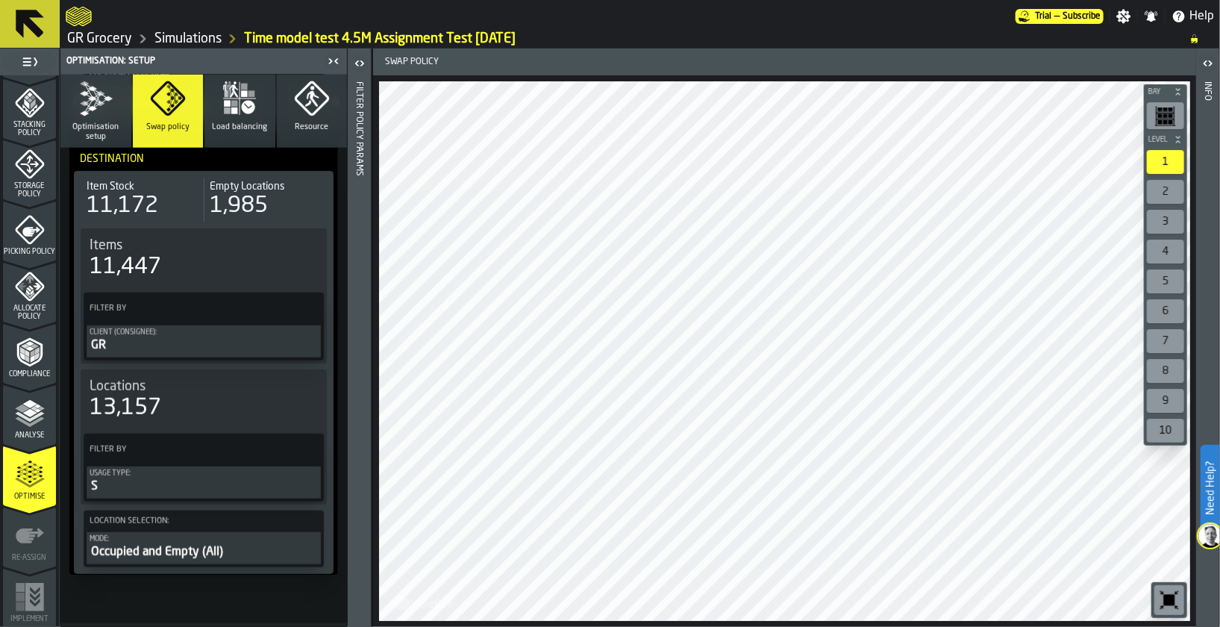
click at [174, 40] on link "Simulations" at bounding box center [187, 39] width 67 height 16
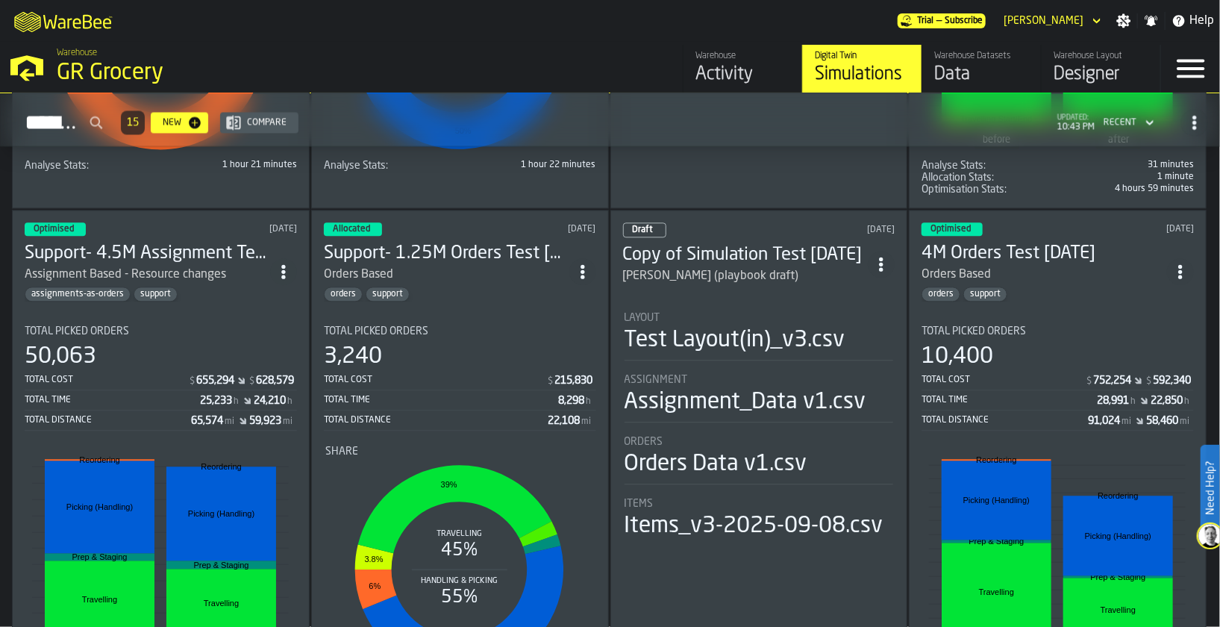
scroll to position [1719, 0]
click at [1038, 241] on h3 "4M Orders Test [DATE]" at bounding box center [1043, 253] width 245 height 24
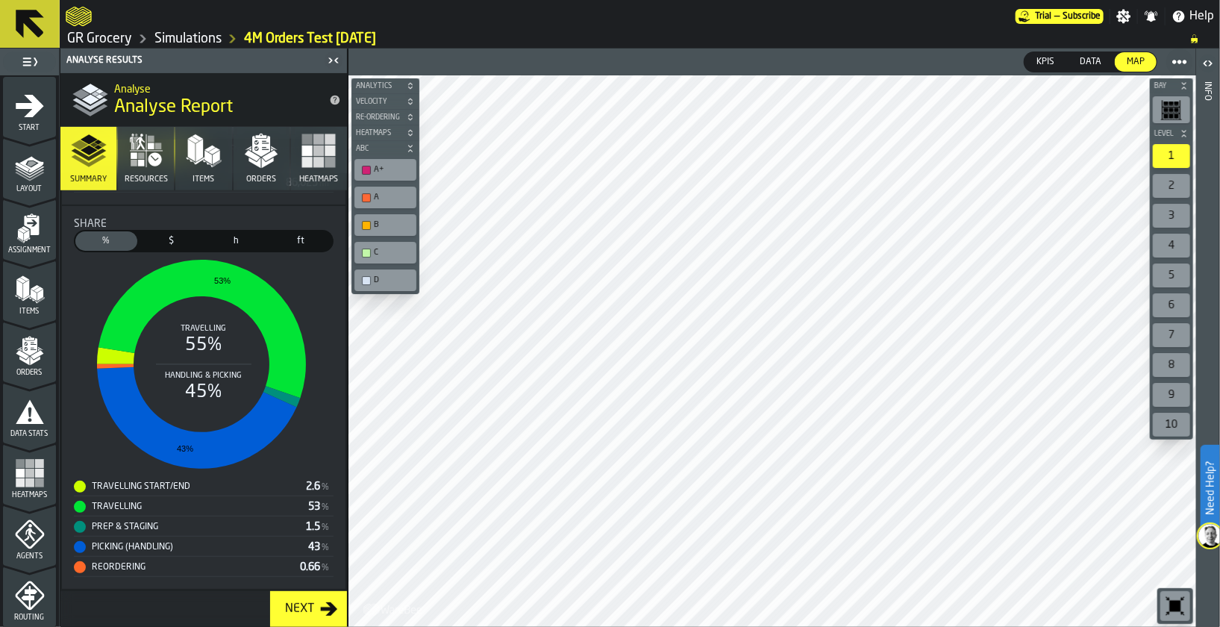
scroll to position [549, 0]
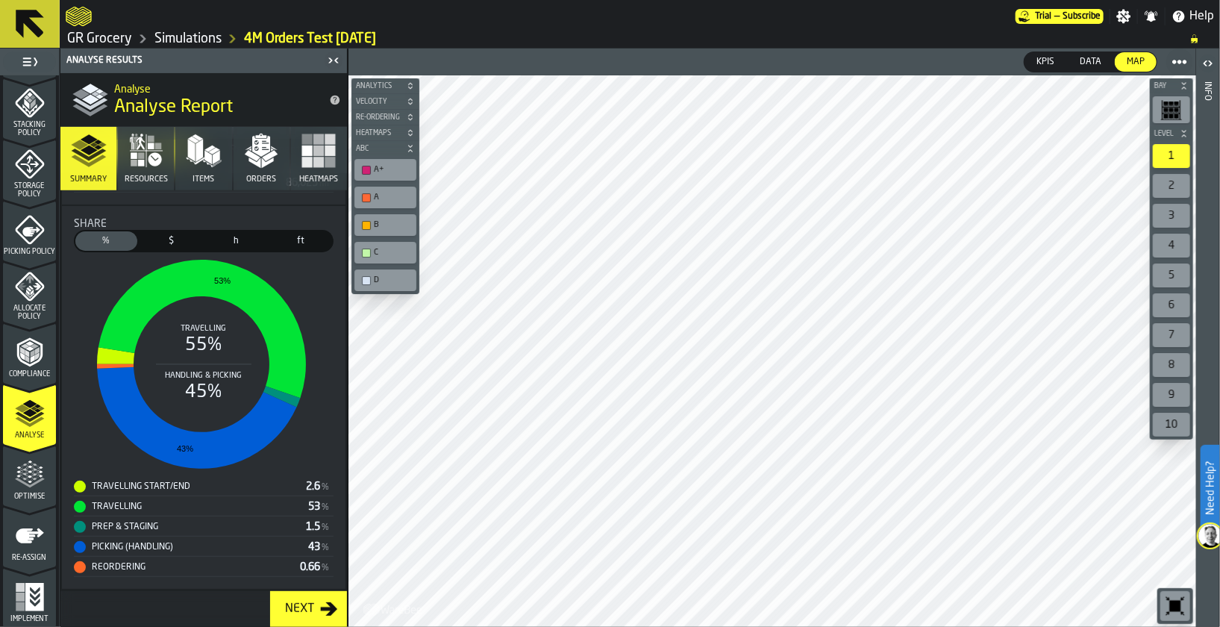
click at [28, 497] on span "Optimise" at bounding box center [29, 496] width 53 height 8
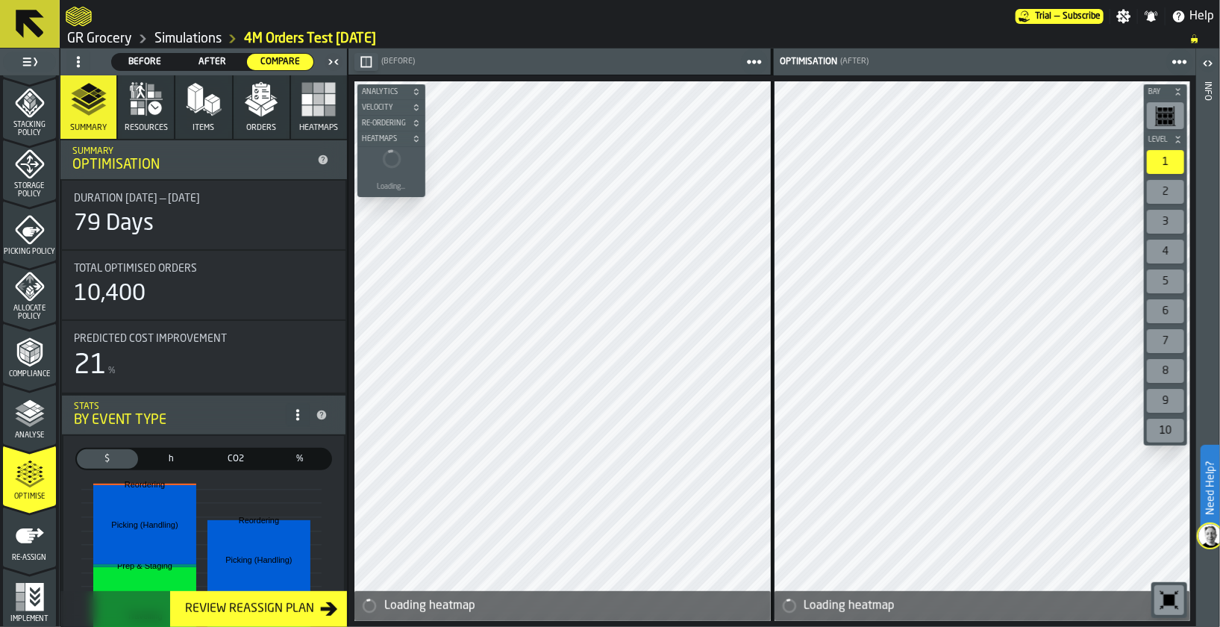
click at [151, 60] on span "Before" at bounding box center [145, 61] width 54 height 13
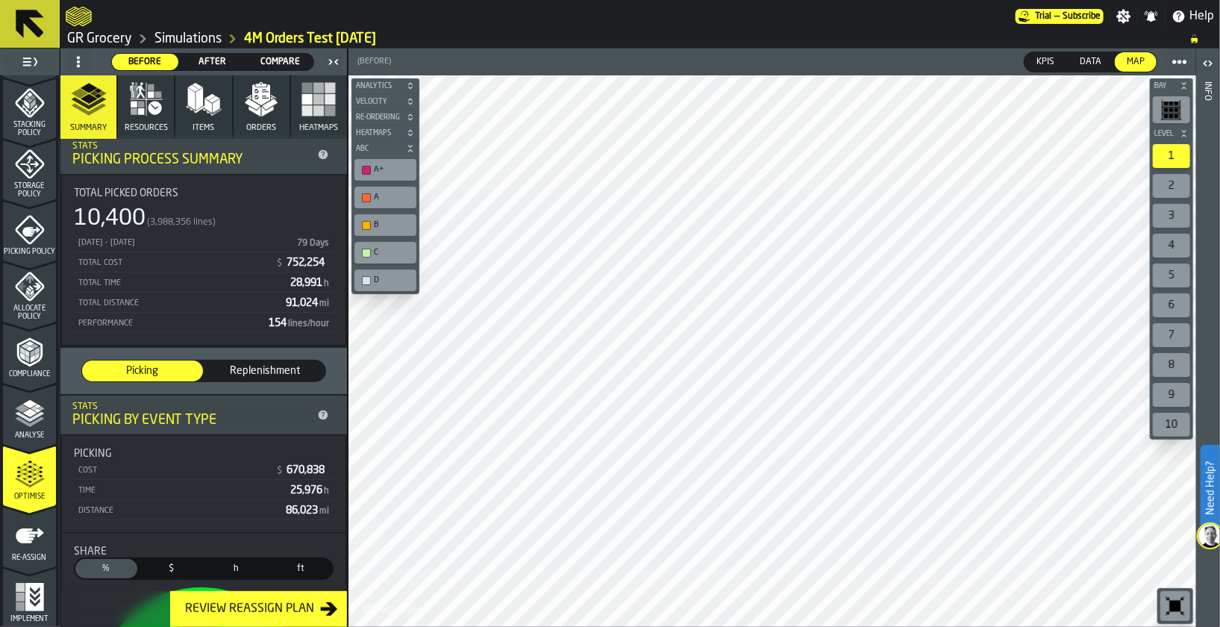
scroll to position [0, 0]
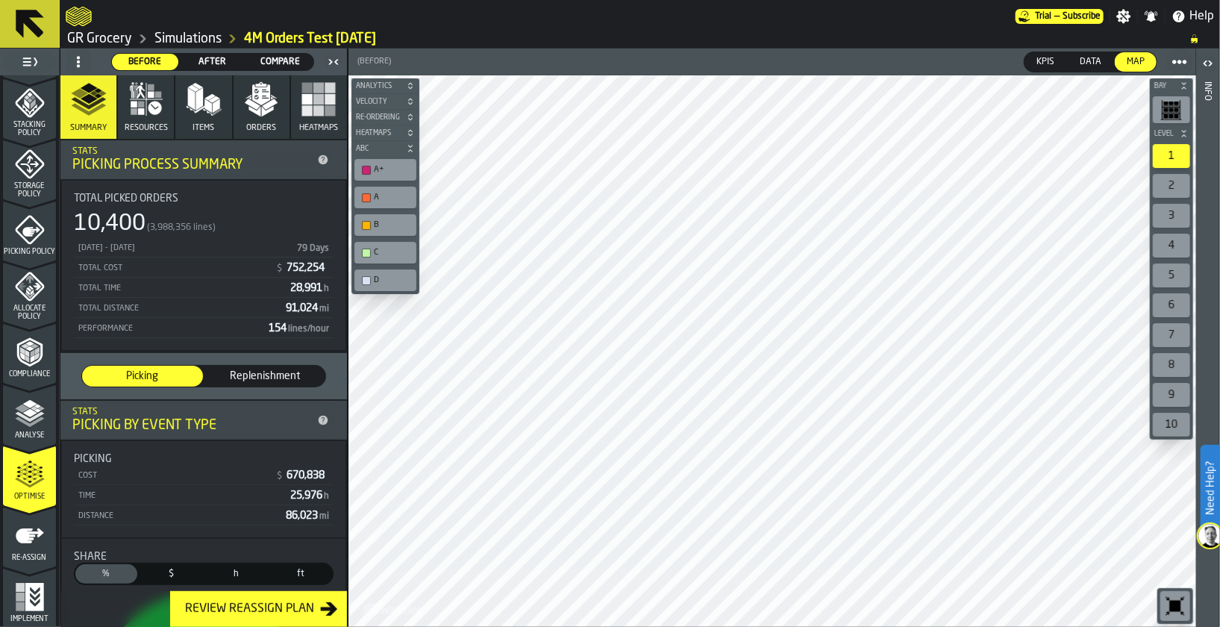
click at [281, 66] on span "Compare" at bounding box center [280, 61] width 54 height 13
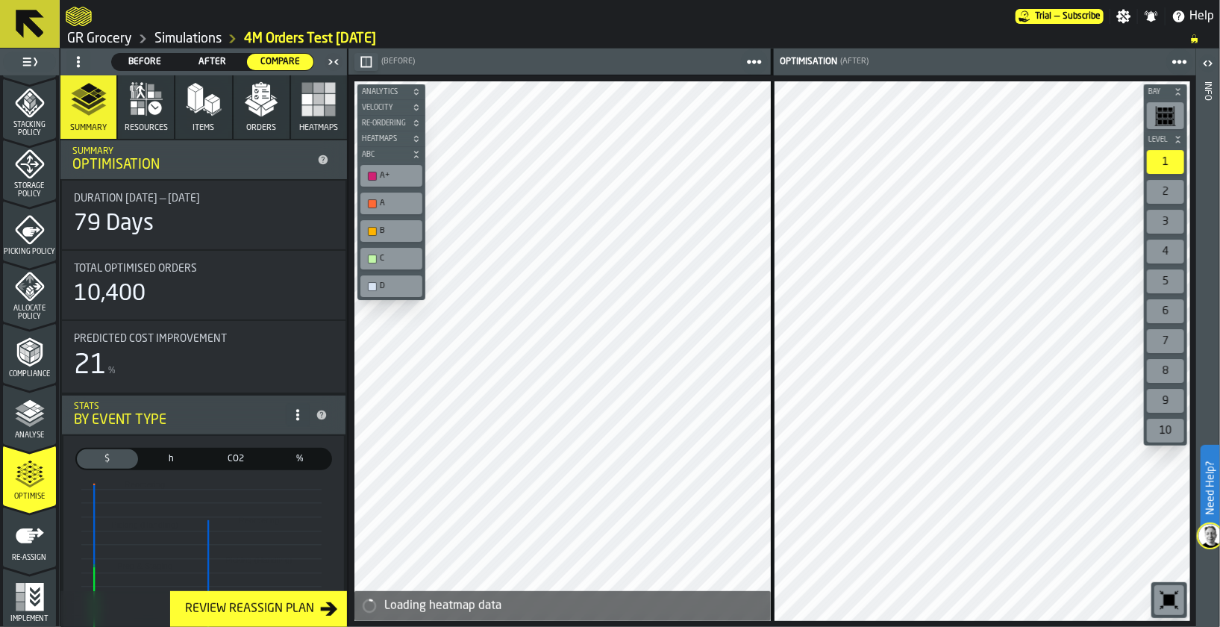
click at [292, 457] on span "%" at bounding box center [299, 458] width 55 height 13
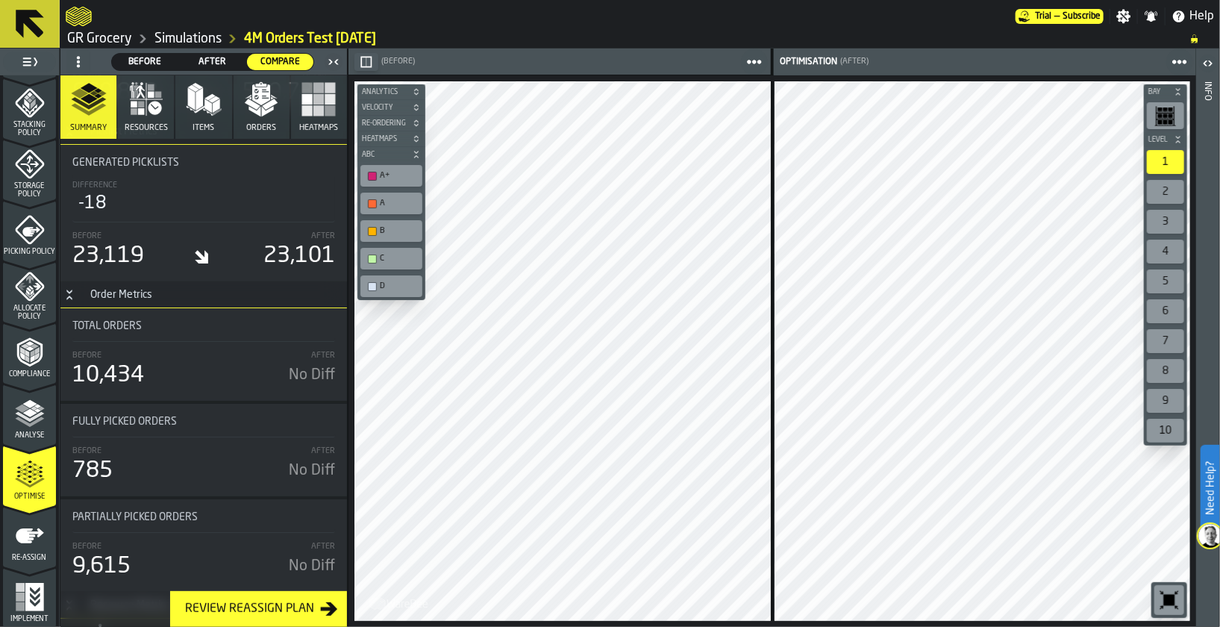
scroll to position [2827, 0]
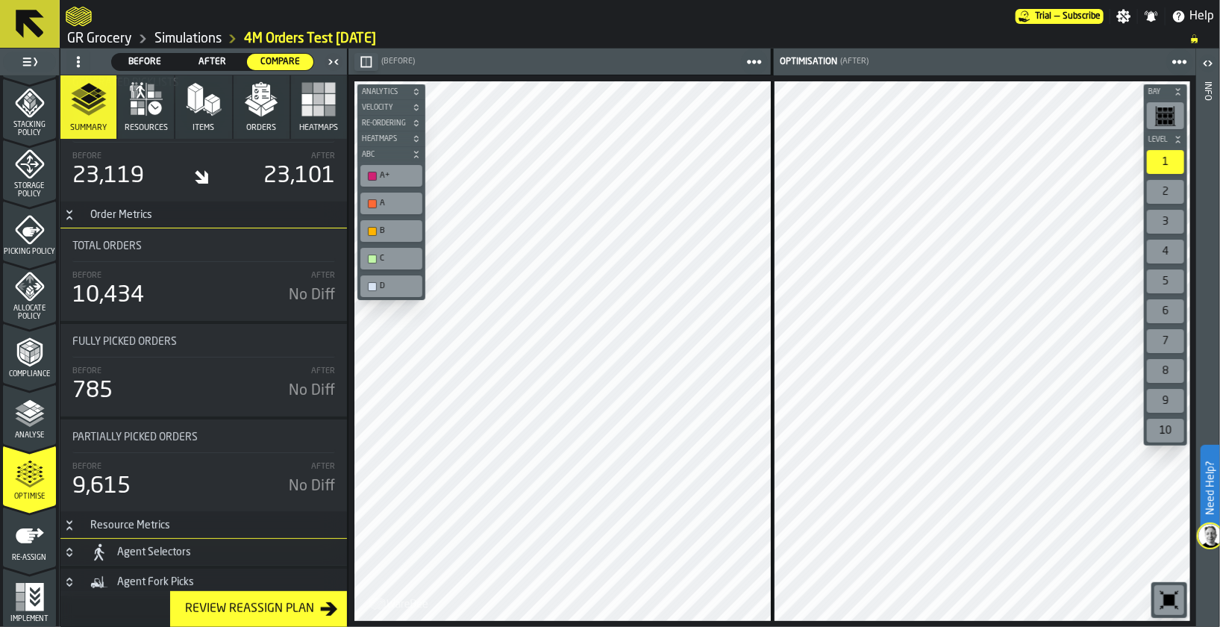
click at [134, 97] on icon "button" at bounding box center [135, 91] width 5 height 13
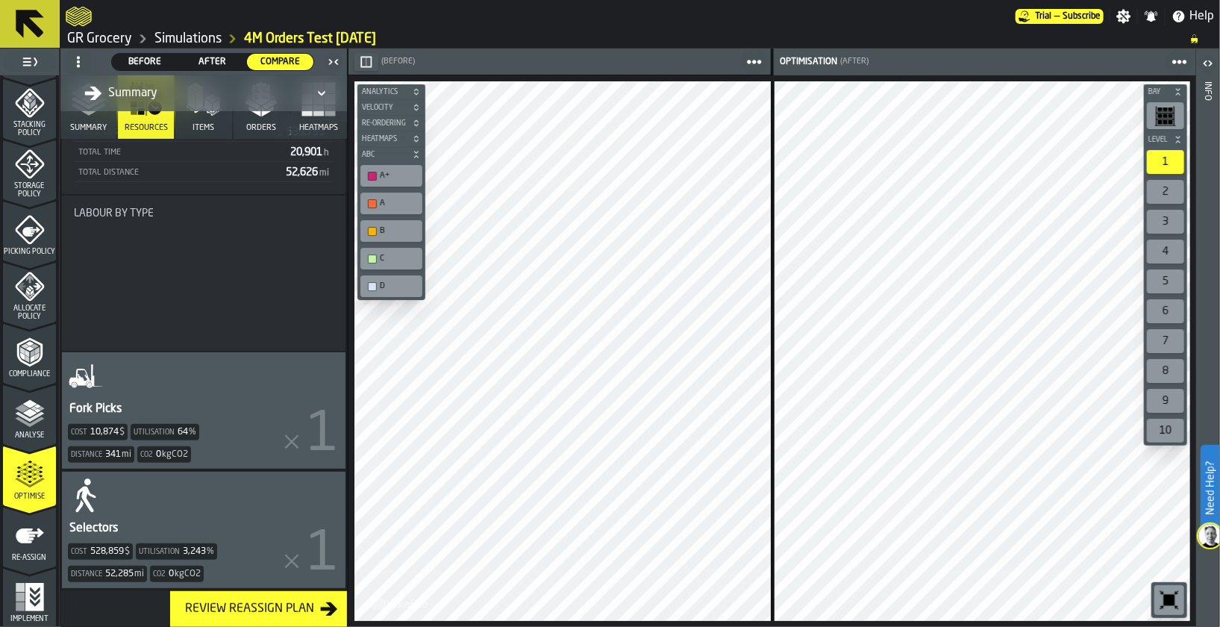
scroll to position [187, 0]
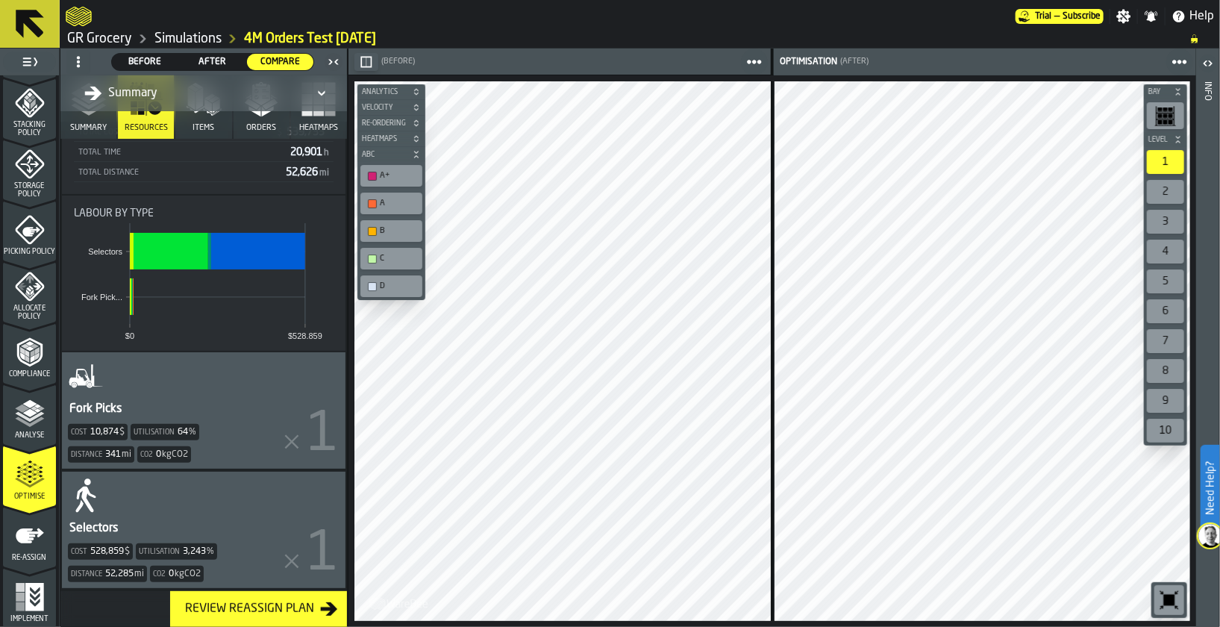
click at [195, 128] on span "Items" at bounding box center [203, 128] width 22 height 10
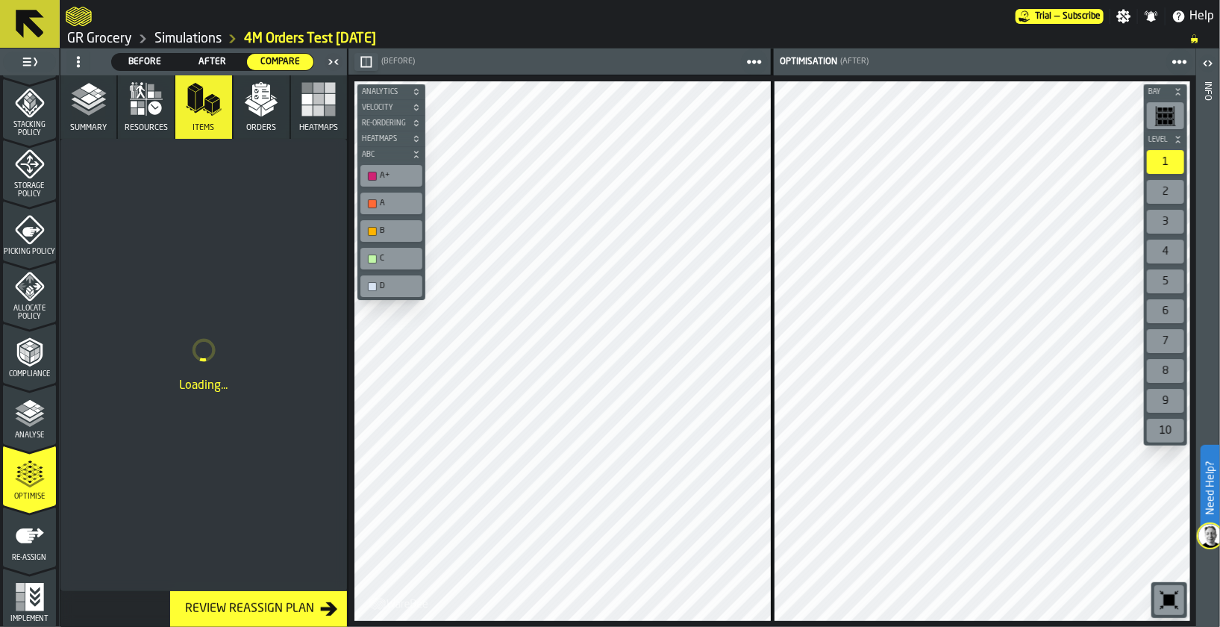
scroll to position [0, 0]
click at [262, 128] on span "Orders" at bounding box center [261, 128] width 30 height 10
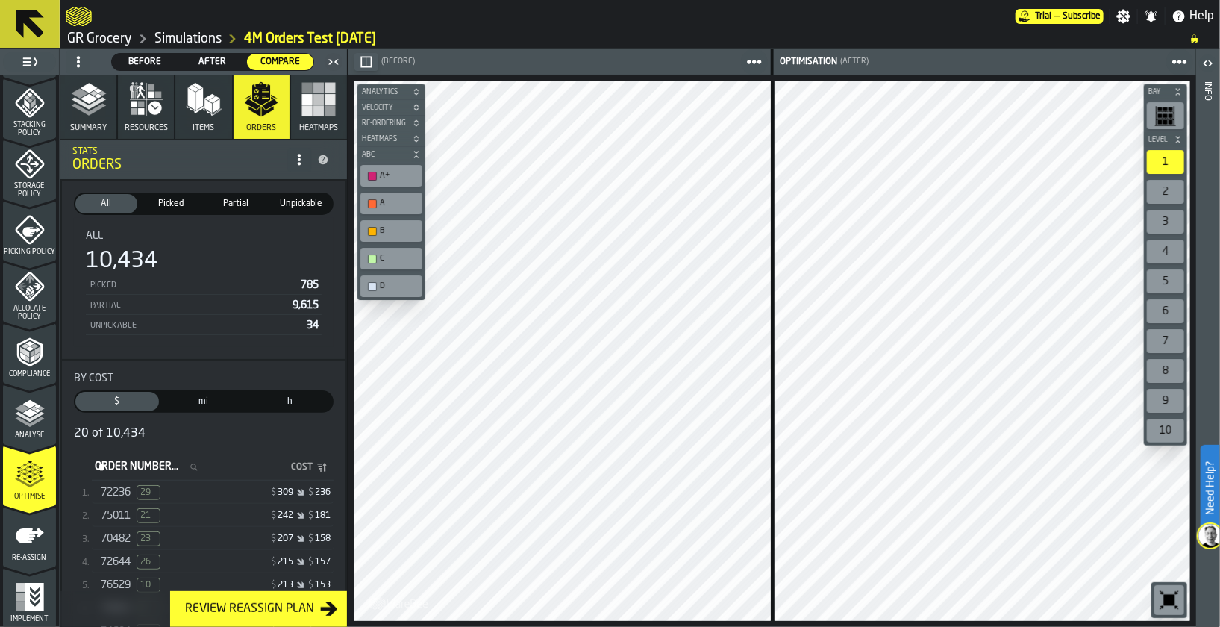
click at [181, 96] on button "Items" at bounding box center [203, 106] width 56 height 63
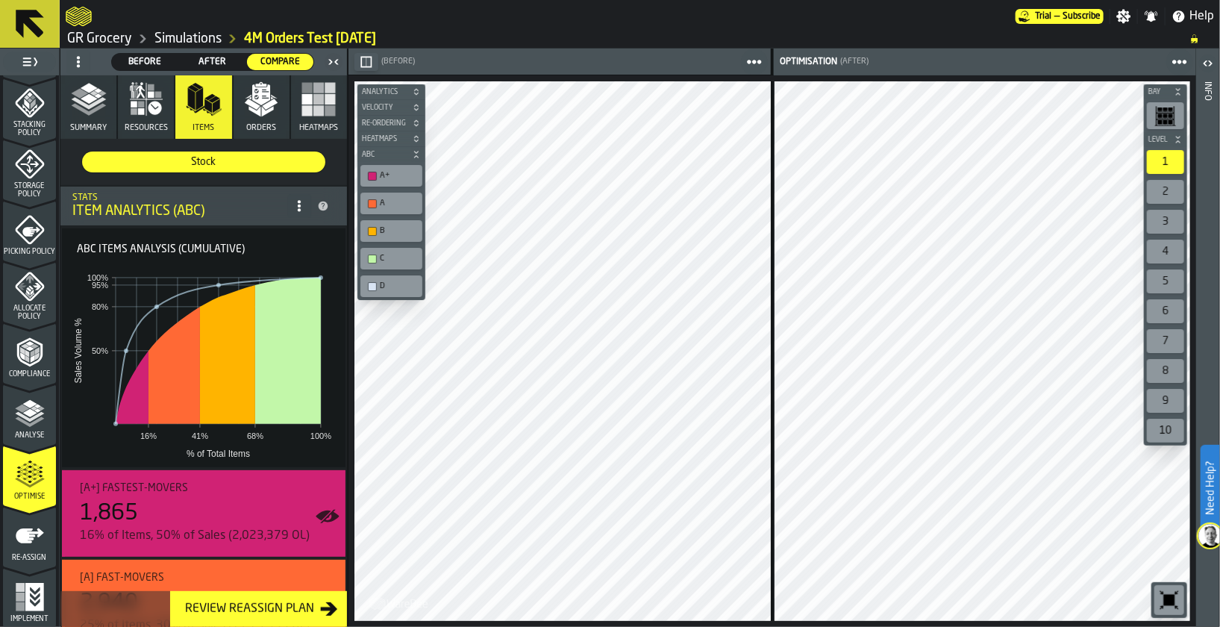
click at [380, 232] on div "B" at bounding box center [399, 231] width 38 height 10
click at [386, 251] on div "C" at bounding box center [391, 259] width 56 height 16
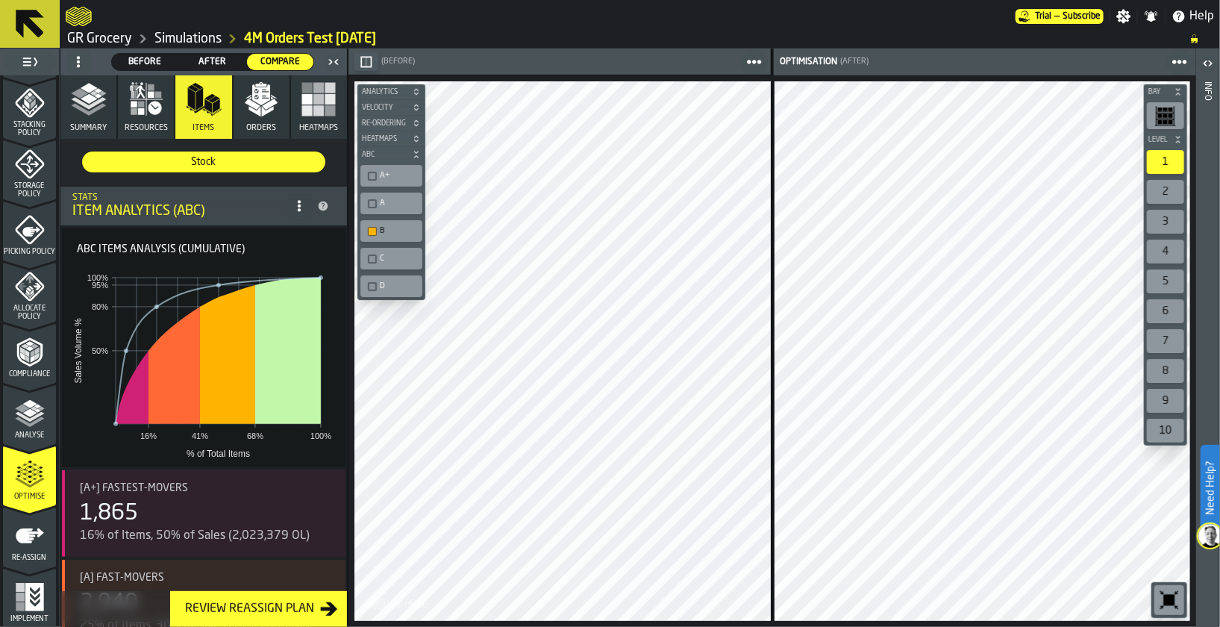
click at [386, 251] on div "C" at bounding box center [391, 259] width 56 height 16
click at [386, 281] on div "D" at bounding box center [399, 286] width 38 height 10
click at [401, 177] on div "A+" at bounding box center [399, 176] width 38 height 10
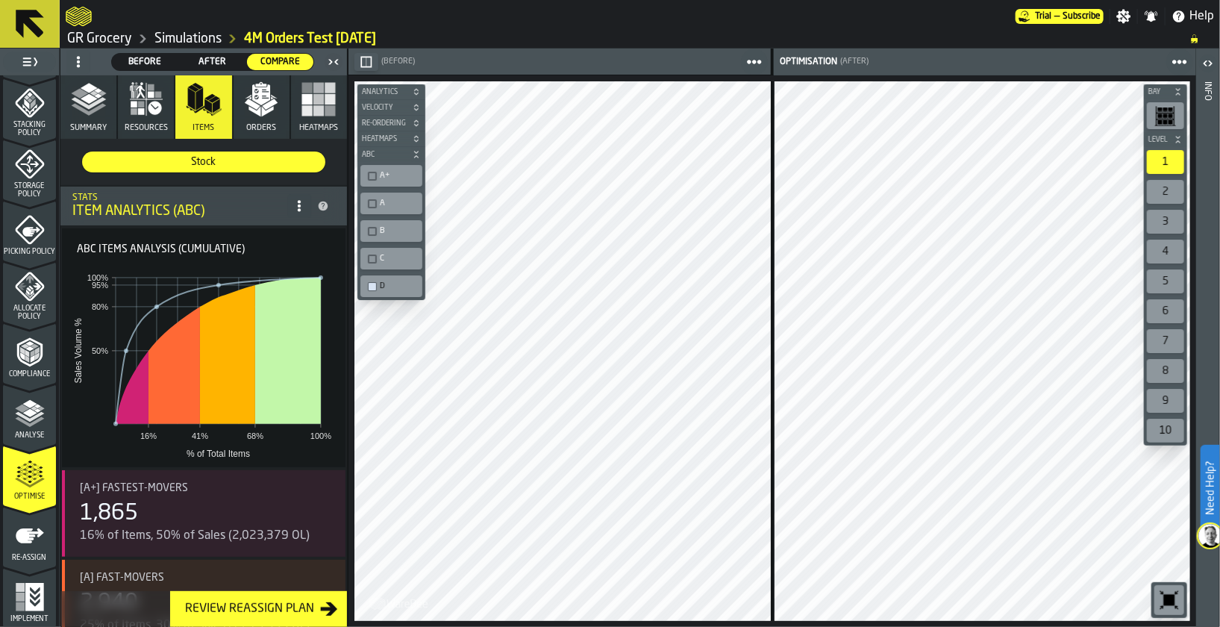
click at [398, 199] on div "A" at bounding box center [399, 203] width 38 height 10
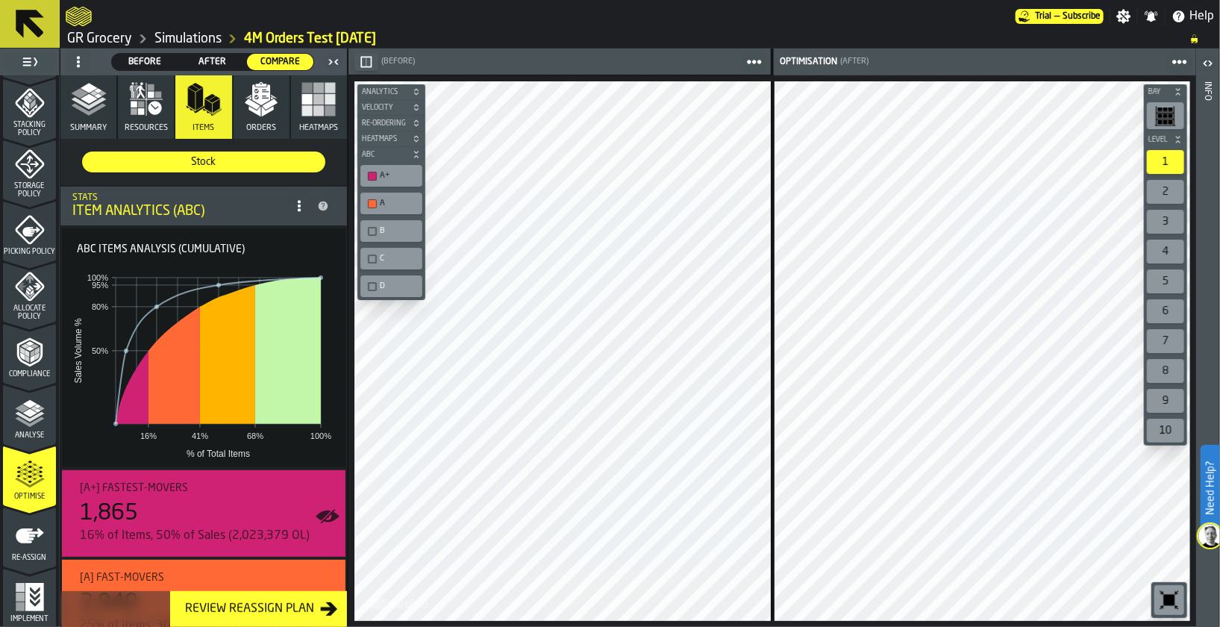
click at [380, 199] on div "A" at bounding box center [399, 203] width 38 height 10
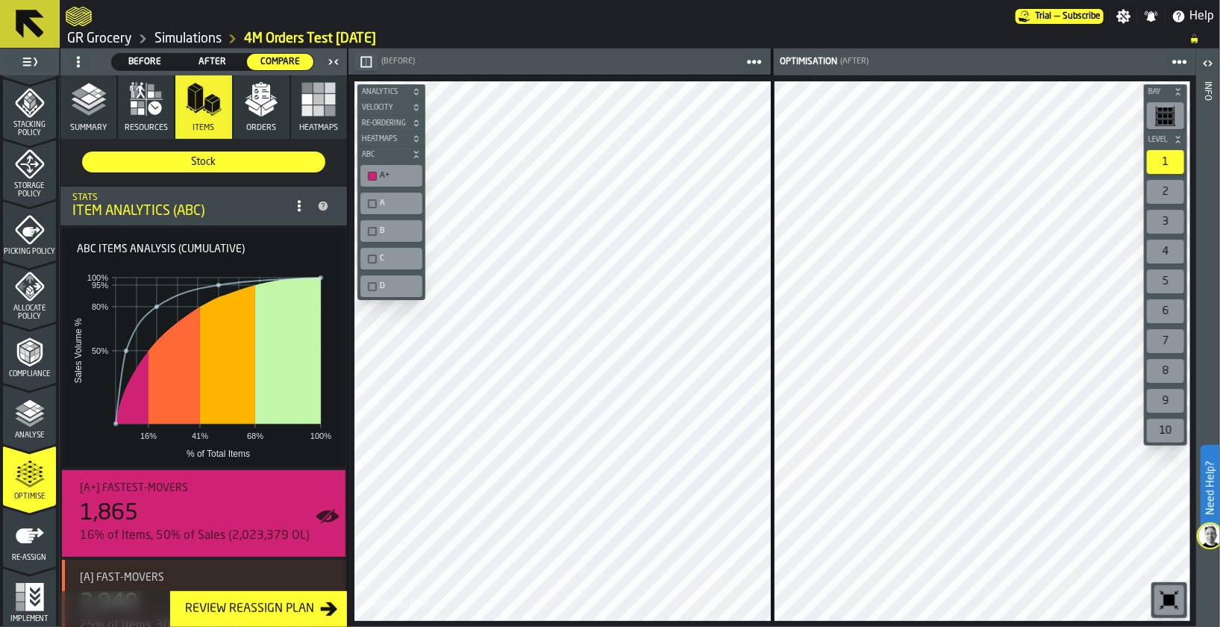
click at [239, 116] on button "Orders" at bounding box center [262, 106] width 56 height 63
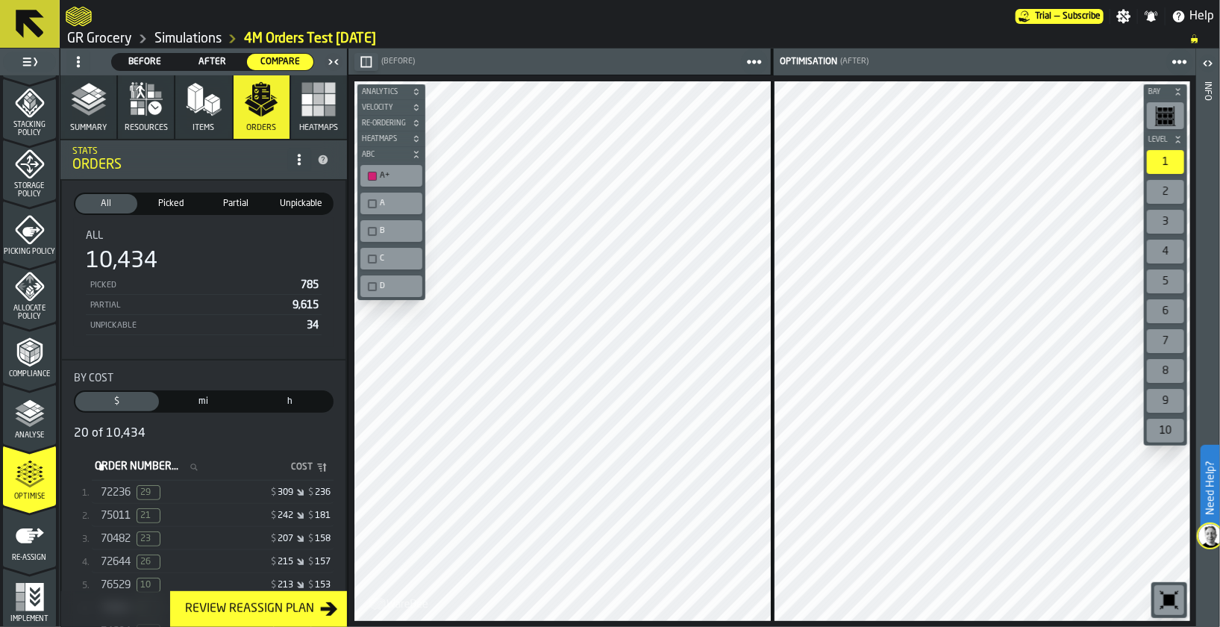
click at [412, 154] on icon "button-" at bounding box center [416, 154] width 9 height 9
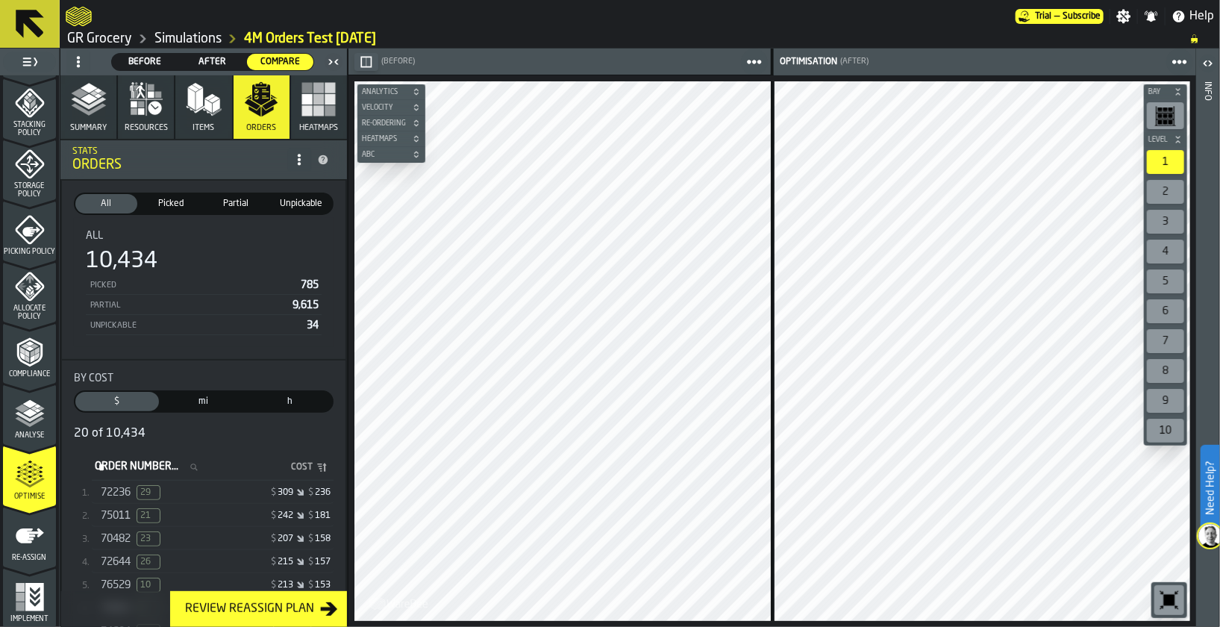
click at [418, 150] on icon "button-" at bounding box center [416, 154] width 9 height 9
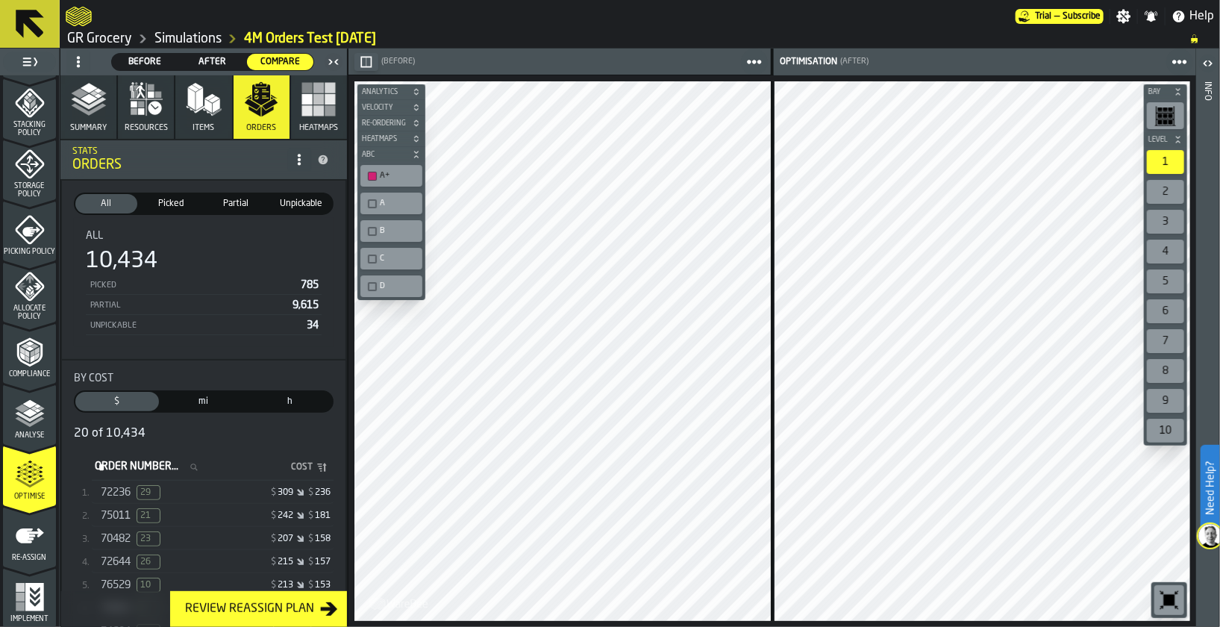
click at [391, 192] on div "A" at bounding box center [391, 203] width 62 height 22
click at [375, 235] on div "B" at bounding box center [391, 231] width 56 height 16
click at [382, 254] on div "C" at bounding box center [399, 259] width 38 height 10
click at [386, 284] on div "D" at bounding box center [399, 286] width 38 height 10
click at [394, 198] on div "A" at bounding box center [399, 203] width 38 height 10
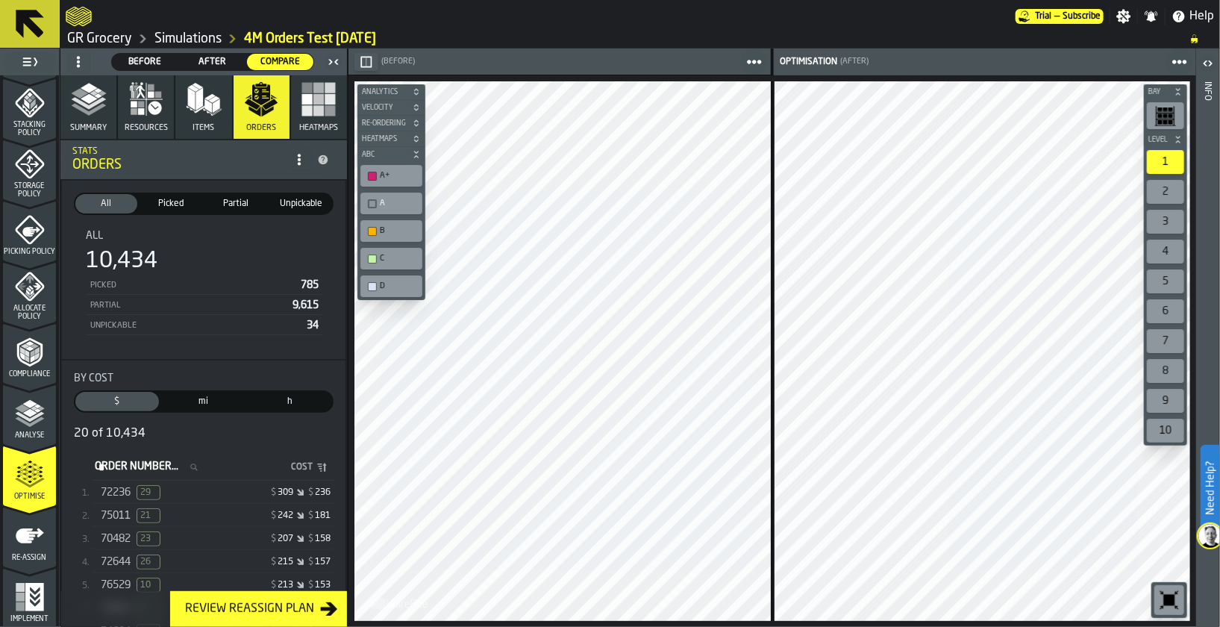
click at [383, 283] on div "D" at bounding box center [399, 286] width 38 height 10
click at [415, 157] on icon "button-" at bounding box center [416, 154] width 9 height 9
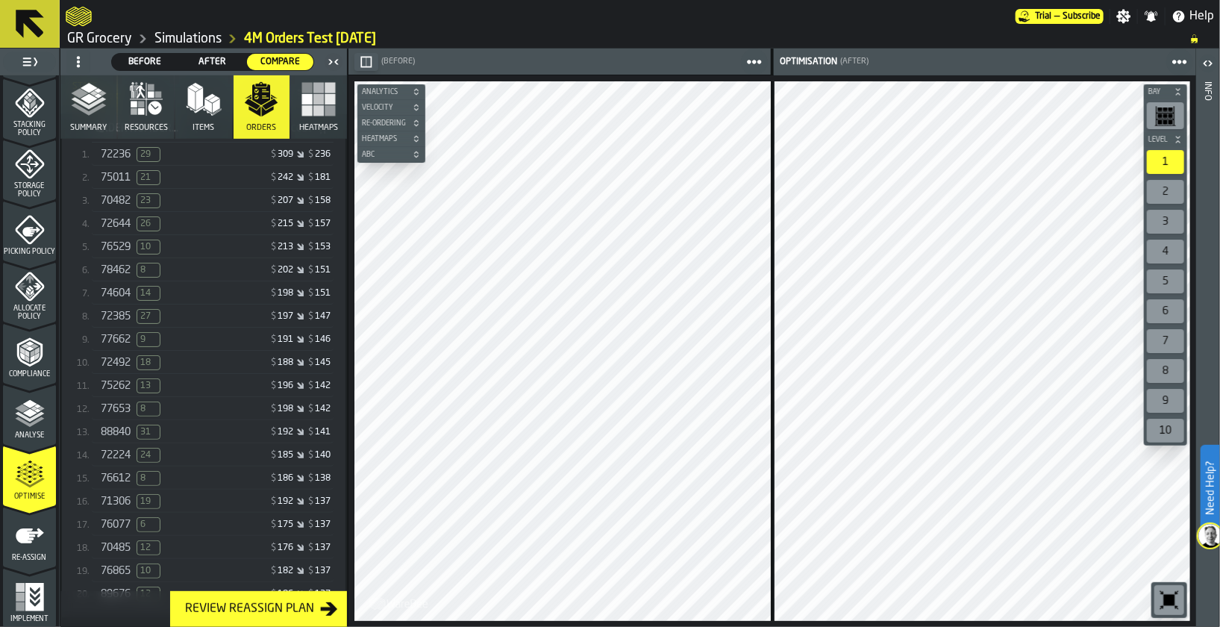
scroll to position [411, 0]
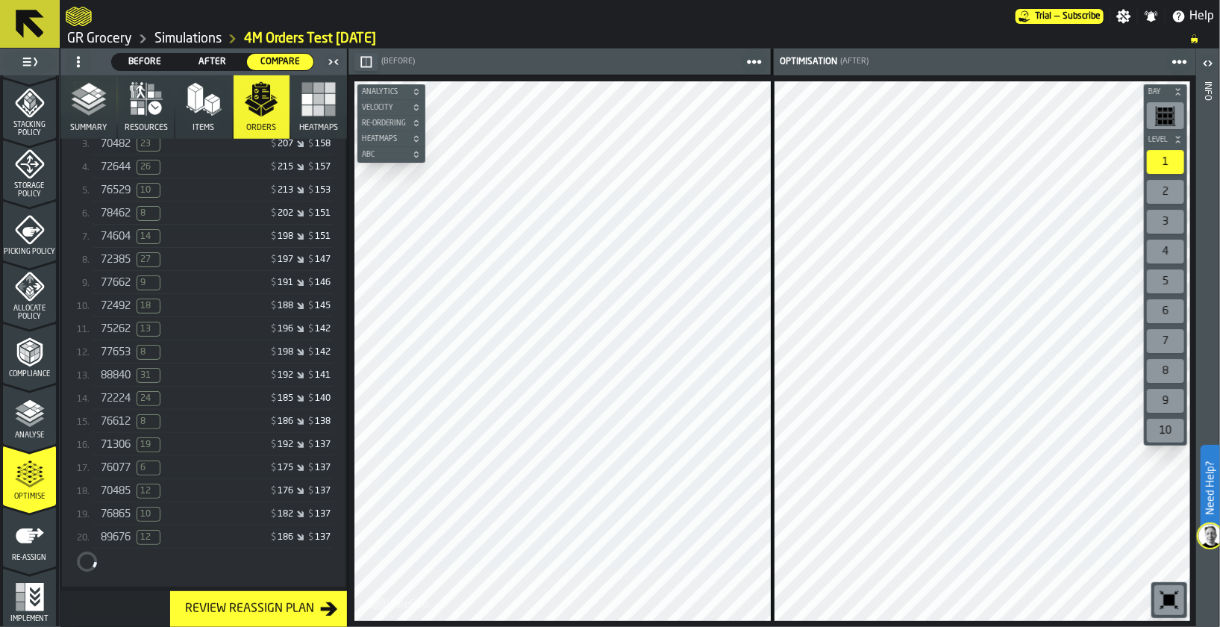
click at [22, 534] on icon "menu Re-assign" at bounding box center [30, 535] width 28 height 15
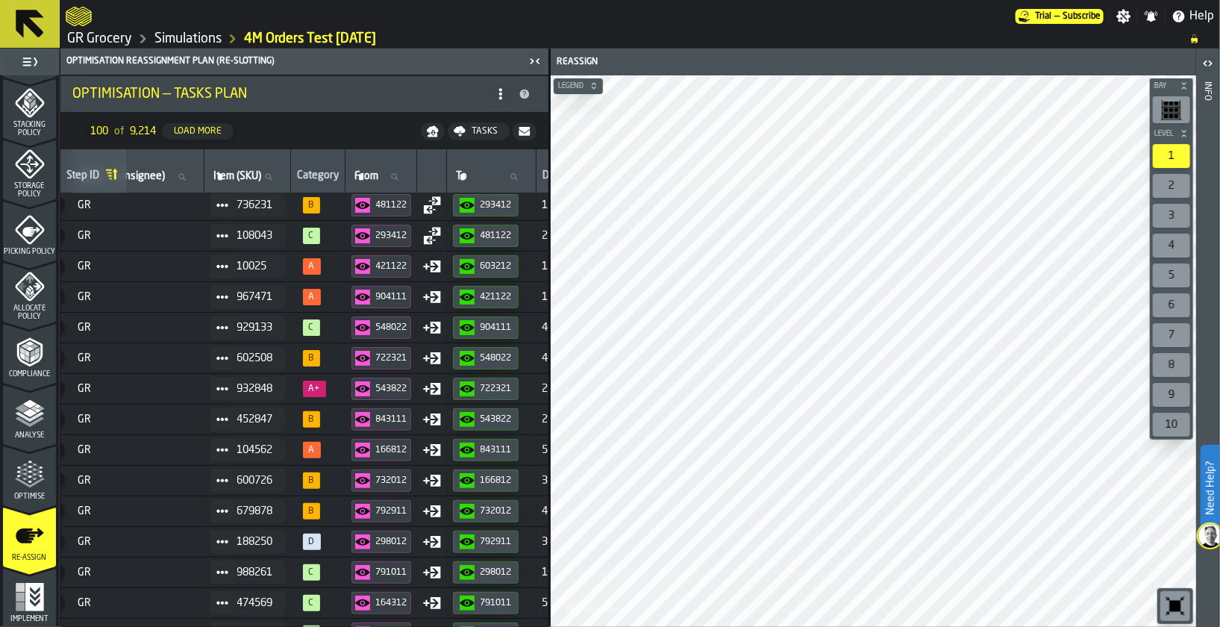
scroll to position [3, 202]
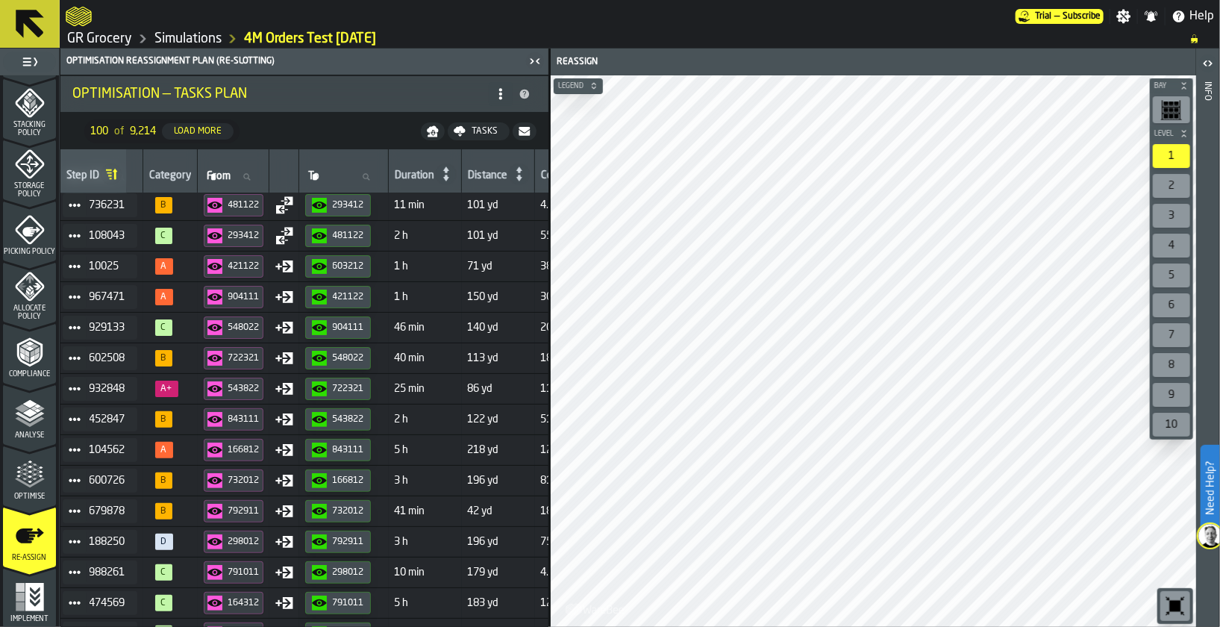
click at [505, 90] on icon at bounding box center [501, 94] width 12 height 12
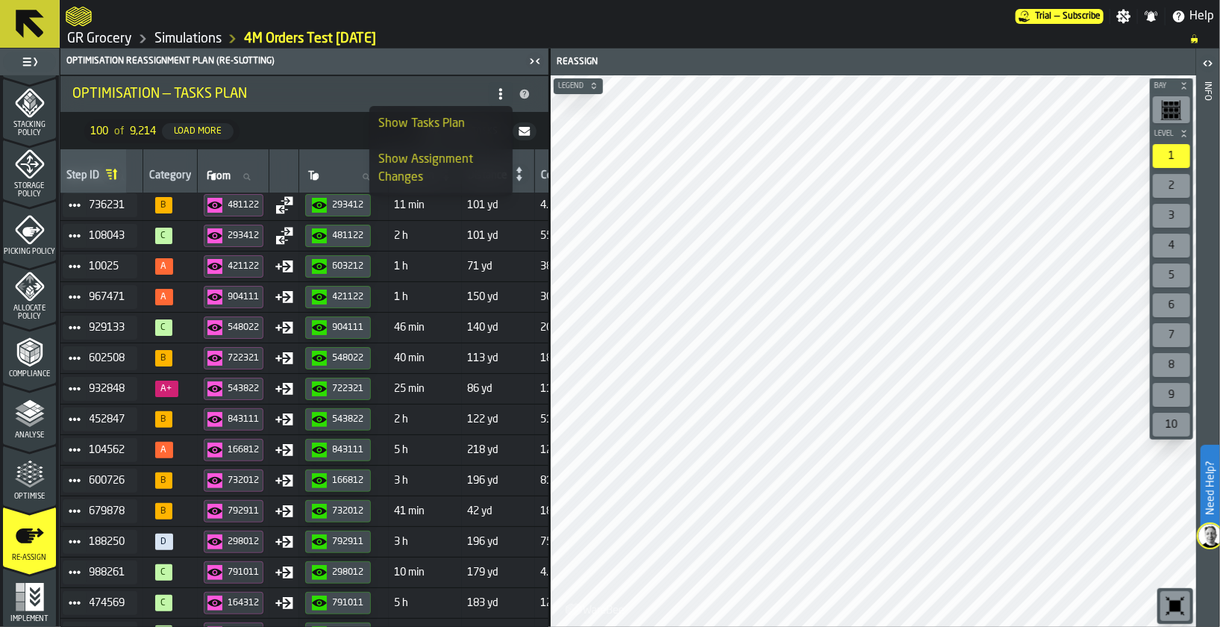
click at [457, 159] on div "Show Assignment Changes" at bounding box center [440, 169] width 125 height 36
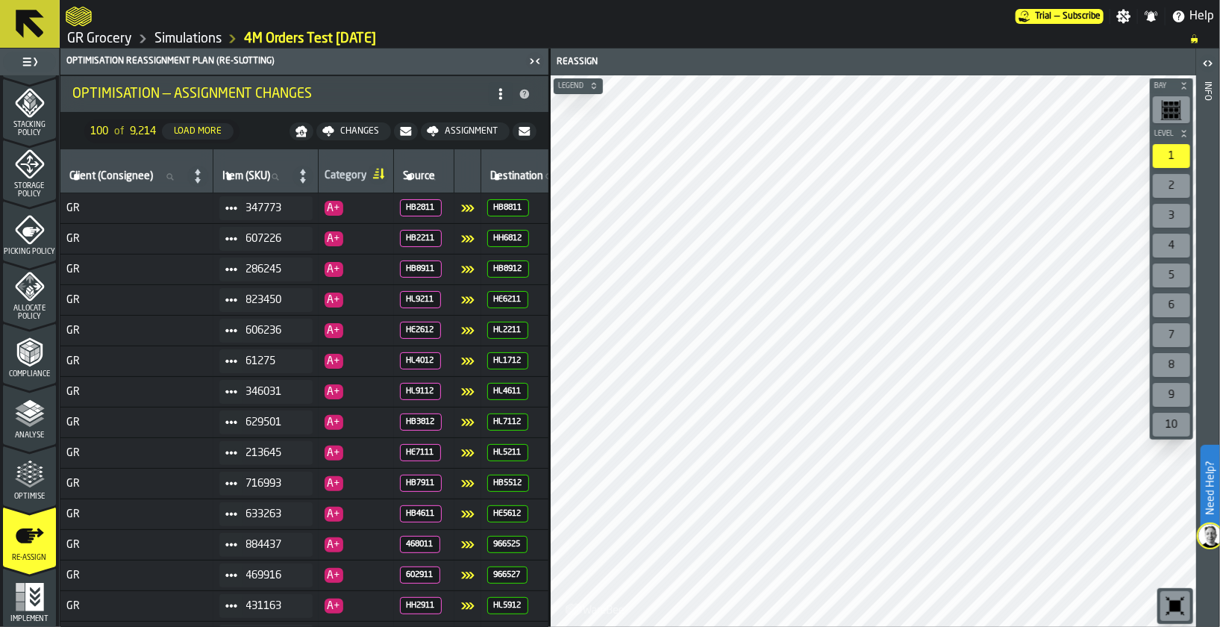
click at [495, 102] on span at bounding box center [501, 94] width 24 height 24
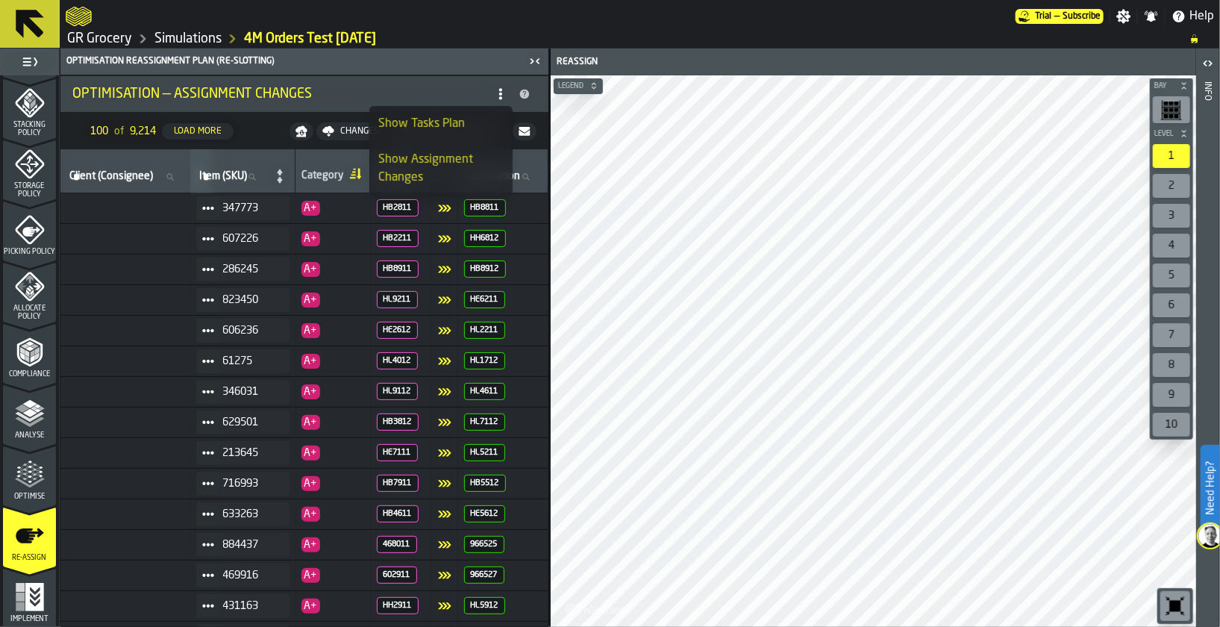
scroll to position [0, 0]
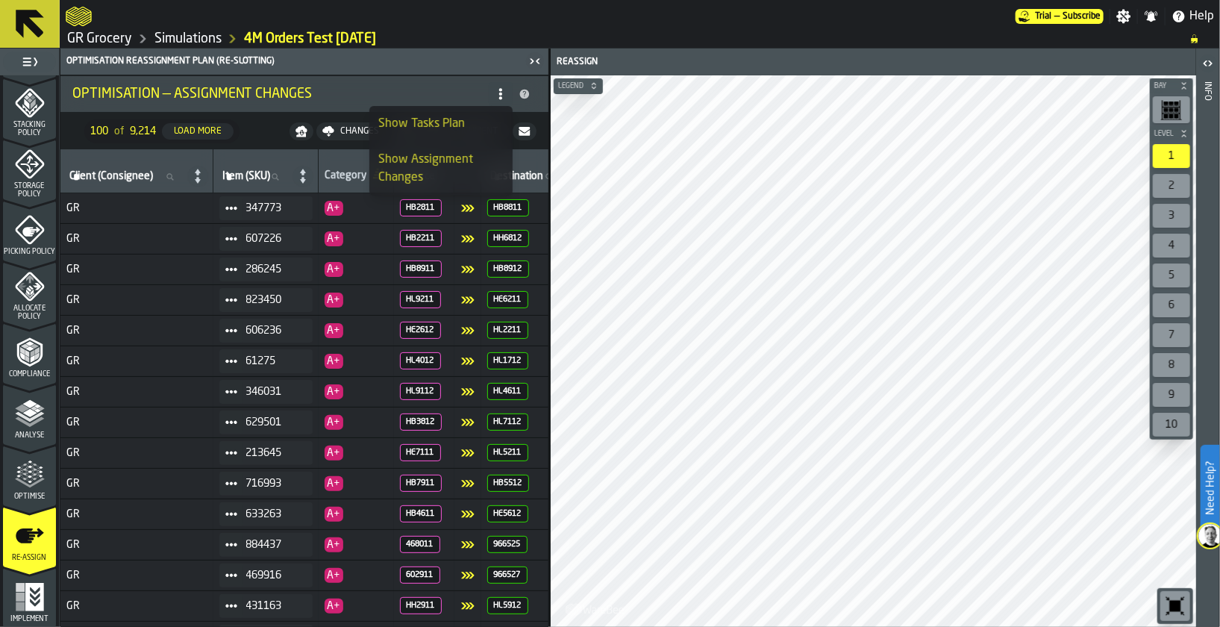
click at [256, 137] on nav "100 of 9,214 Load More Changes Assignment" at bounding box center [304, 131] width 488 height 36
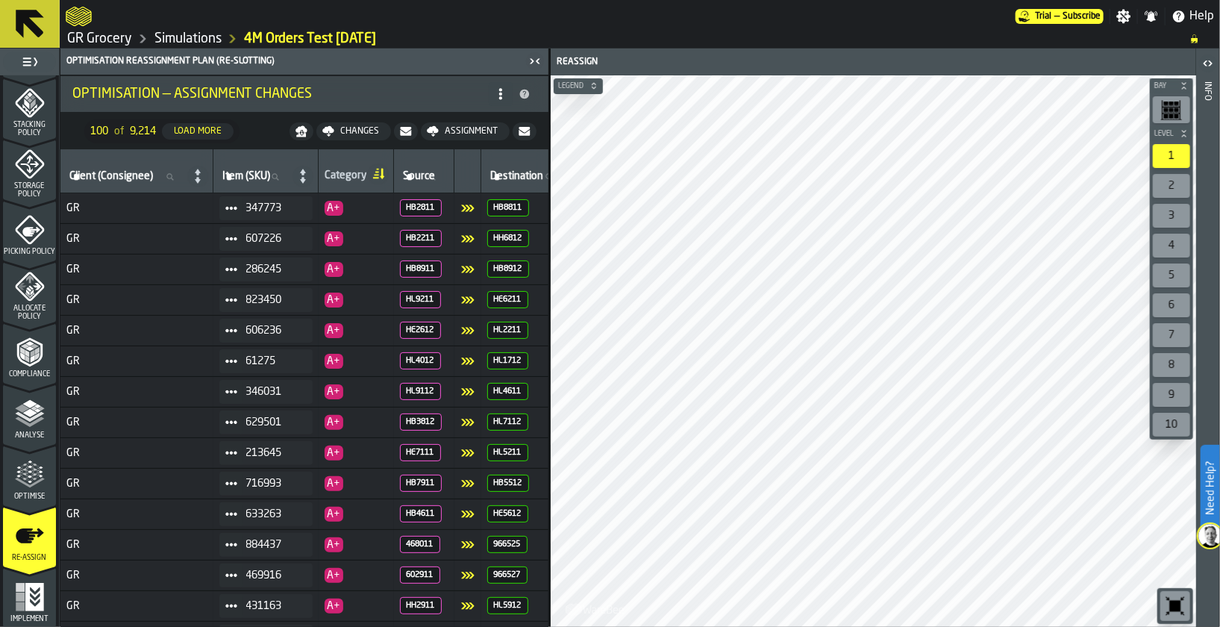
scroll to position [0, 44]
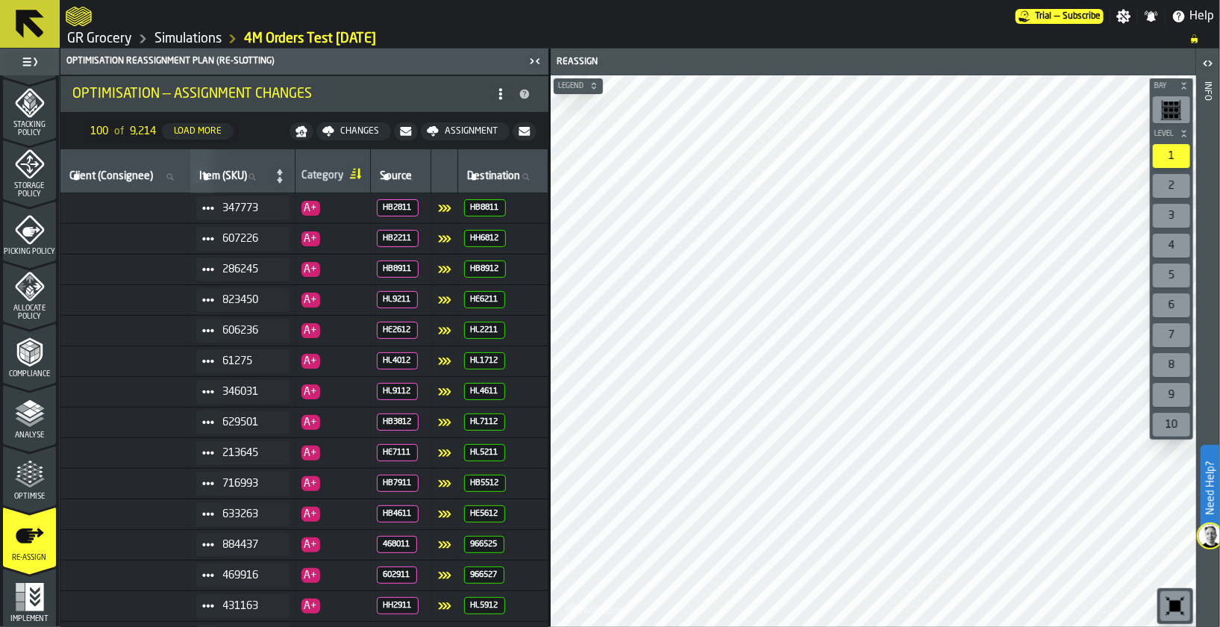
click at [111, 37] on link "GR Grocery" at bounding box center [99, 39] width 65 height 16
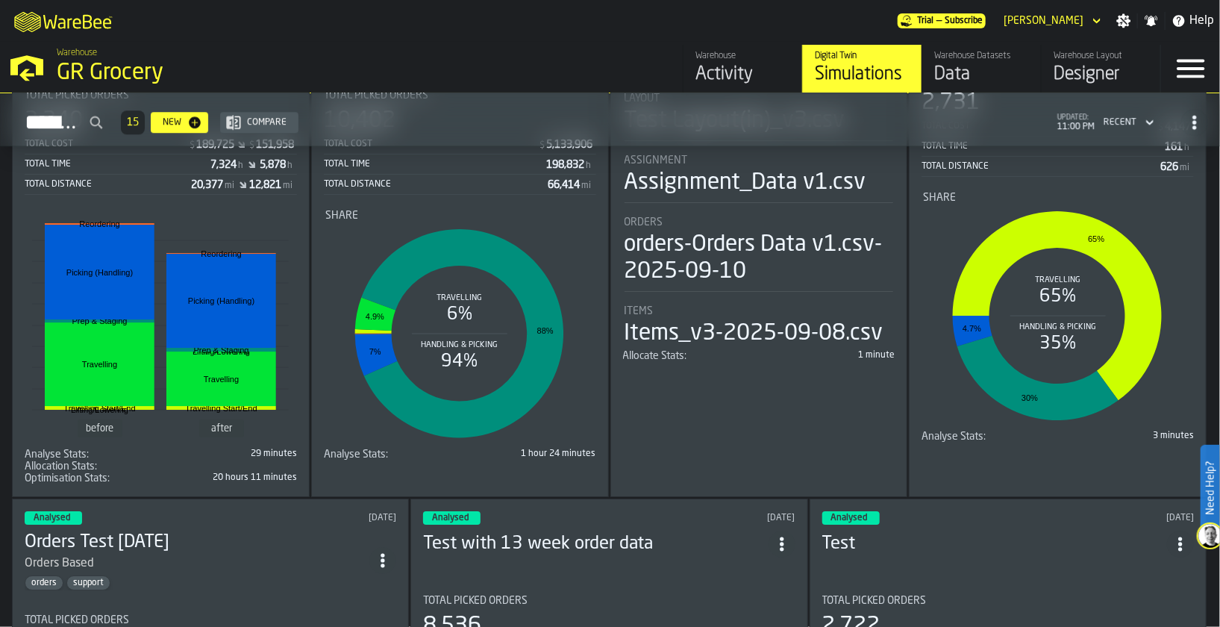
scroll to position [2879, 0]
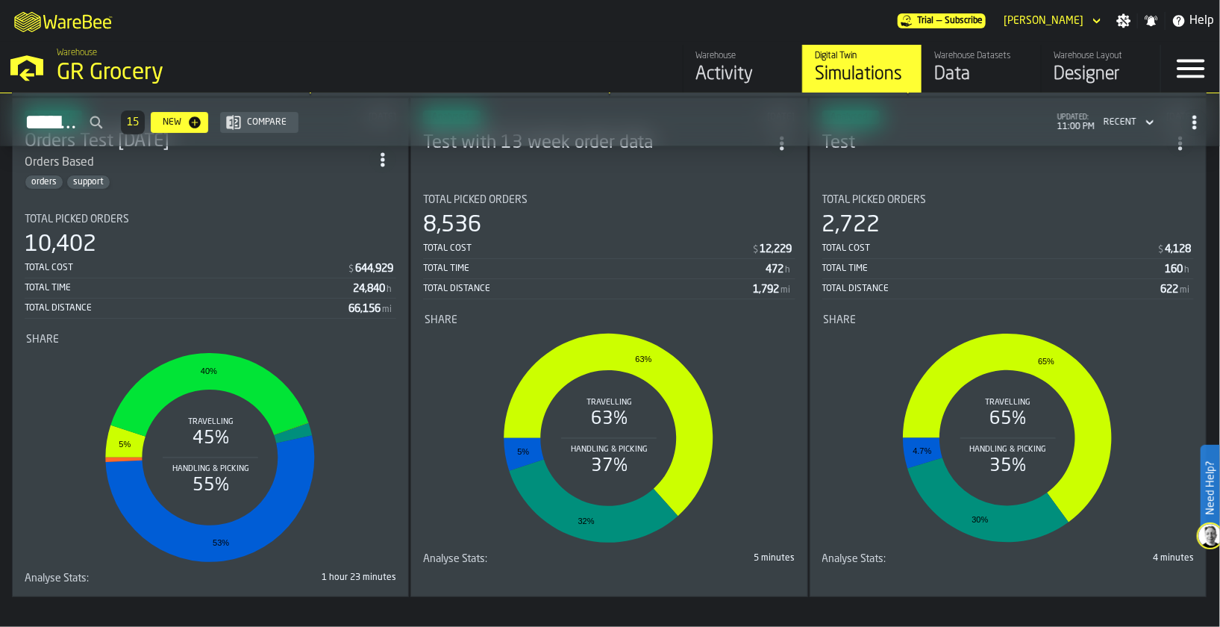
click at [1079, 82] on div "Designer" at bounding box center [1100, 75] width 95 height 24
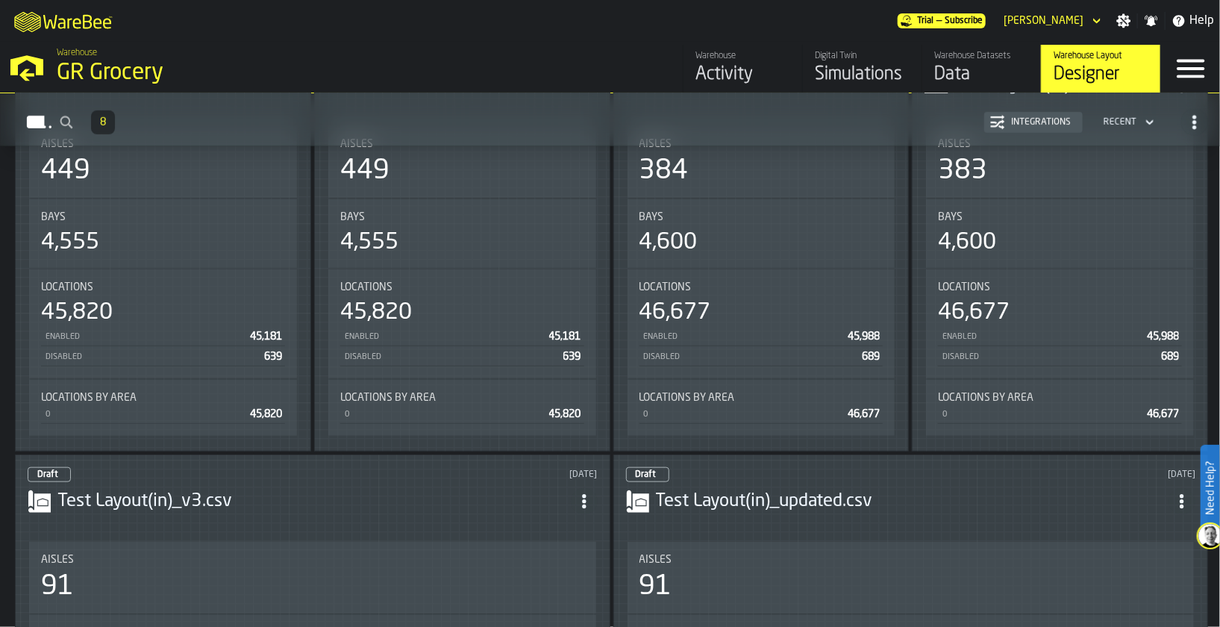
scroll to position [653, 0]
click at [813, 486] on div "Test Layout(in)_updated.csv" at bounding box center [911, 499] width 570 height 27
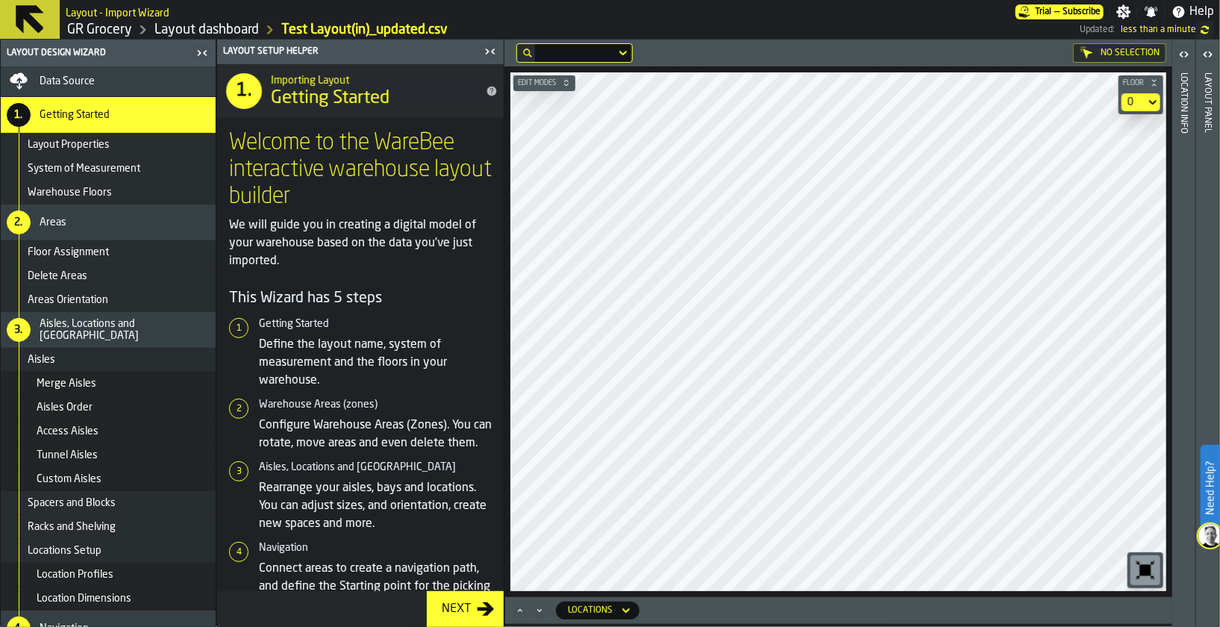
click at [85, 498] on span "Spacers and Blocks" at bounding box center [72, 503] width 88 height 12
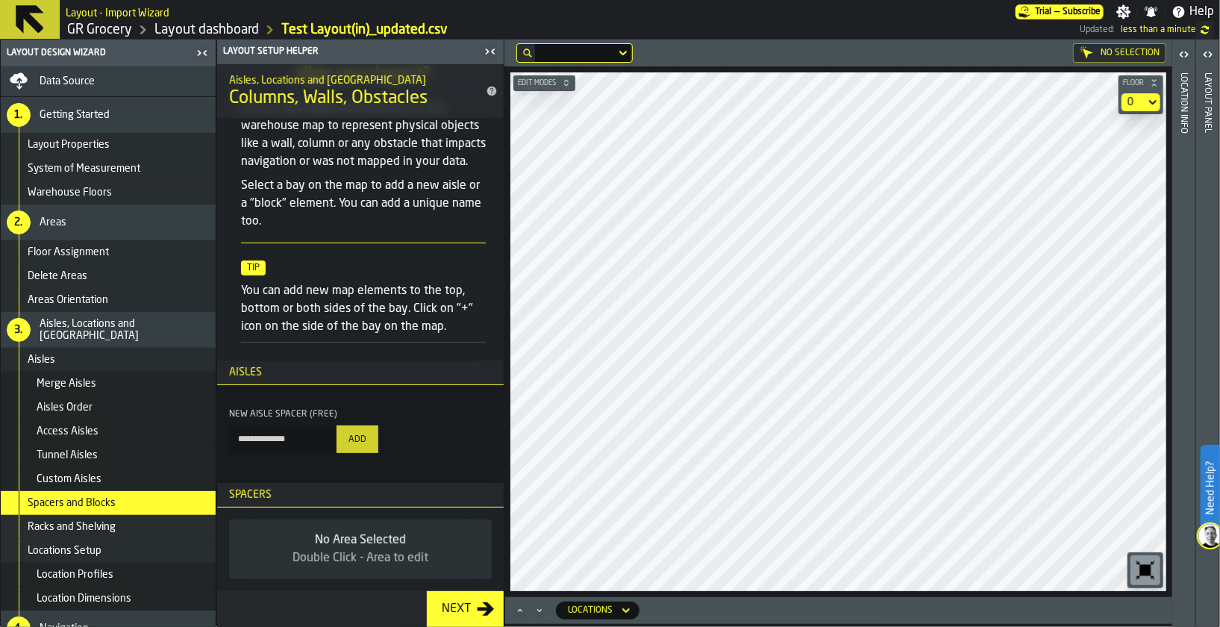
scroll to position [102, 0]
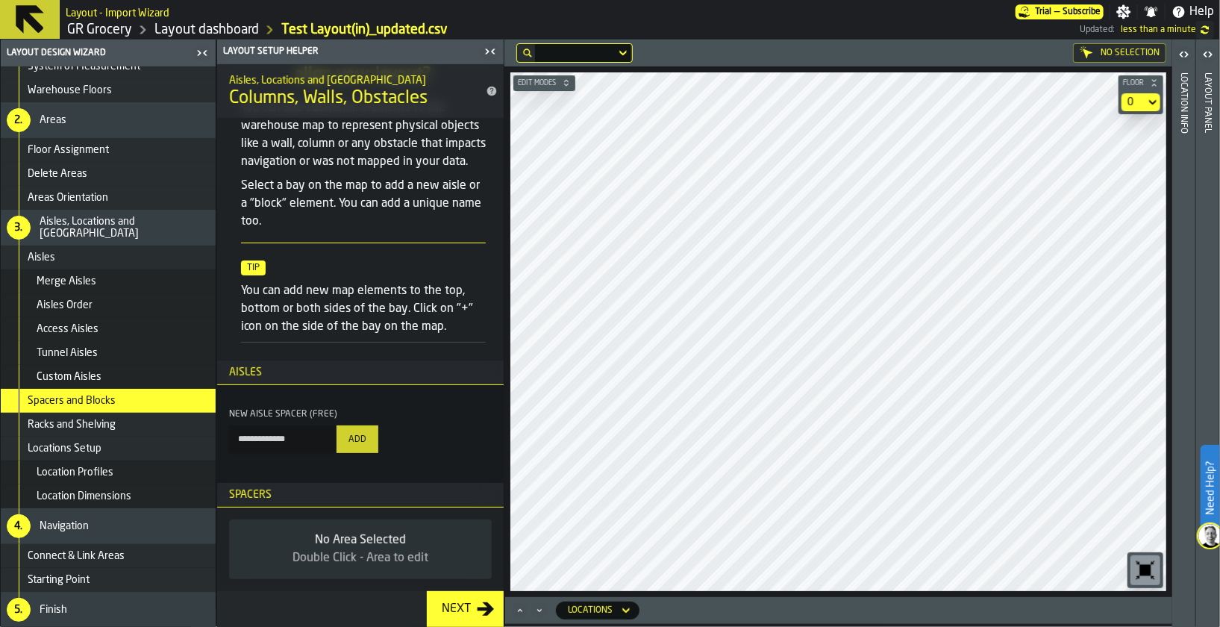
click at [144, 432] on div "Racks and Shelving" at bounding box center [108, 425] width 215 height 24
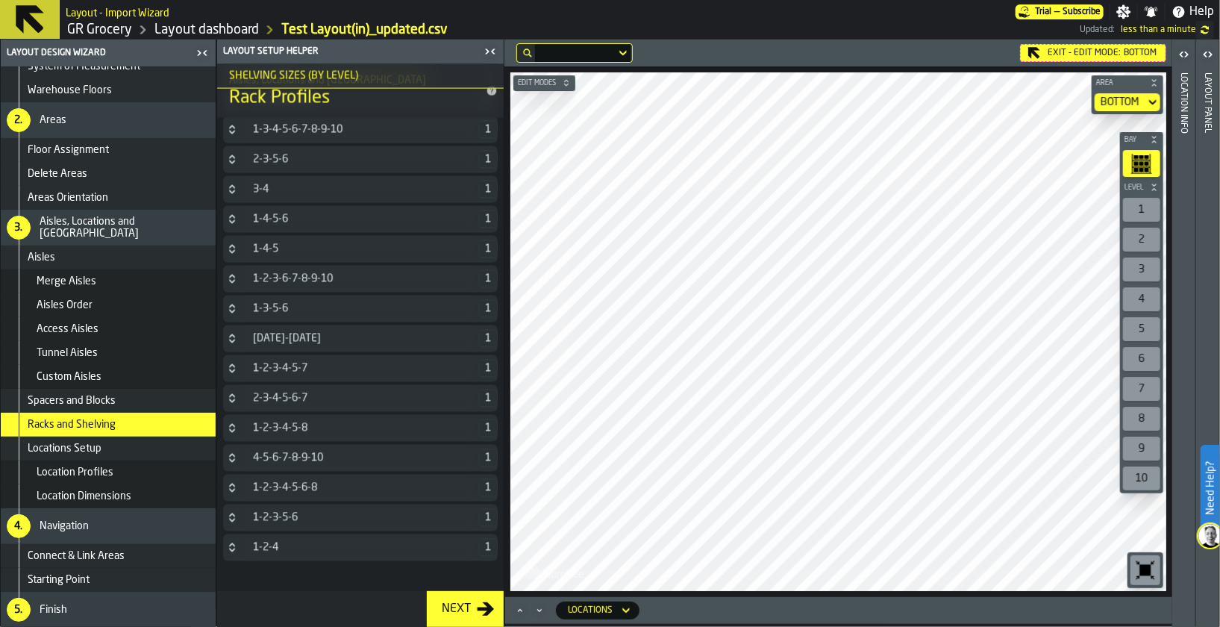
scroll to position [1451, 0]
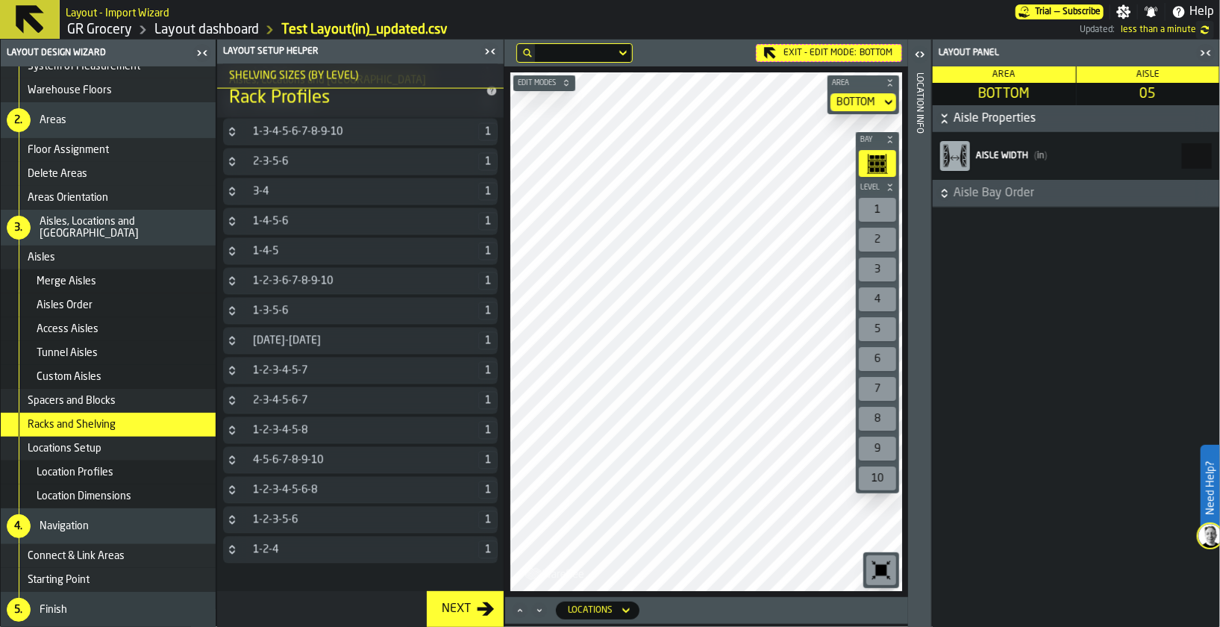
click at [223, 20] on div "Layout - Import Wizard" at bounding box center [541, 12] width 950 height 18
click at [211, 34] on link "Layout dashboard" at bounding box center [206, 30] width 104 height 16
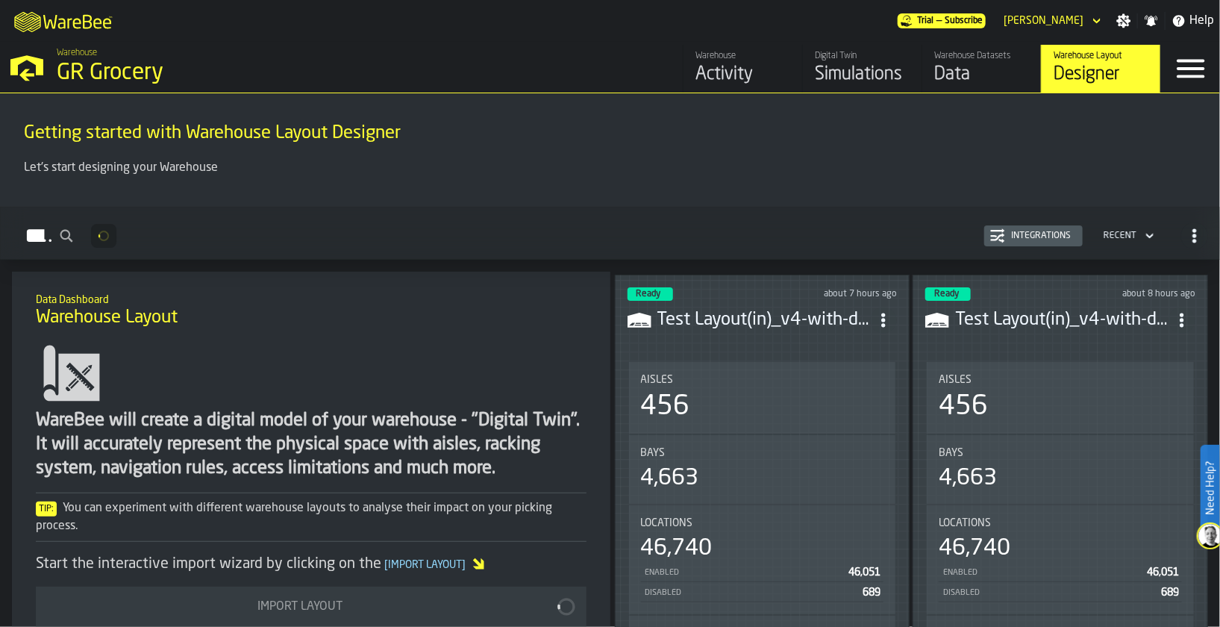
click at [813, 294] on div "Ready about 7 hours ago" at bounding box center [762, 293] width 270 height 13
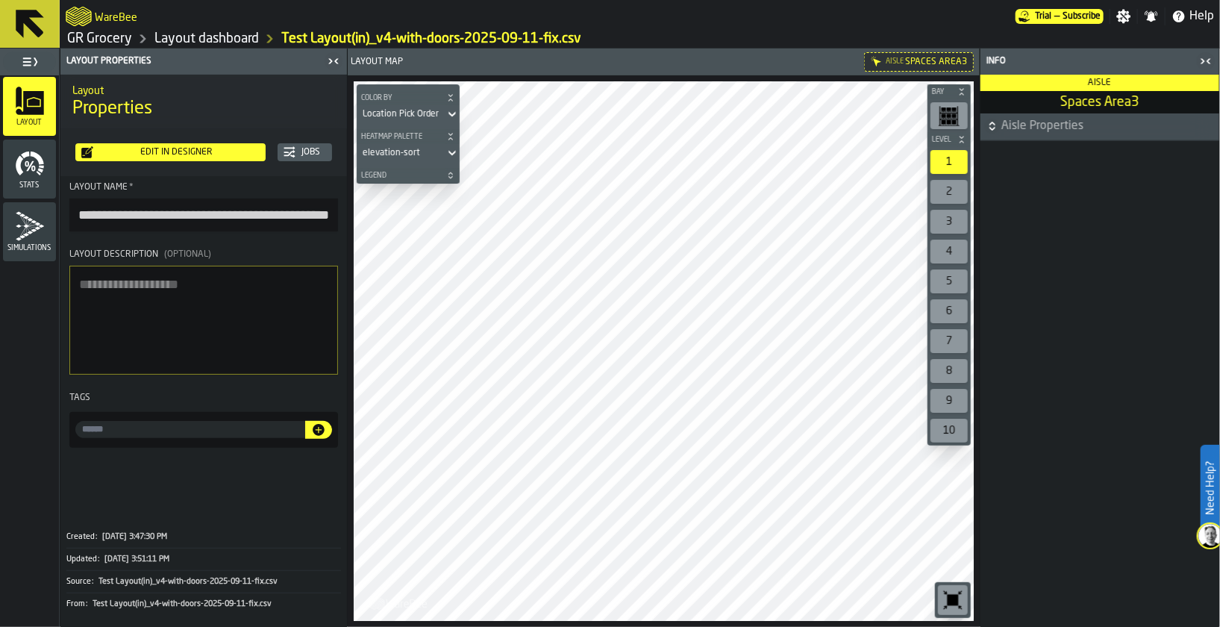
click at [209, 155] on div "Edit in Designer" at bounding box center [176, 152] width 166 height 10
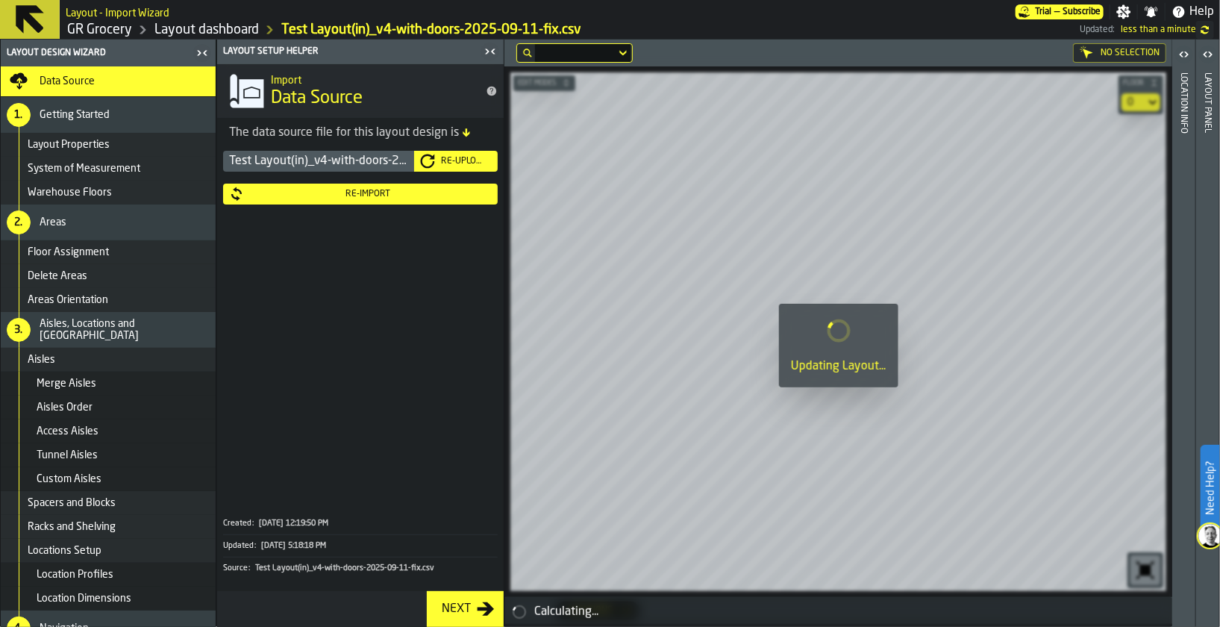
click at [74, 486] on div "Custom Aisles" at bounding box center [108, 479] width 215 height 24
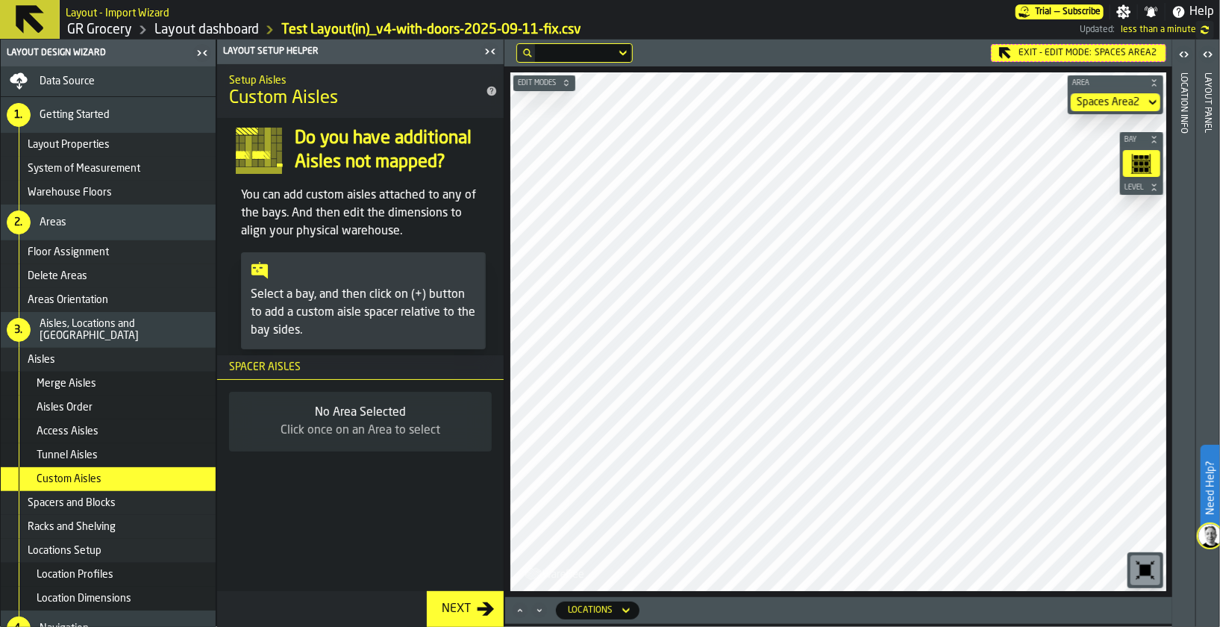
click at [1219, 477] on html "Need Help? Layout - Import Wizard Trial — Subscribe Settings Notifications Help…" at bounding box center [610, 313] width 1220 height 627
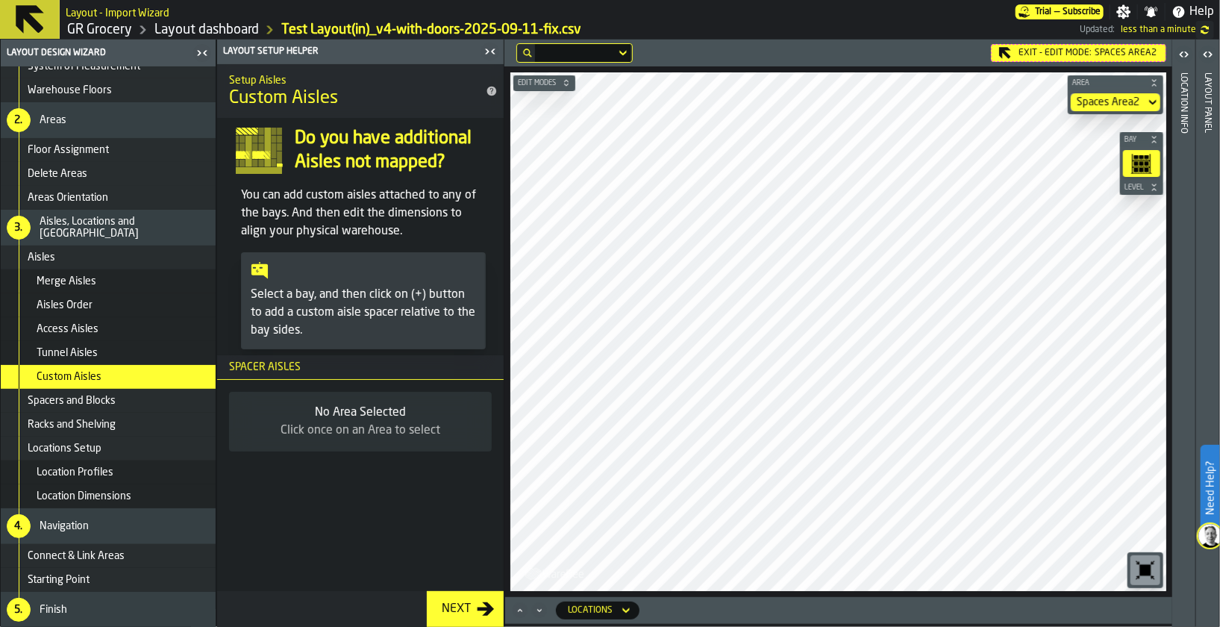
click at [165, 557] on div "Connect & Link Areas" at bounding box center [119, 556] width 182 height 12
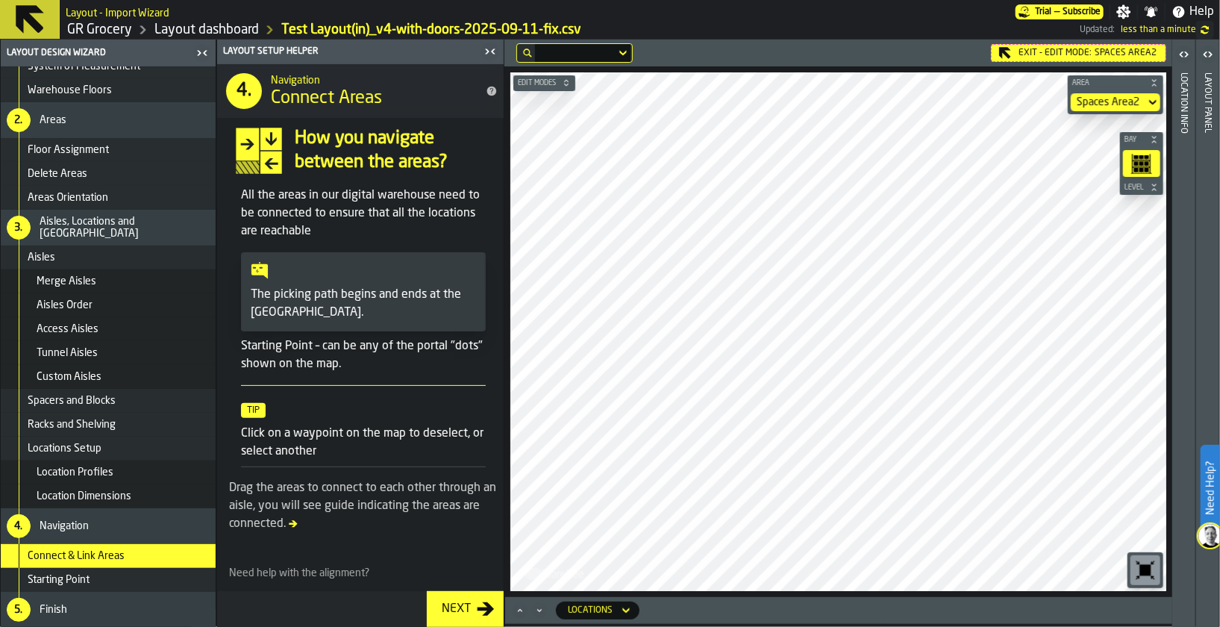
scroll to position [0, 0]
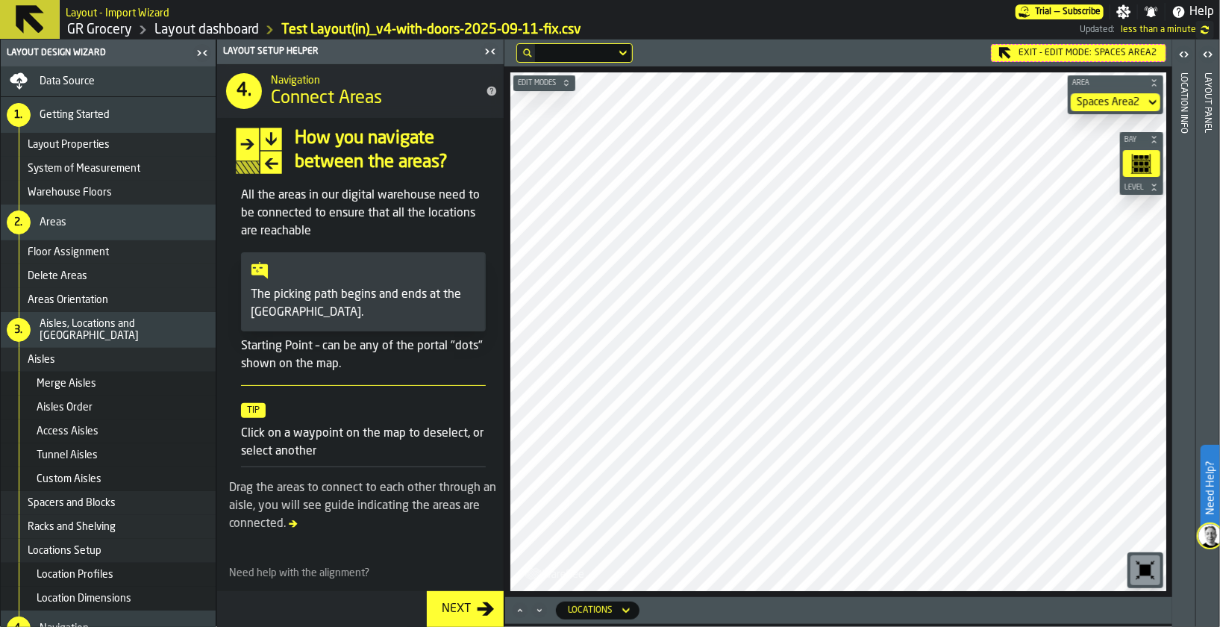
click at [618, 609] on icon at bounding box center [625, 610] width 15 height 18
click at [518, 610] on icon "Maximize" at bounding box center [520, 610] width 4 height 3
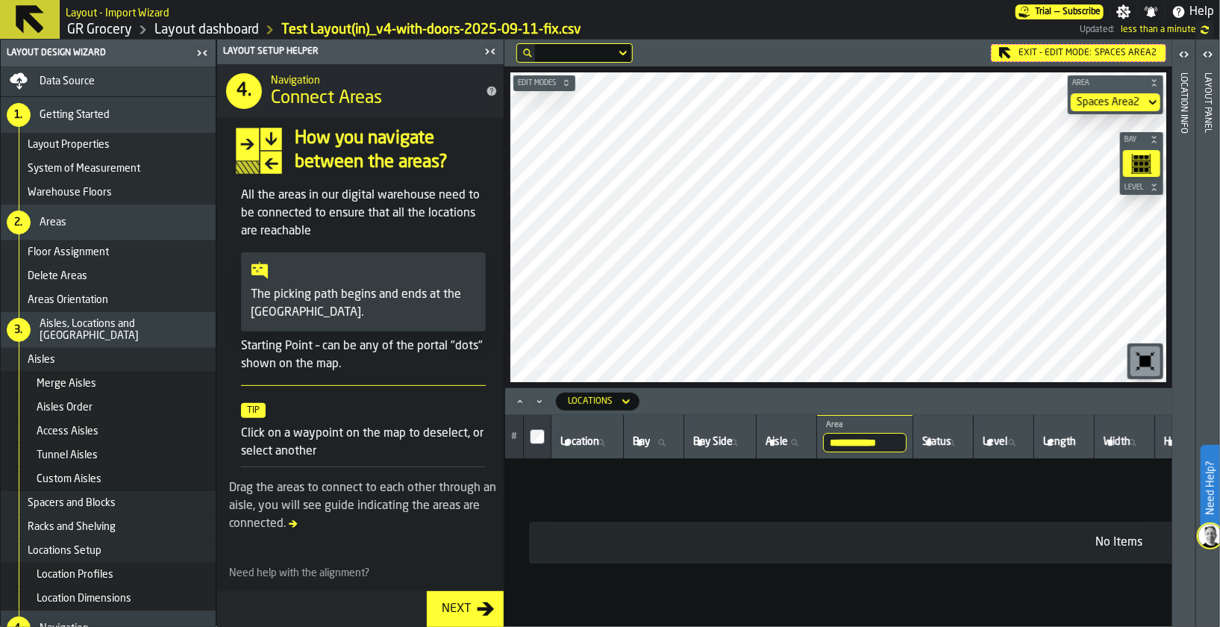
click at [536, 405] on icon "Minimize" at bounding box center [539, 401] width 15 height 15
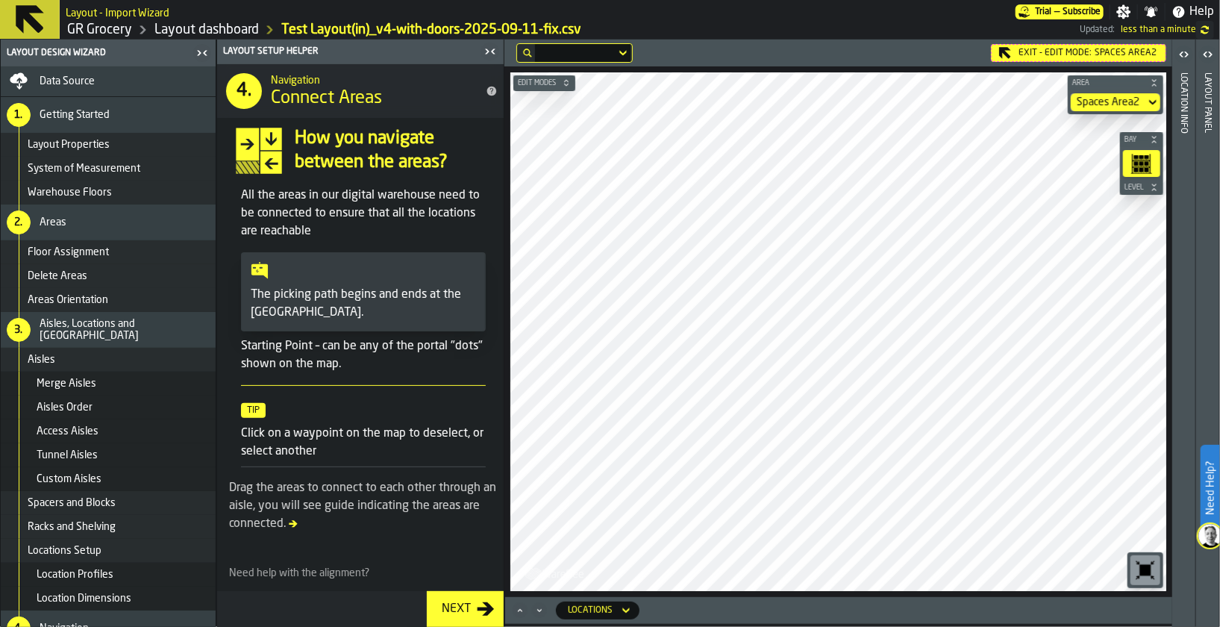
click at [63, 260] on div "Floor Assignment" at bounding box center [108, 252] width 215 height 24
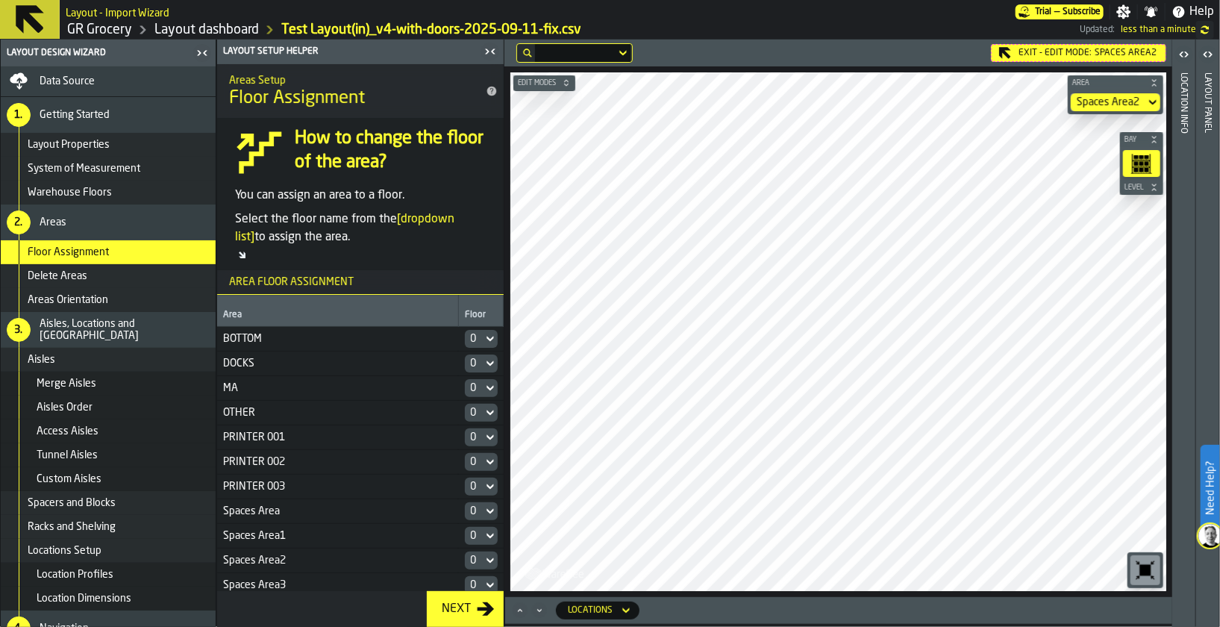
scroll to position [54, 0]
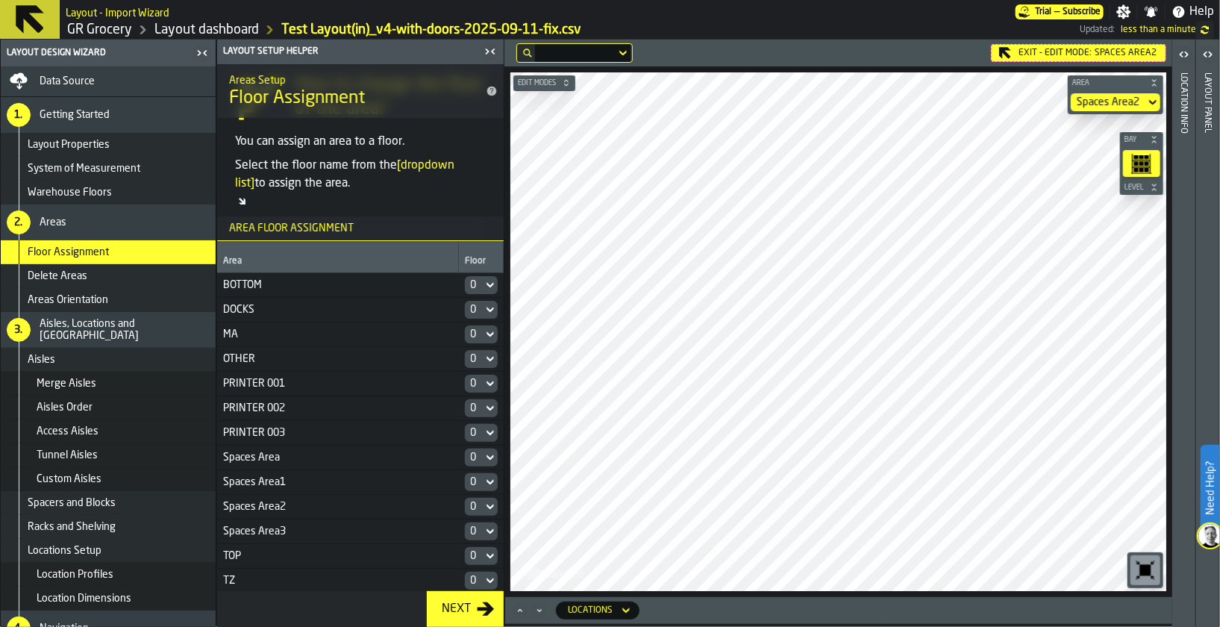
click at [104, 219] on div "Areas" at bounding box center [125, 222] width 170 height 12
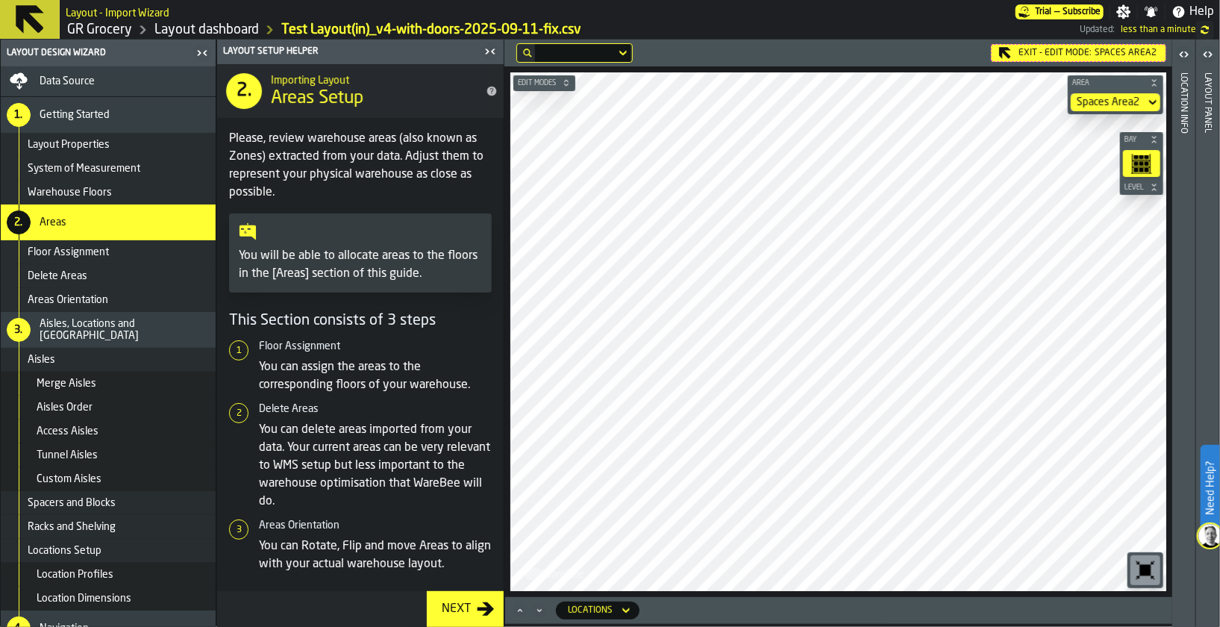
scroll to position [5, 0]
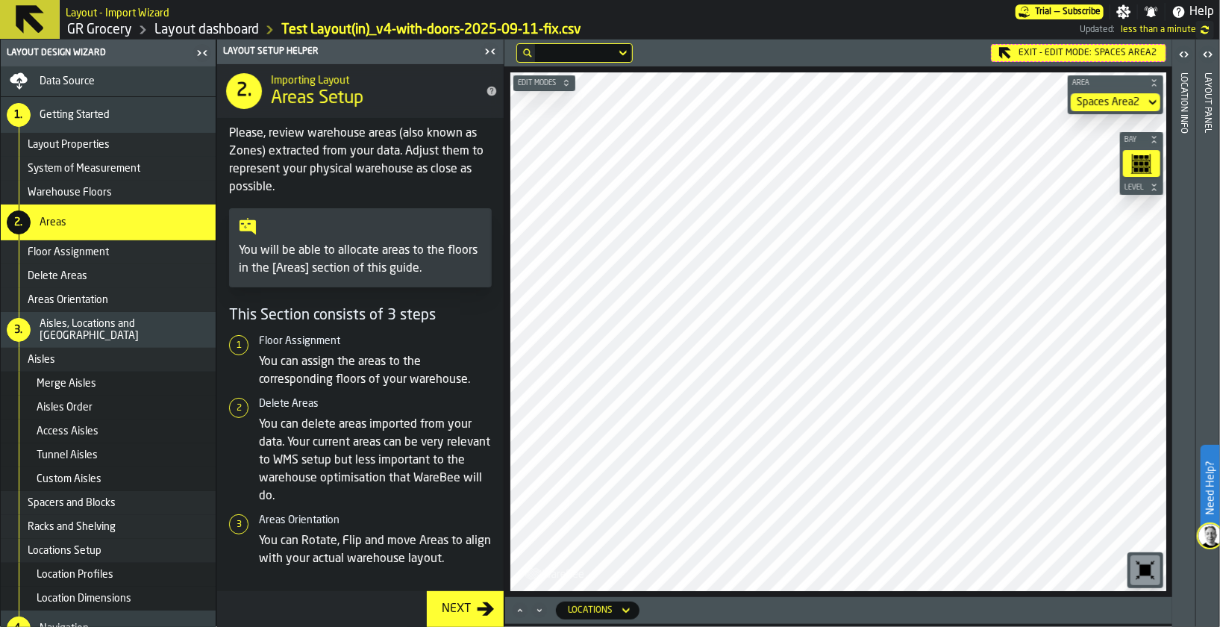
click at [142, 197] on div "Warehouse Floors" at bounding box center [119, 193] width 182 height 12
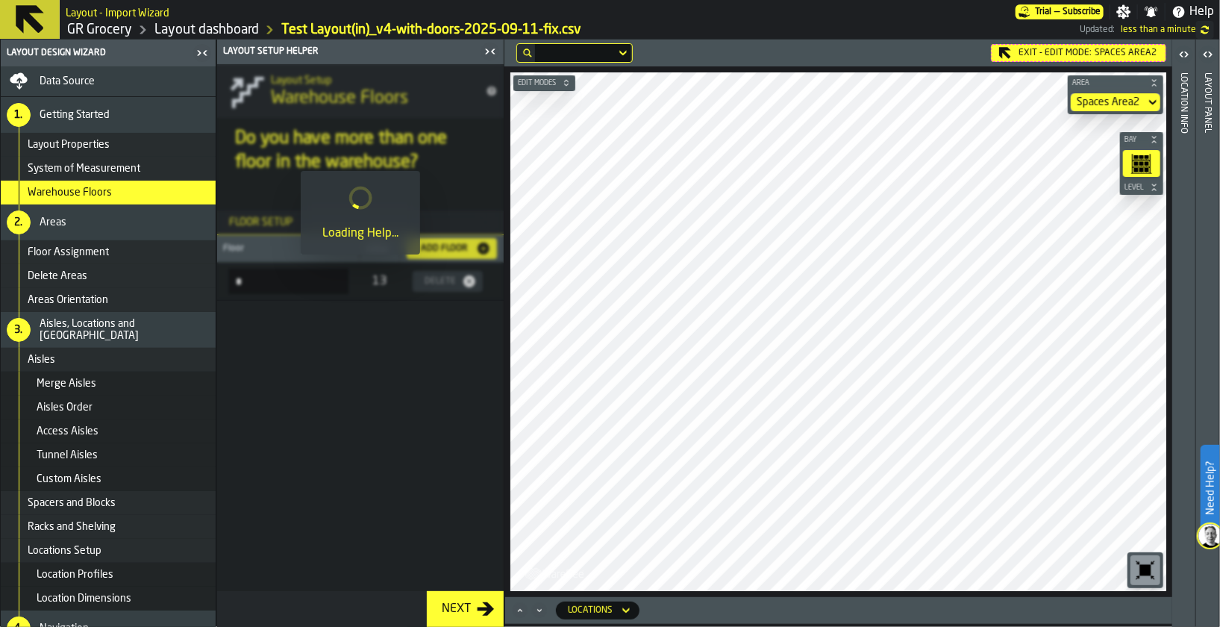
scroll to position [0, 0]
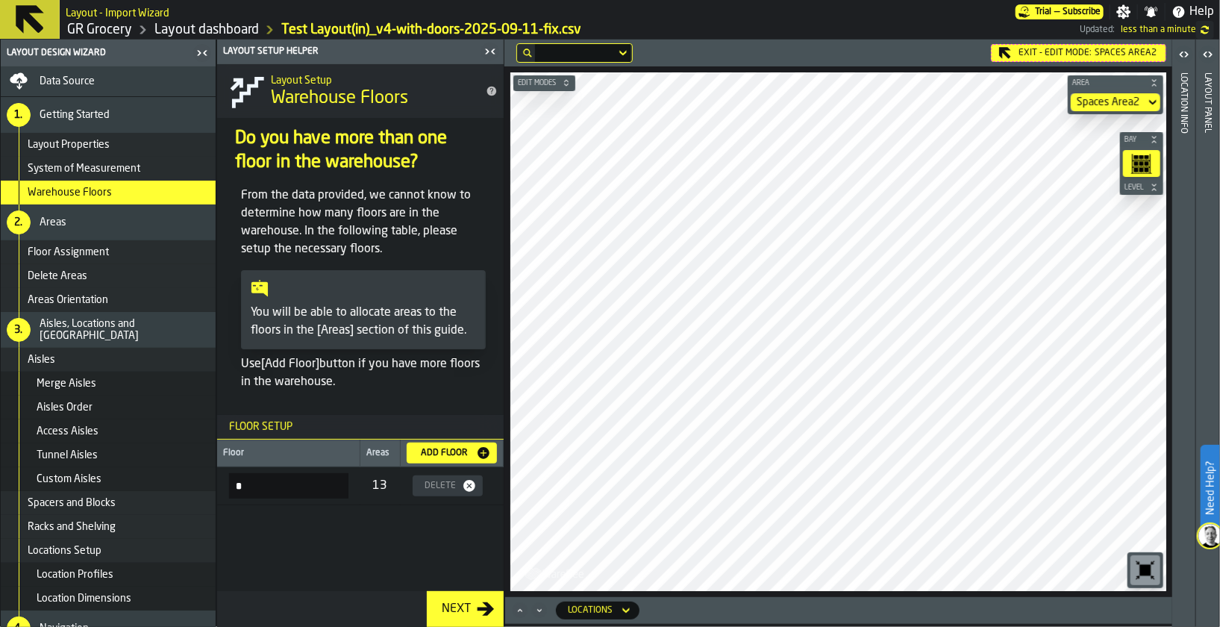
click at [90, 139] on span "Layout Properties" at bounding box center [69, 145] width 82 height 12
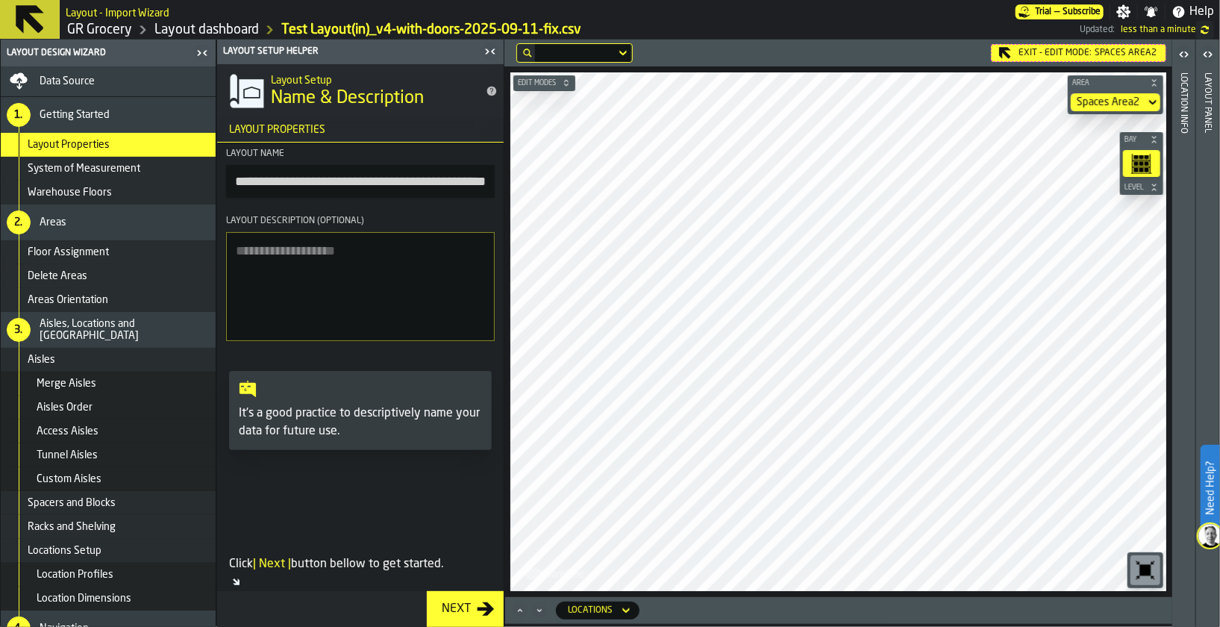
click at [142, 288] on div "Areas Orientation" at bounding box center [108, 300] width 215 height 24
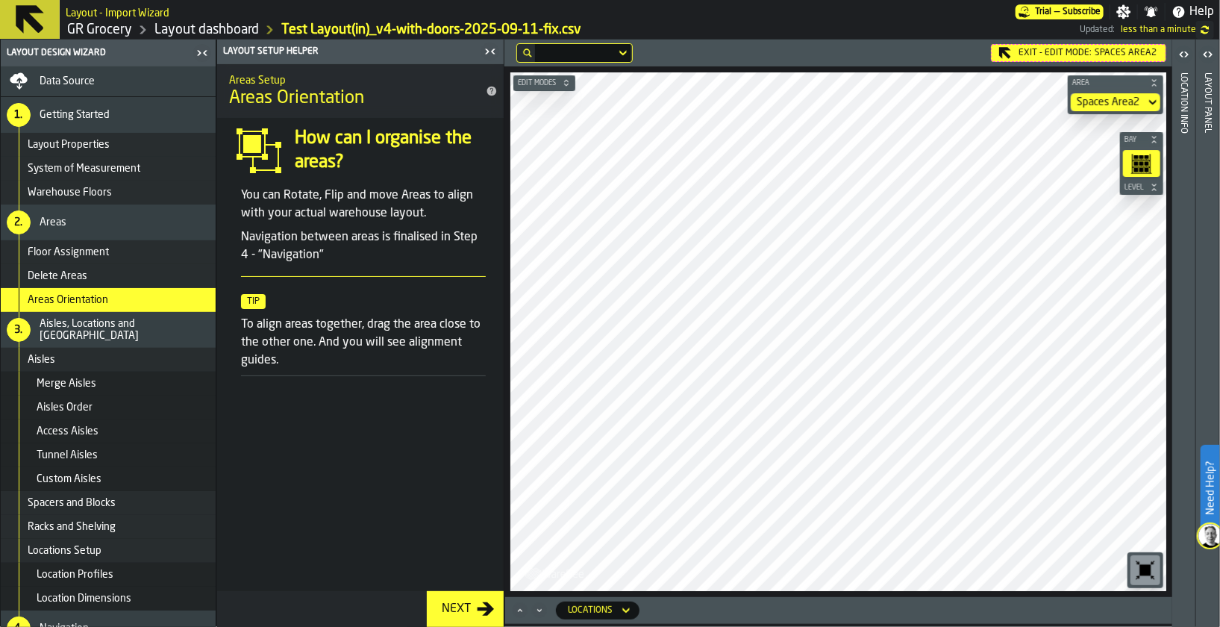
click at [151, 251] on div "Floor Assignment" at bounding box center [119, 252] width 182 height 12
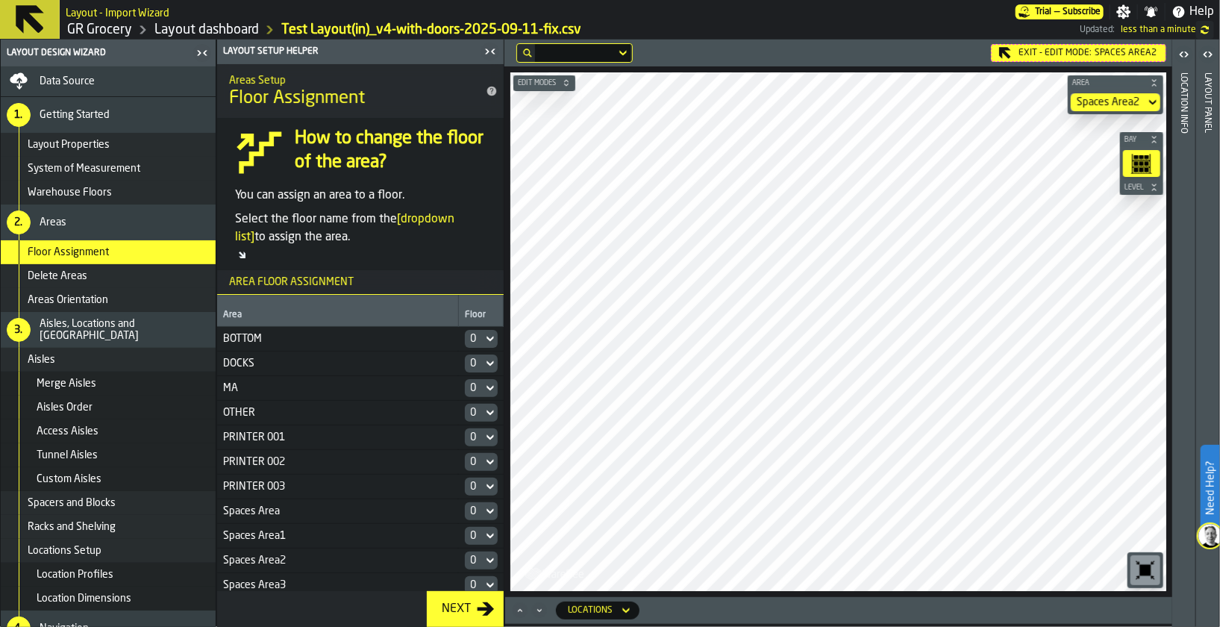
click at [520, 610] on icon "Maximize" at bounding box center [520, 610] width 4 height 3
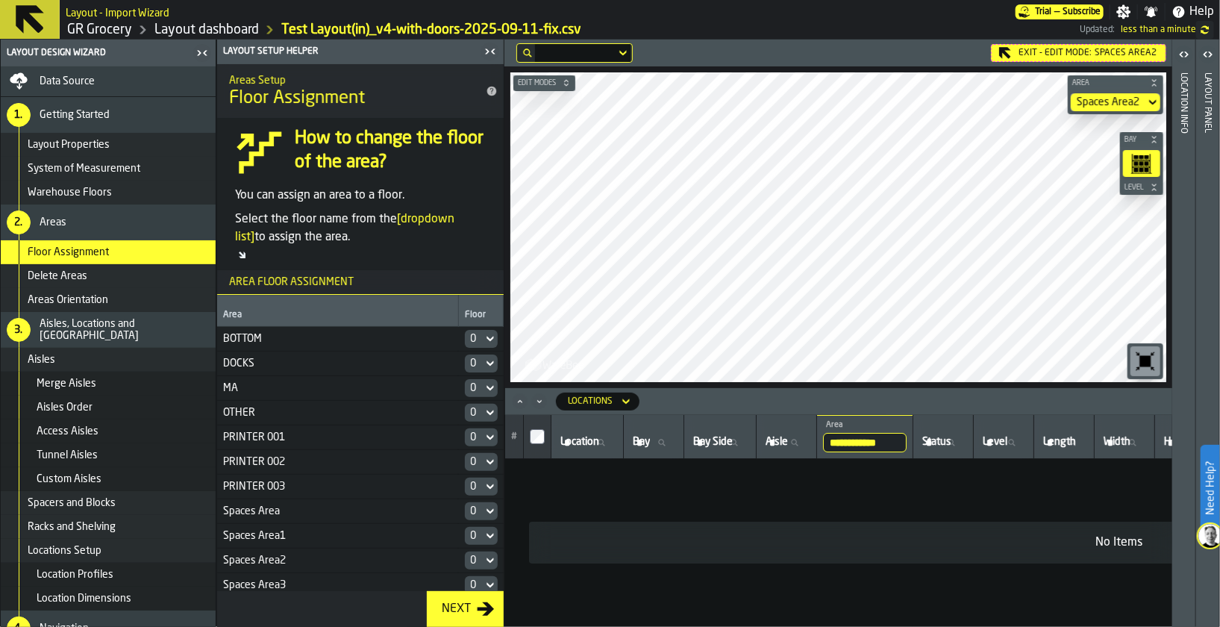
click at [539, 406] on icon "Minimize" at bounding box center [539, 401] width 15 height 15
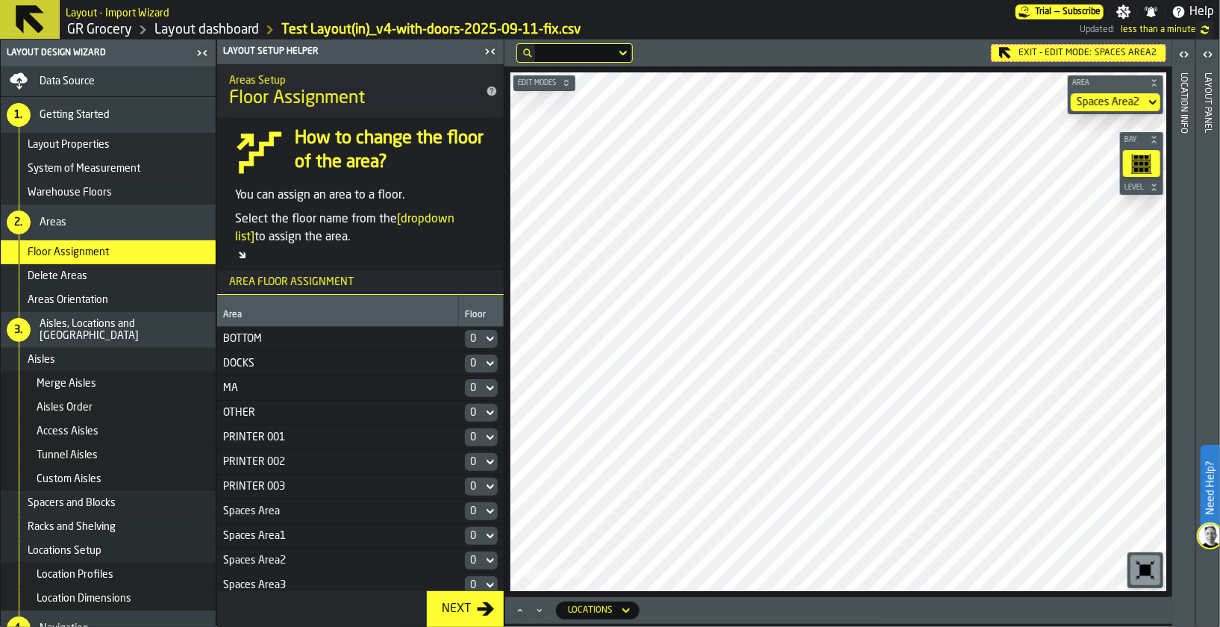
click at [142, 524] on div "Racks and Shelving" at bounding box center [119, 527] width 182 height 12
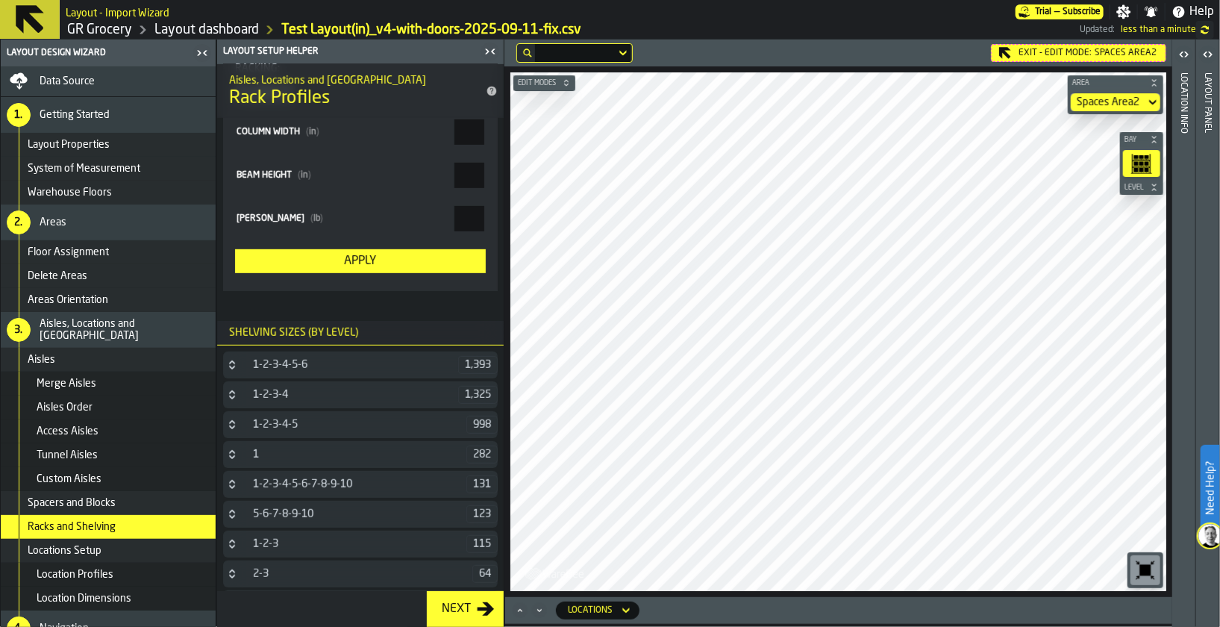
scroll to position [354, 0]
click at [97, 574] on span "Location Profiles" at bounding box center [75, 574] width 77 height 12
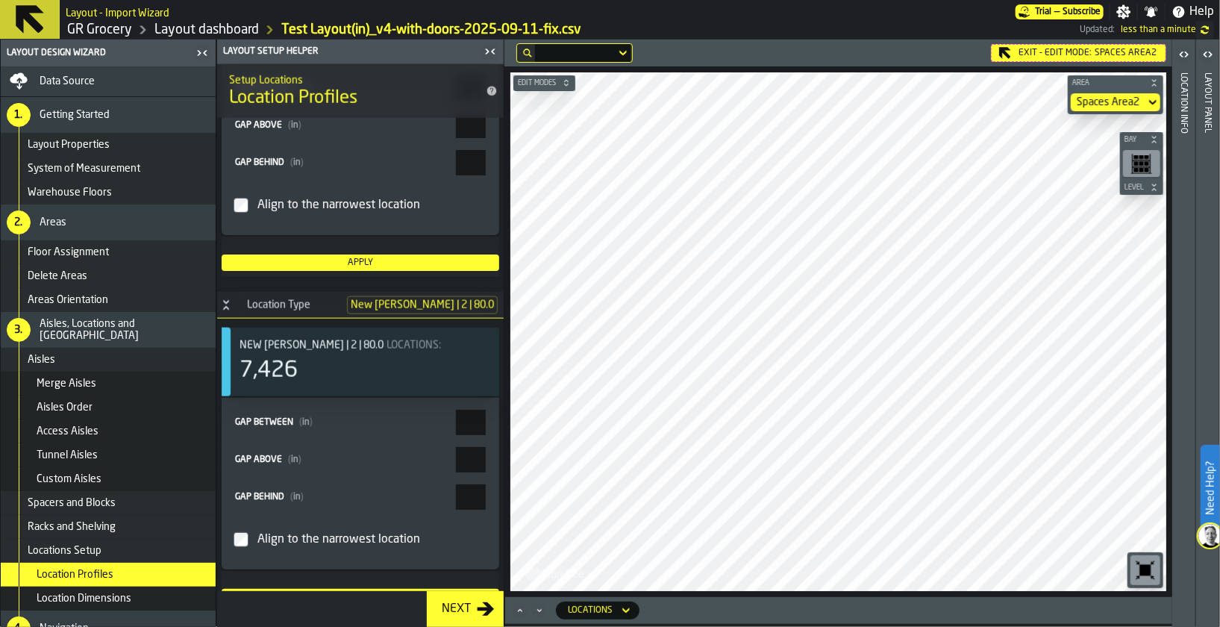
scroll to position [9450, 0]
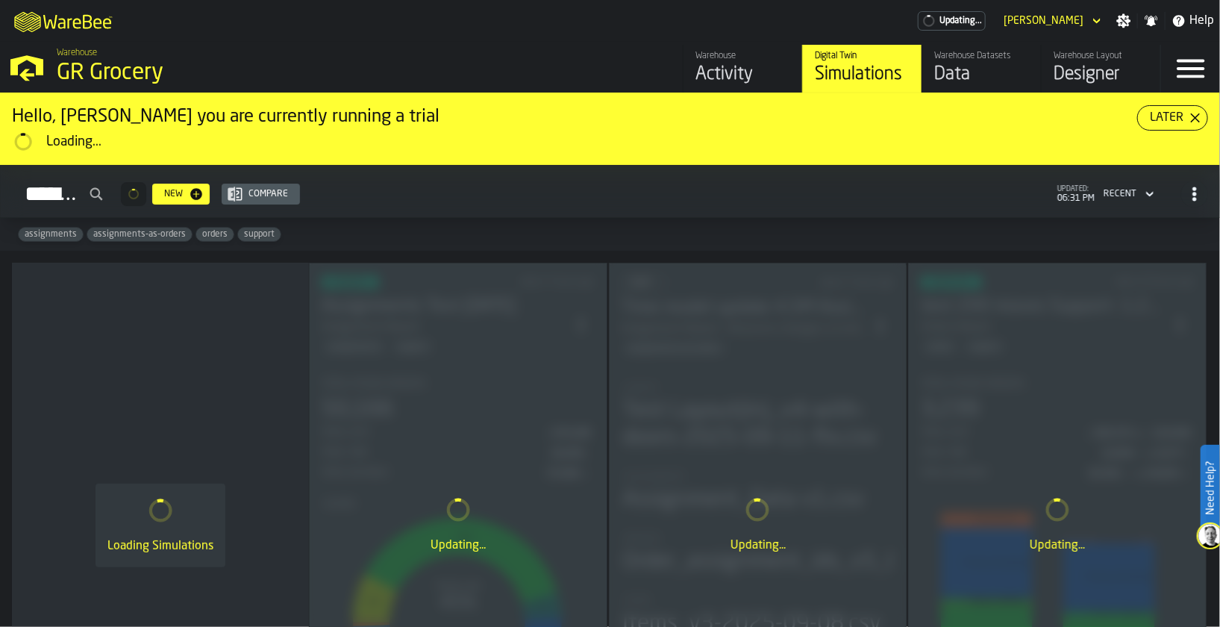
scroll to position [829, 0]
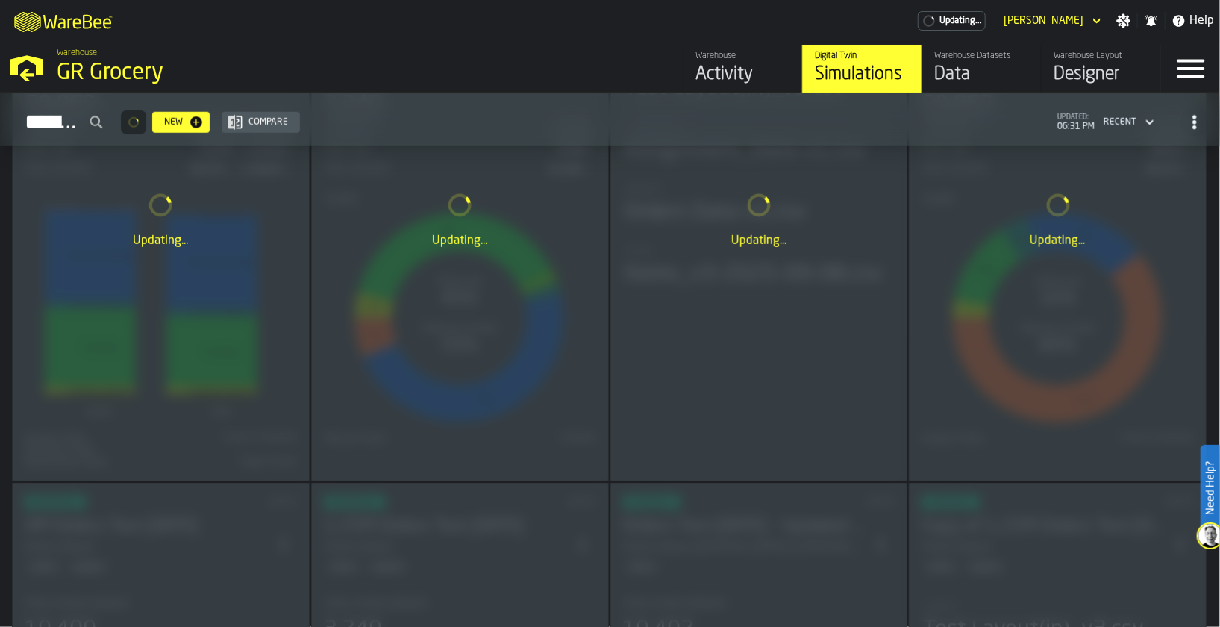
click at [976, 65] on div "Data" at bounding box center [981, 75] width 95 height 24
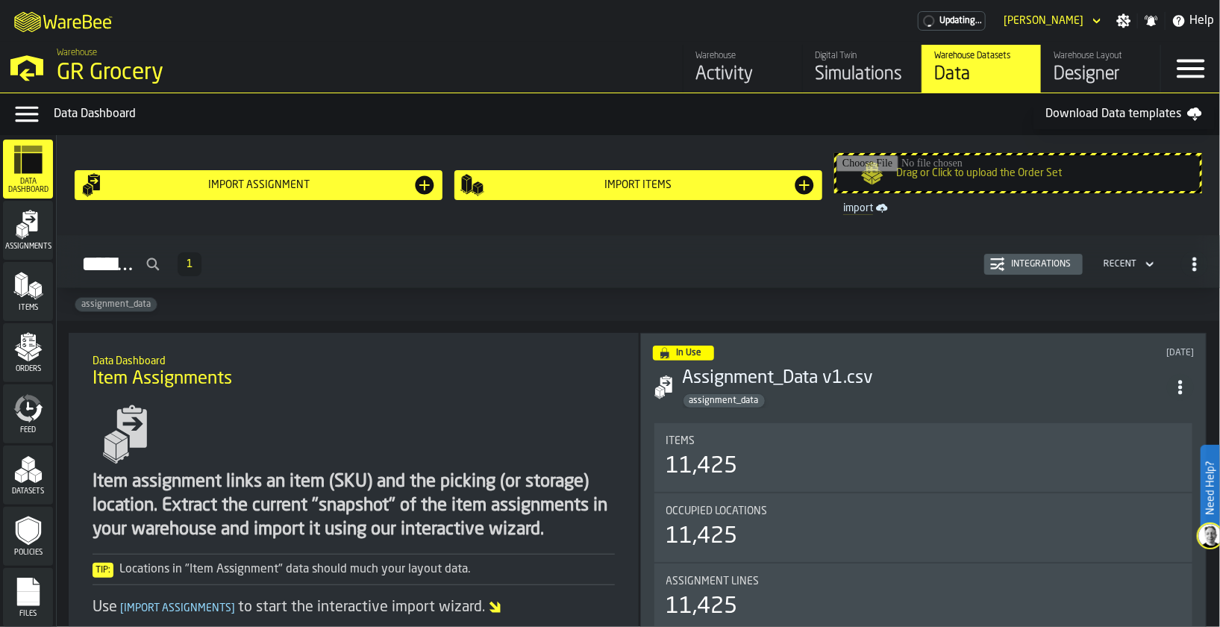
click at [1068, 57] on div "Warehouse Layout" at bounding box center [1100, 56] width 95 height 10
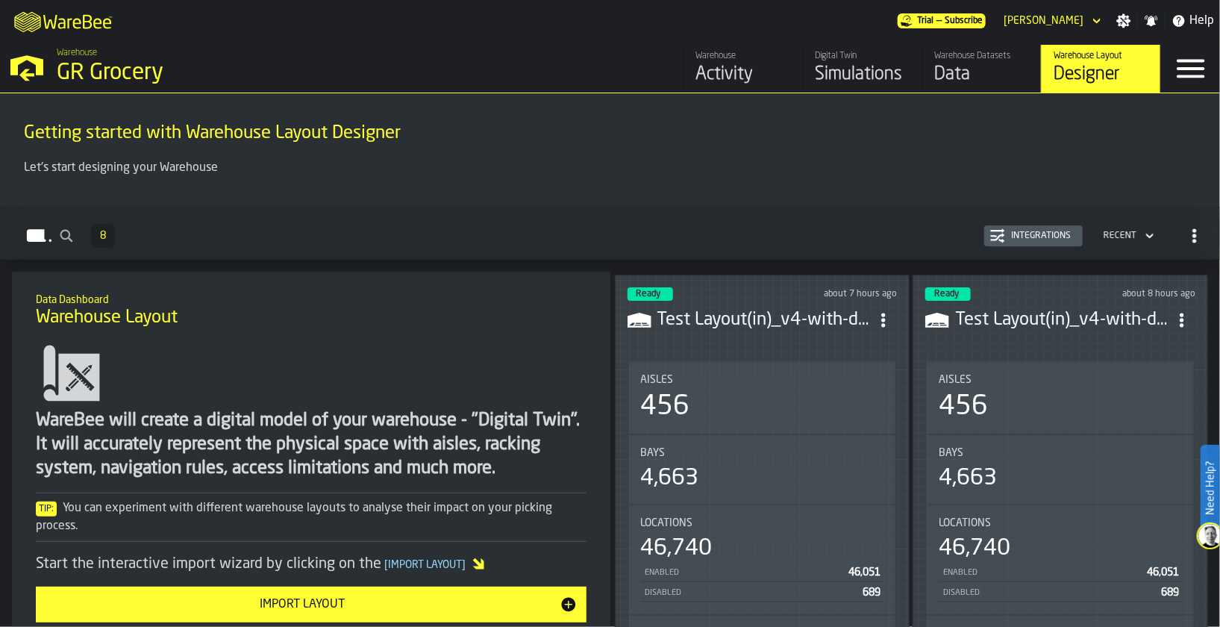
click at [1057, 228] on div "Integrations" at bounding box center [1033, 235] width 87 height 15
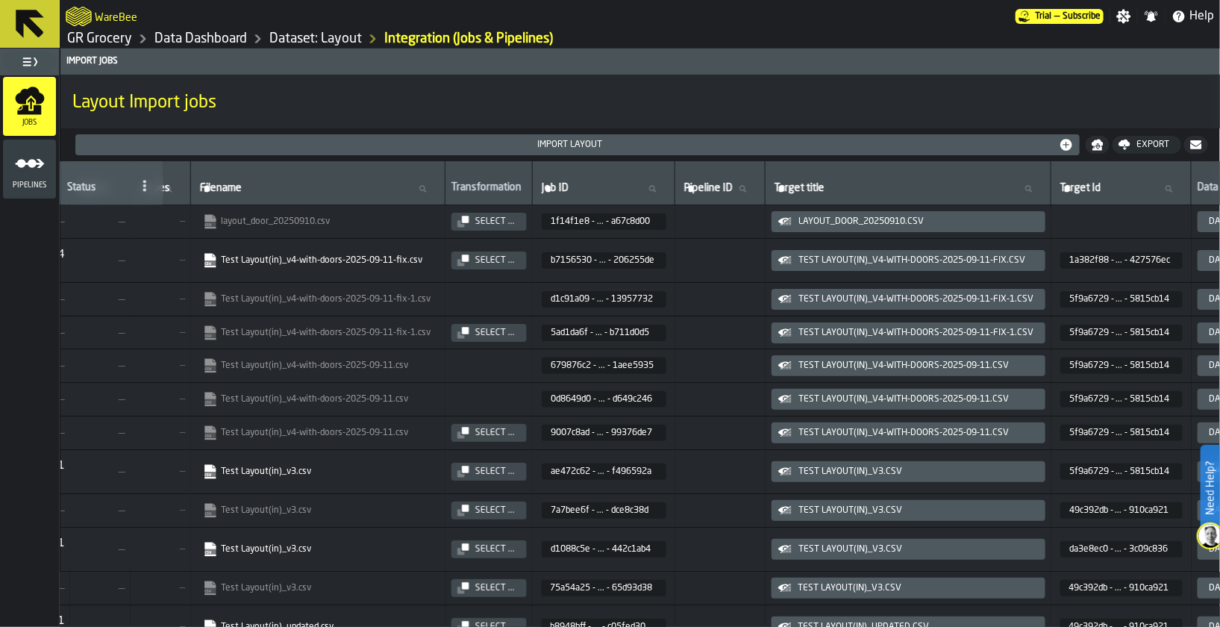
scroll to position [0, 660]
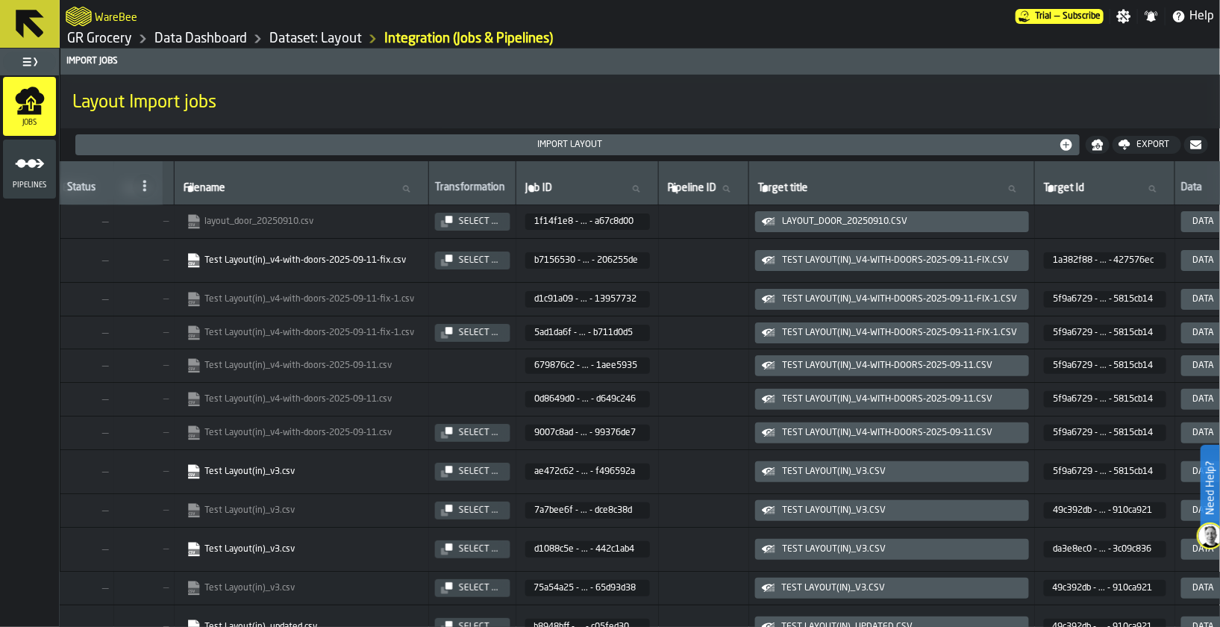
click at [453, 216] on icon "button-Select ..." at bounding box center [447, 222] width 12 height 12
